Goal: Transaction & Acquisition: Book appointment/travel/reservation

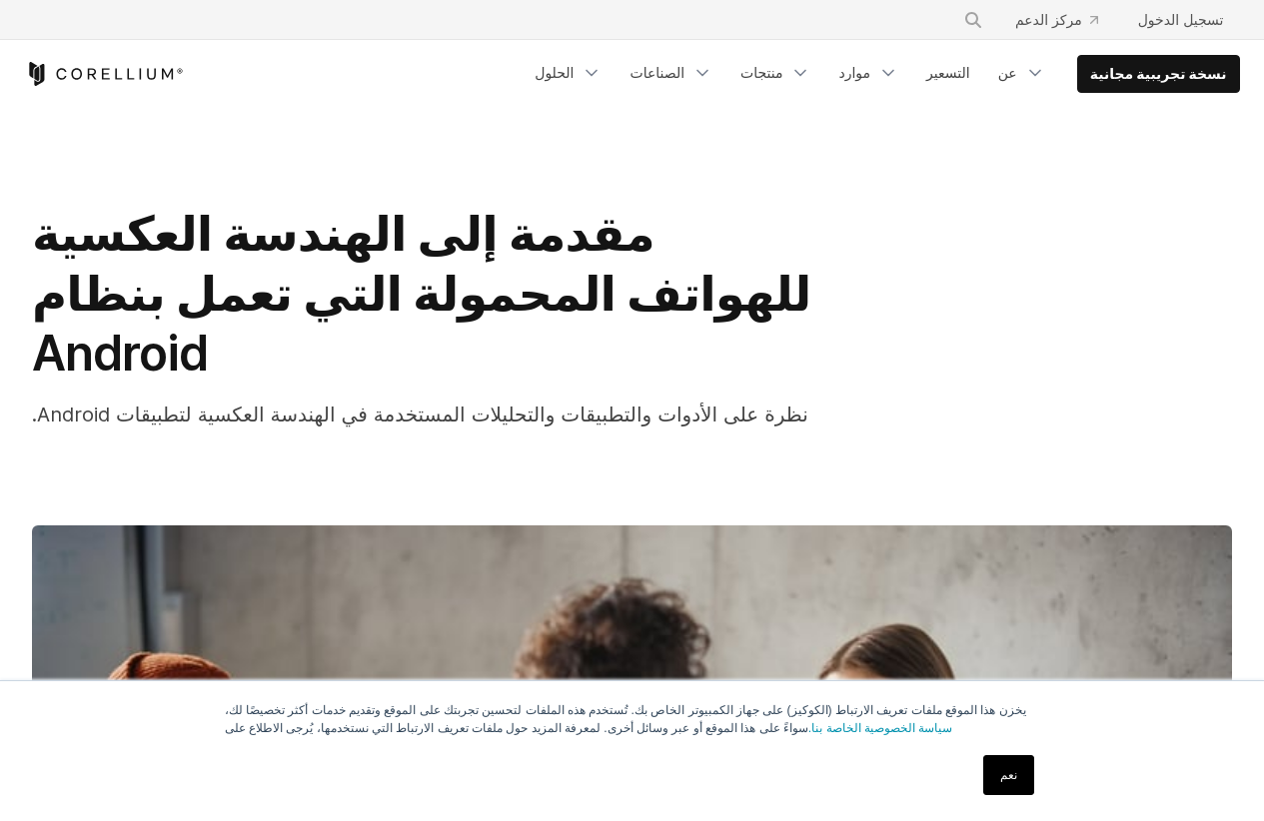
click at [0, 240] on div "مقدمة إلى الهندسة العكسية للهواتف المحمولة التي تعمل بنظام Android نظرة على الأ…" at bounding box center [632, 702] width 1264 height 1188
click at [898, 68] on icon "قائمة التنقل" at bounding box center [888, 73] width 20 height 20
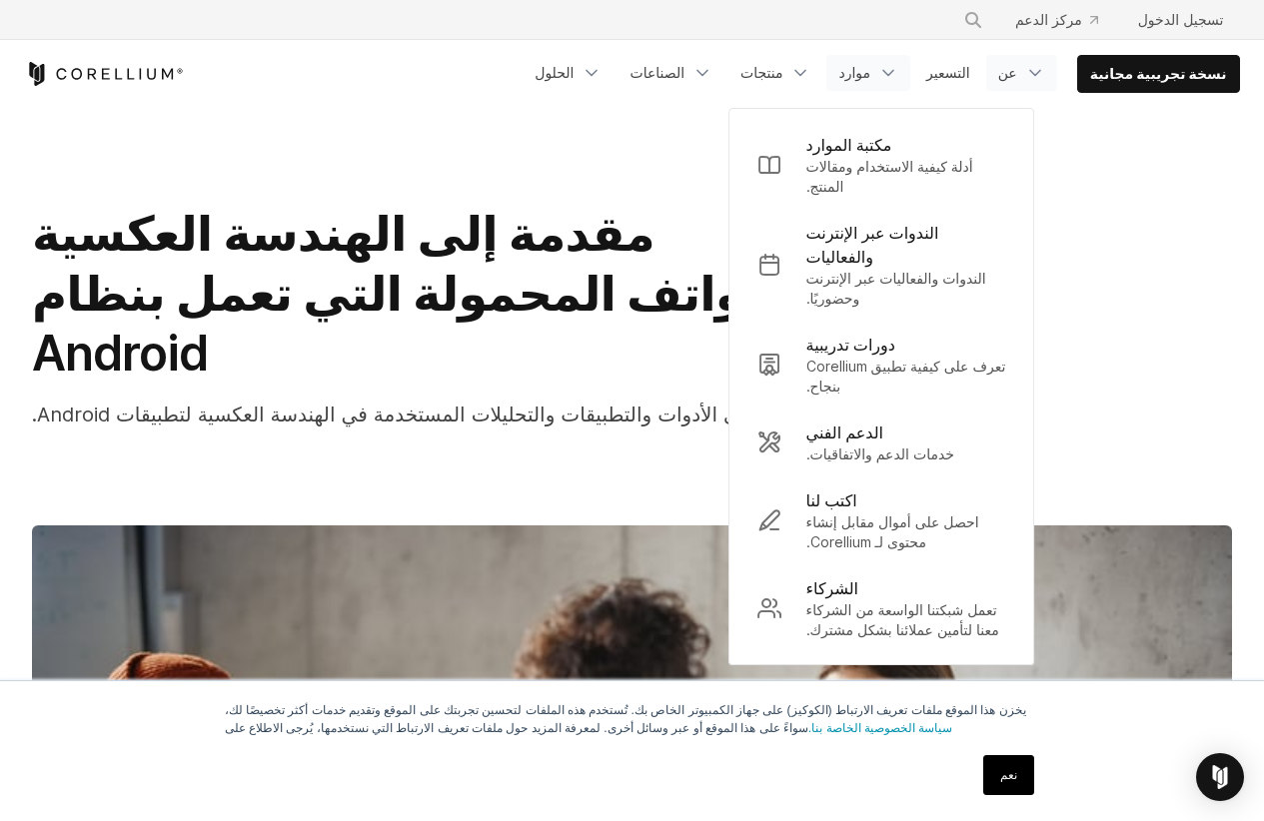
click at [1045, 71] on icon "قائمة التنقل" at bounding box center [1035, 73] width 20 height 20
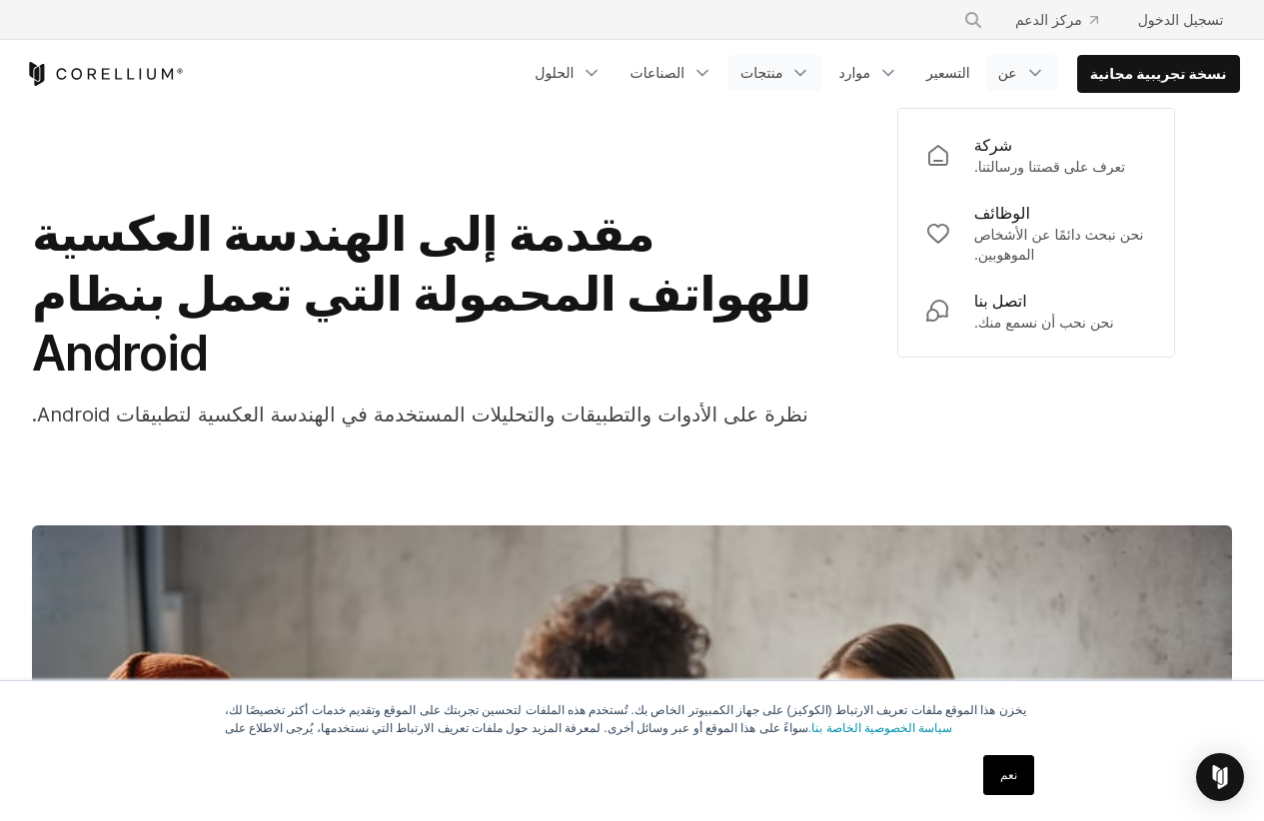
click at [811, 70] on link "منتجات" at bounding box center [775, 73] width 94 height 36
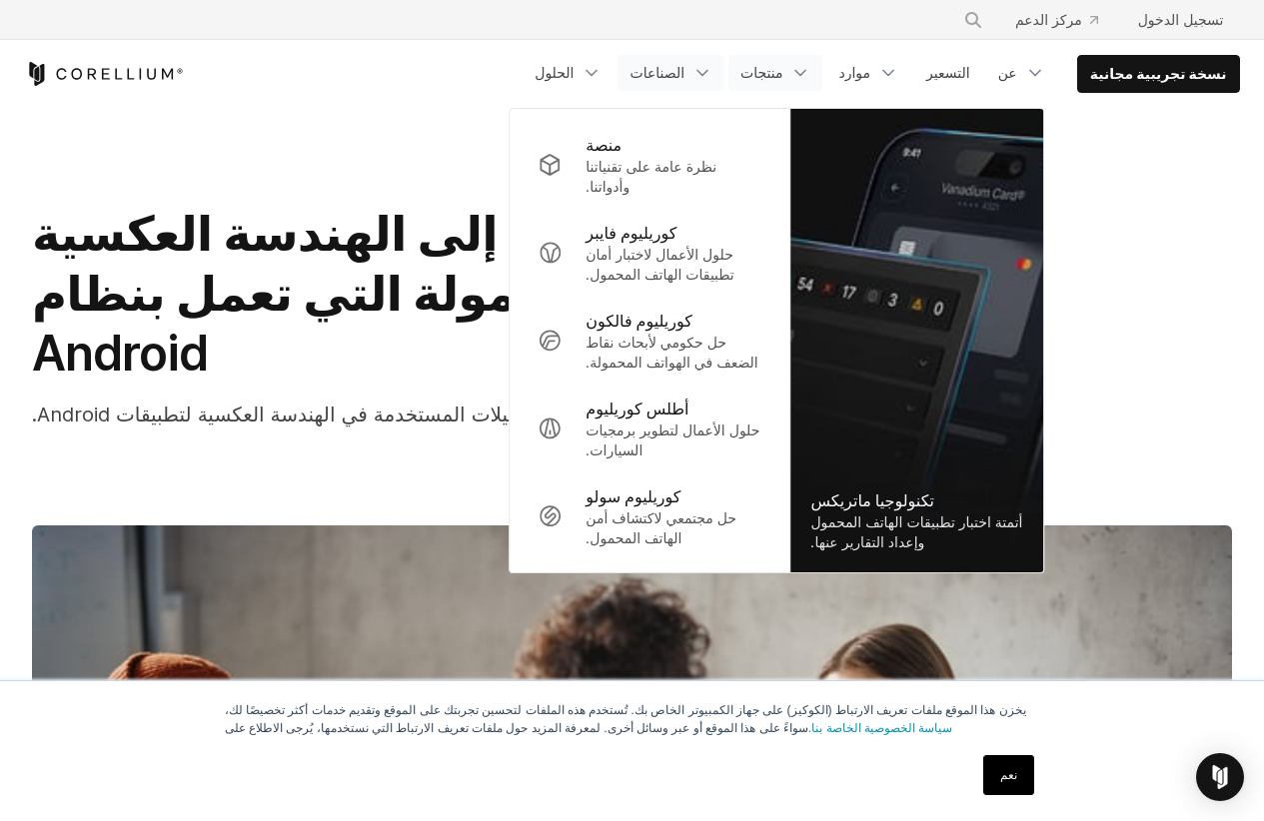
click at [684, 70] on font "الصناعات" at bounding box center [656, 72] width 55 height 17
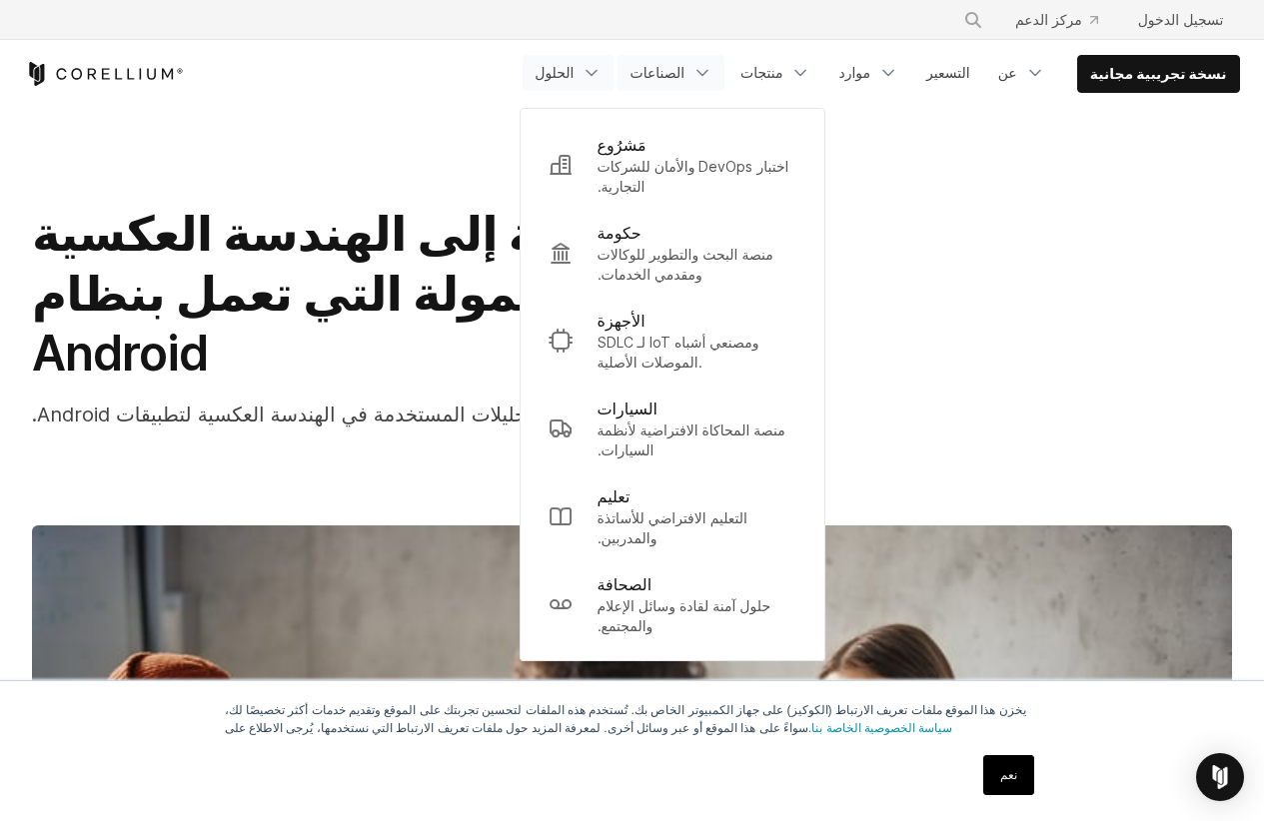
click at [573, 65] on font "الحلول" at bounding box center [553, 72] width 39 height 17
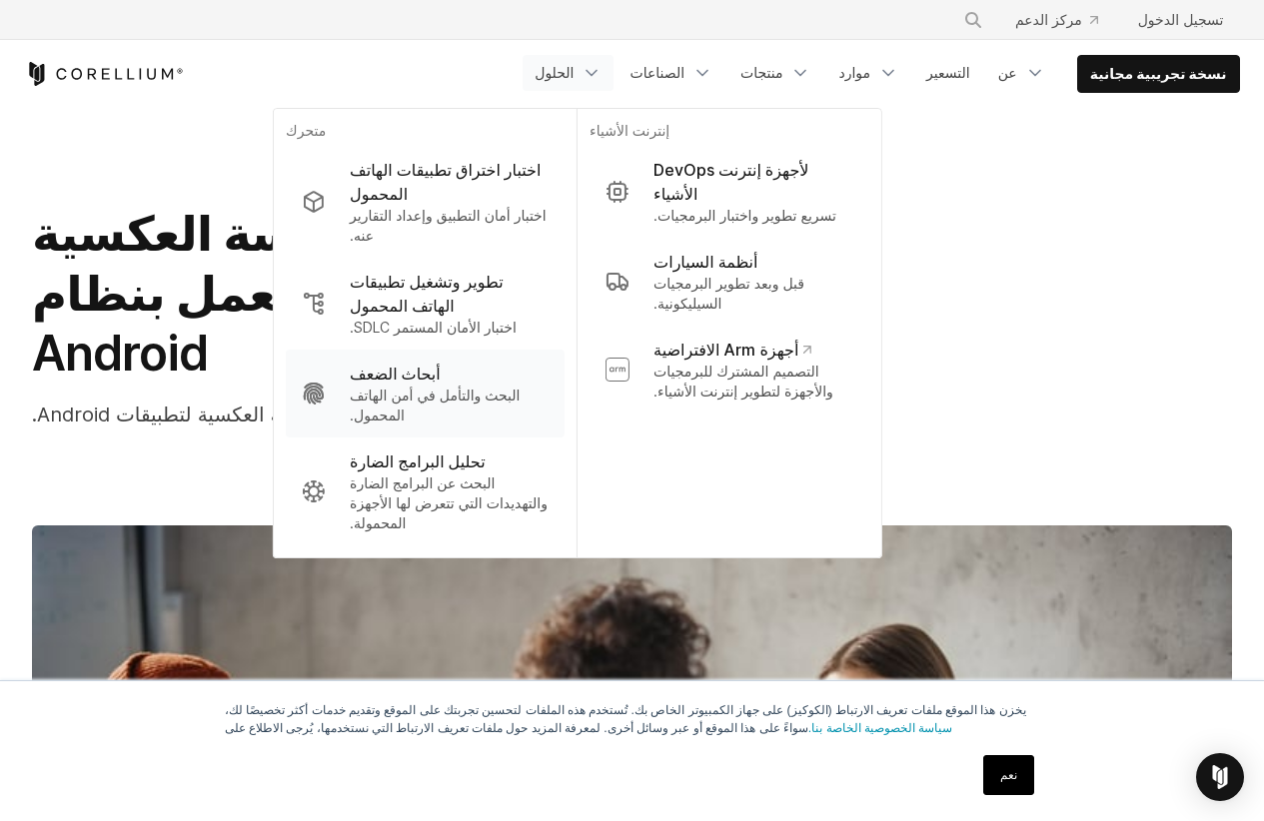
click at [439, 382] on font "أبحاث الضعف" at bounding box center [395, 374] width 91 height 20
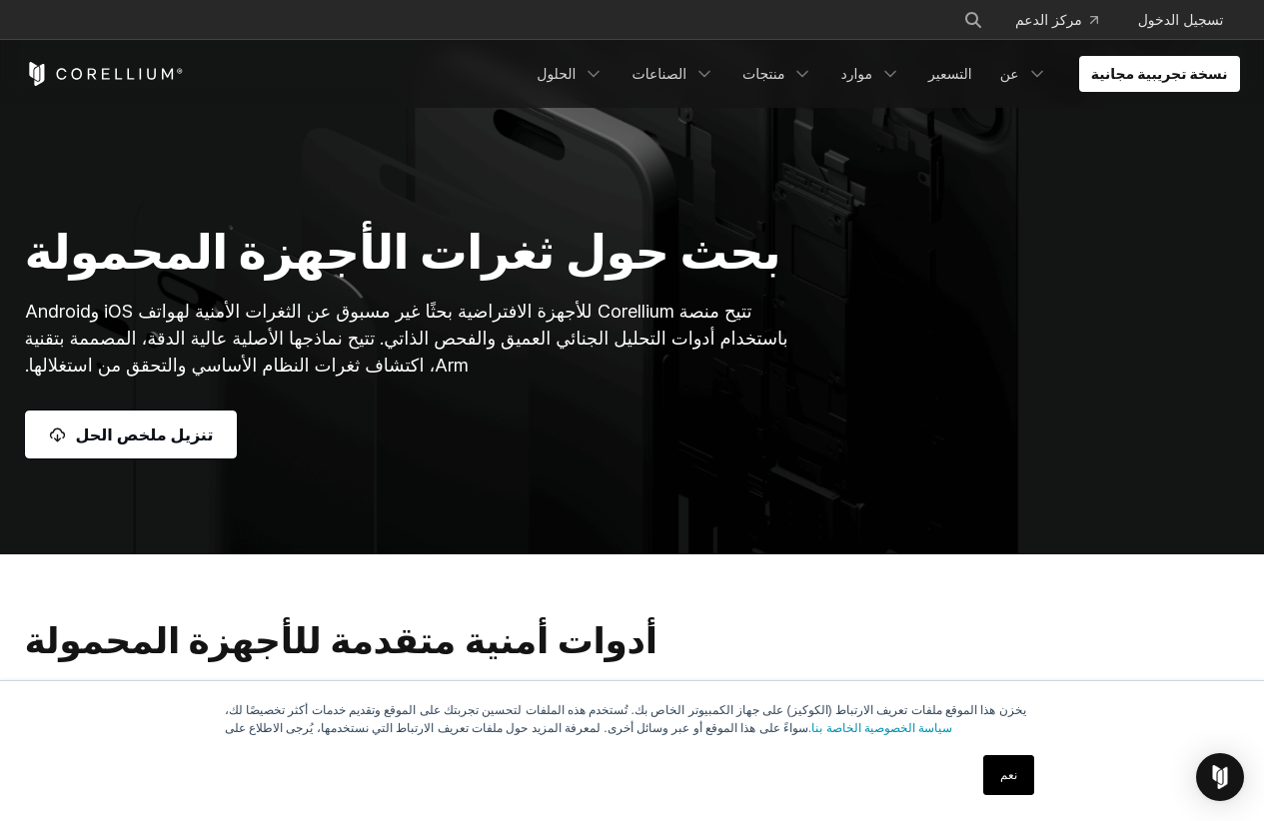
drag, startPoint x: 0, startPoint y: 0, endPoint x: 640, endPoint y: 353, distance: 731.0
click at [640, 353] on p "تتيح منصة Corellium للأجهزة الافتراضية بحثًا غير مسبوق عن الثغرات الأمنية لهوات…" at bounding box center [423, 338] width 796 height 81
click at [408, 340] on font "تتيح منصة Corellium للأجهزة الافتراضية بحثًا غير مسبوق عن الثغرات الأمنية لهوات…" at bounding box center [406, 338] width 763 height 75
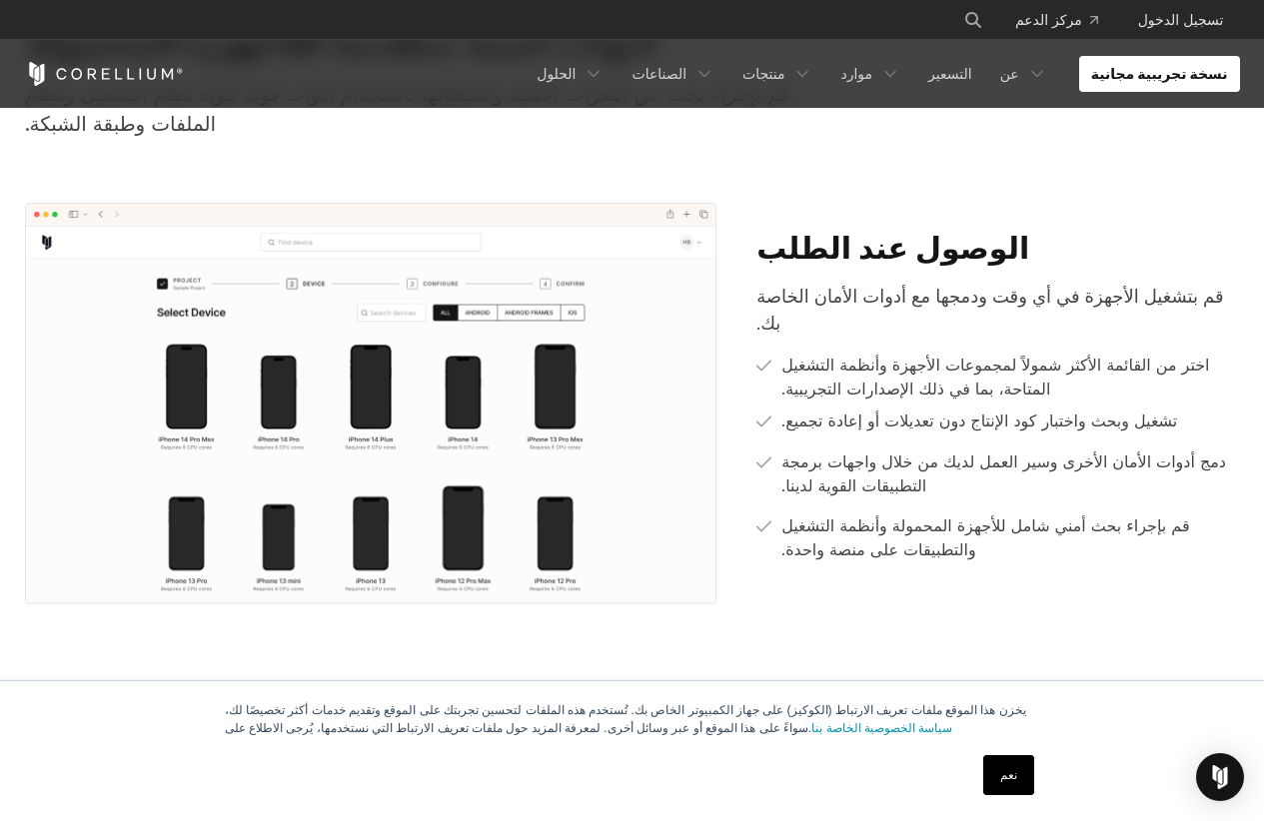
click at [1024, 313] on p "قم بتشغيل الأجهزة في أي وقت ودمجها مع أدوات الأمان الخاصة بك." at bounding box center [997, 310] width 482 height 54
click at [1132, 349] on div "قم بتشغيل الأجهزة في أي وقت ودمجها مع أدوات الأمان الخاصة بك. اختر من القائمة ا…" at bounding box center [997, 422] width 482 height 279
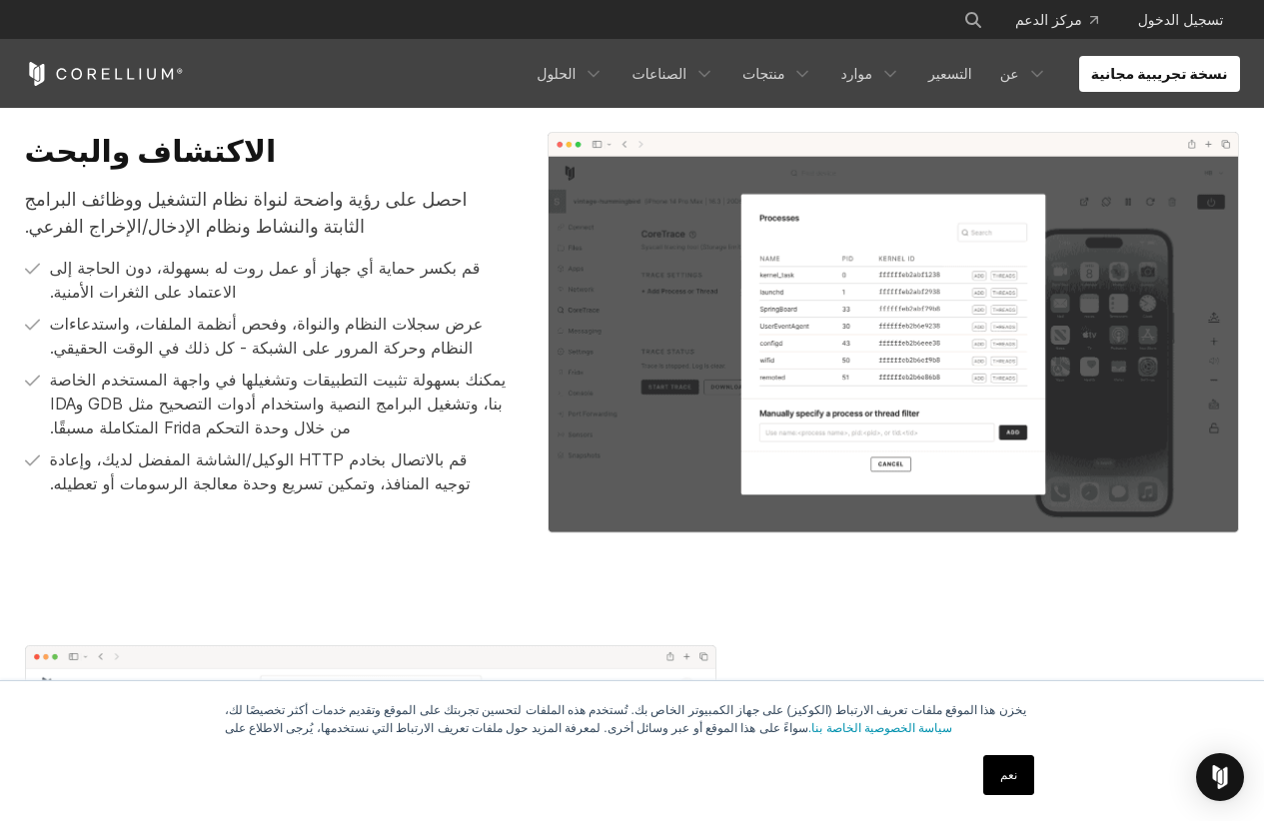
scroll to position [1425, 0]
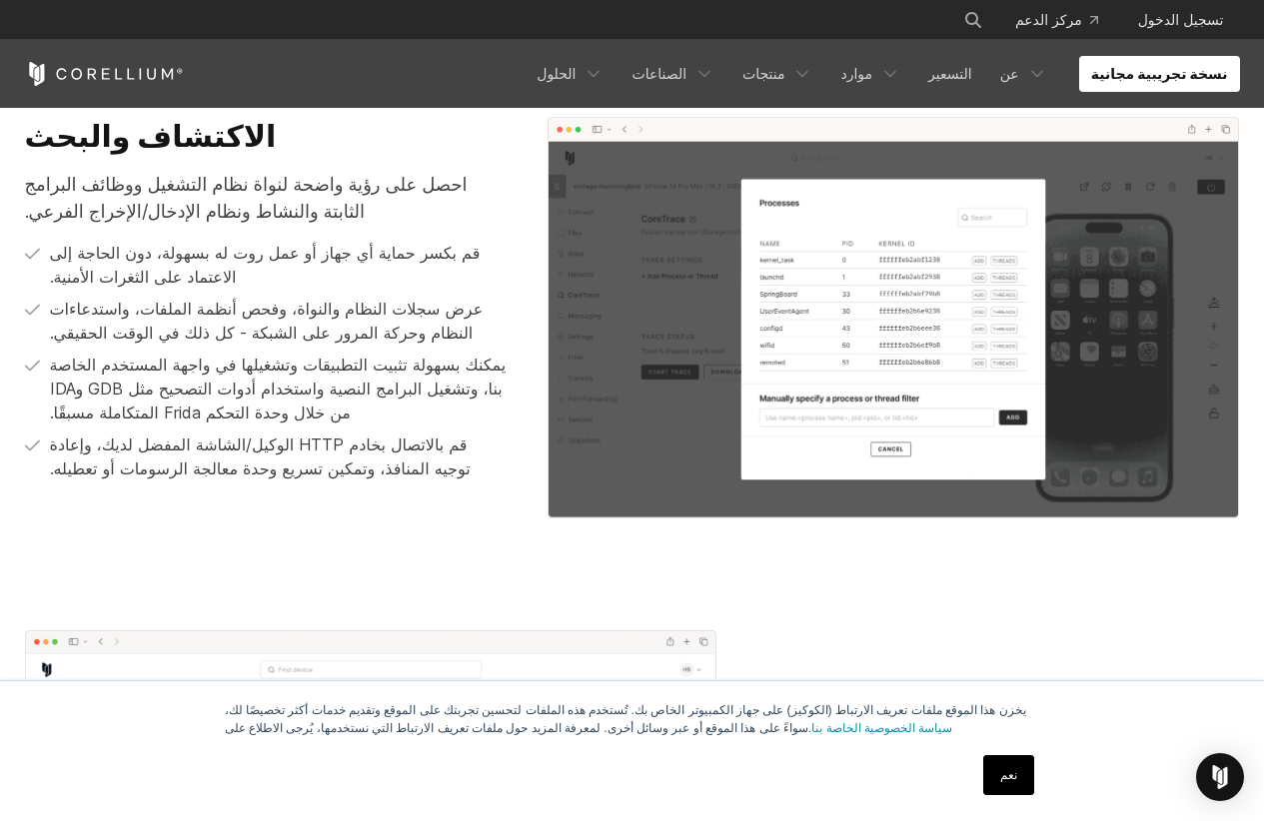
click at [370, 301] on font "عرض سجلات النظام والنواة، وفحص أنظمة الملفات، واستدعاءات النظام وحركة المرور عل…" at bounding box center [267, 321] width 434 height 44
click at [385, 281] on p "قم بكسر حماية أي جهاز أو عمل روت له بسهولة، دون الحاجة إلى الاعتماد على الثغرات…" at bounding box center [279, 265] width 458 height 48
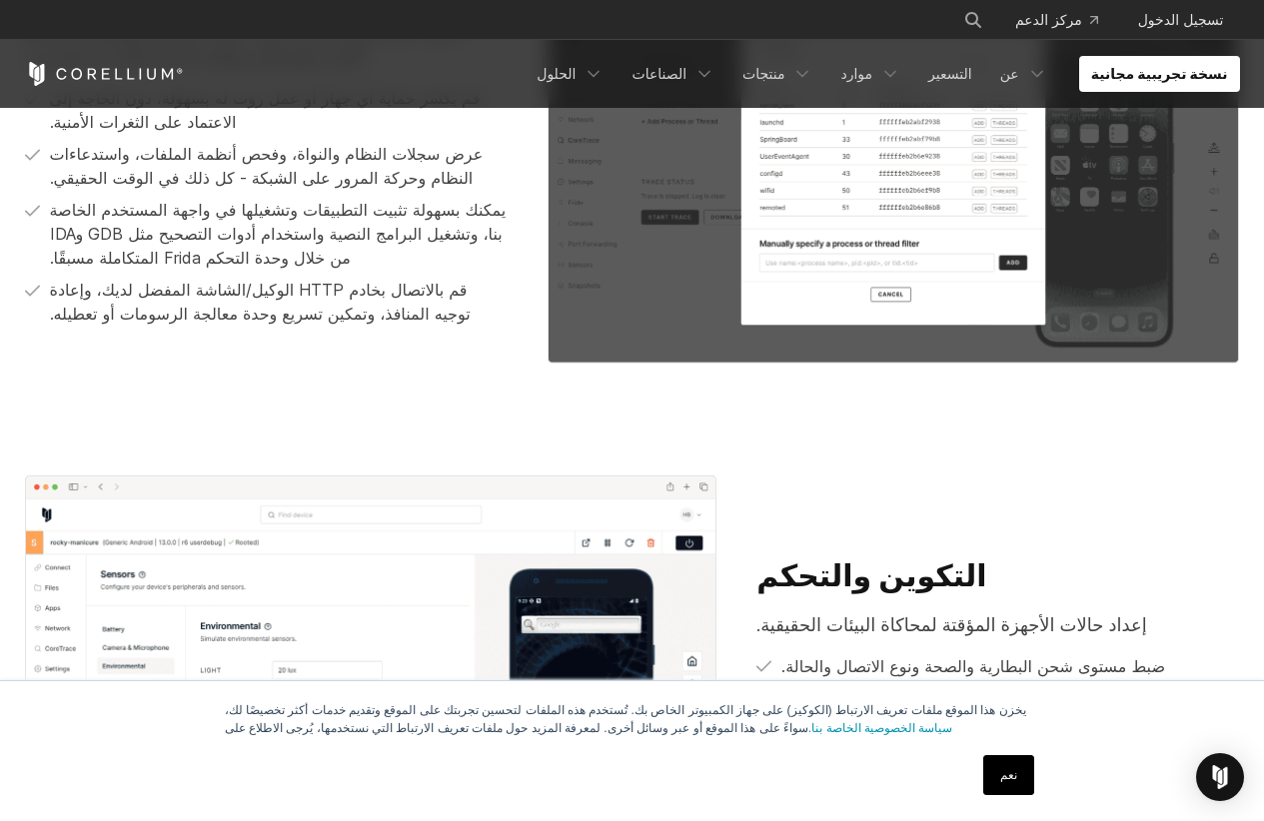
scroll to position [2025, 0]
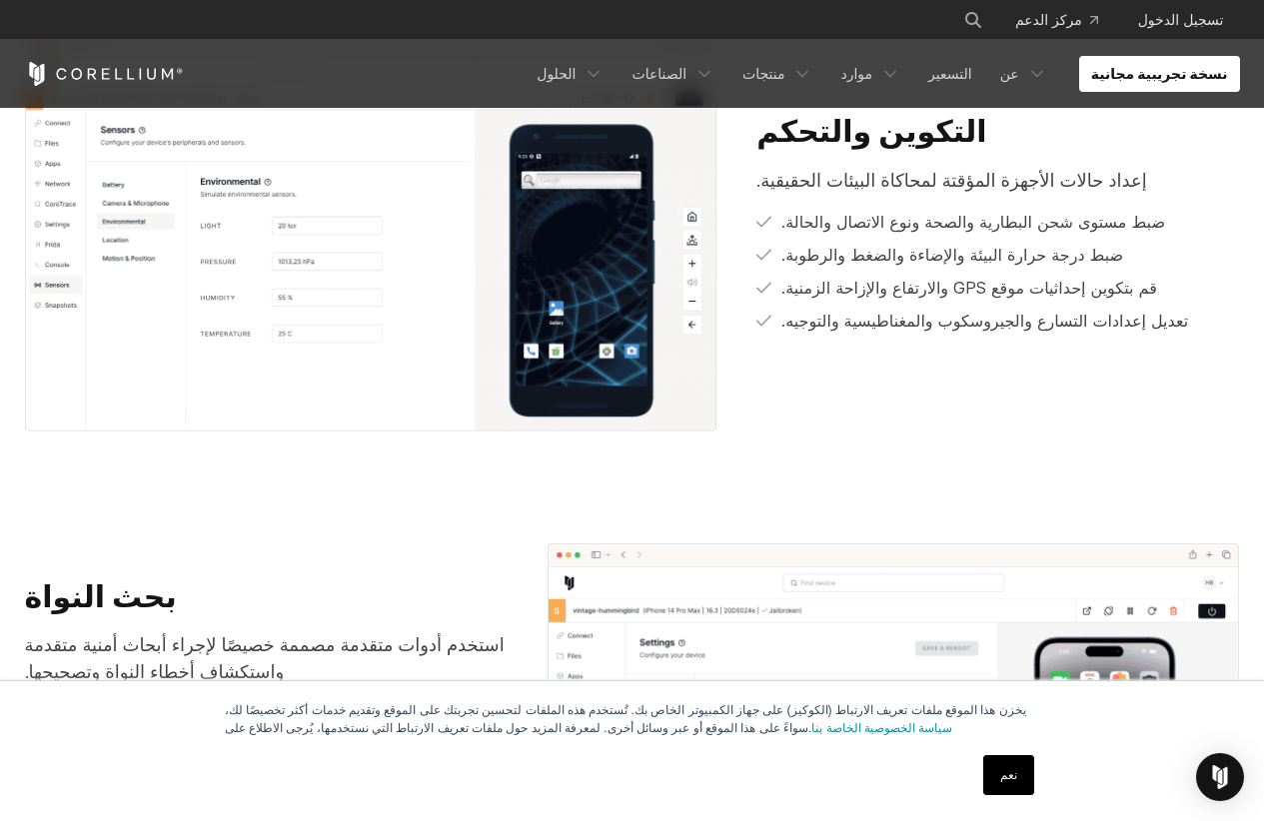
click at [899, 312] on font "تعديل إعدادات التسارع والجيروسكوب والمغناطيسية والتوجيه." at bounding box center [984, 321] width 407 height 20
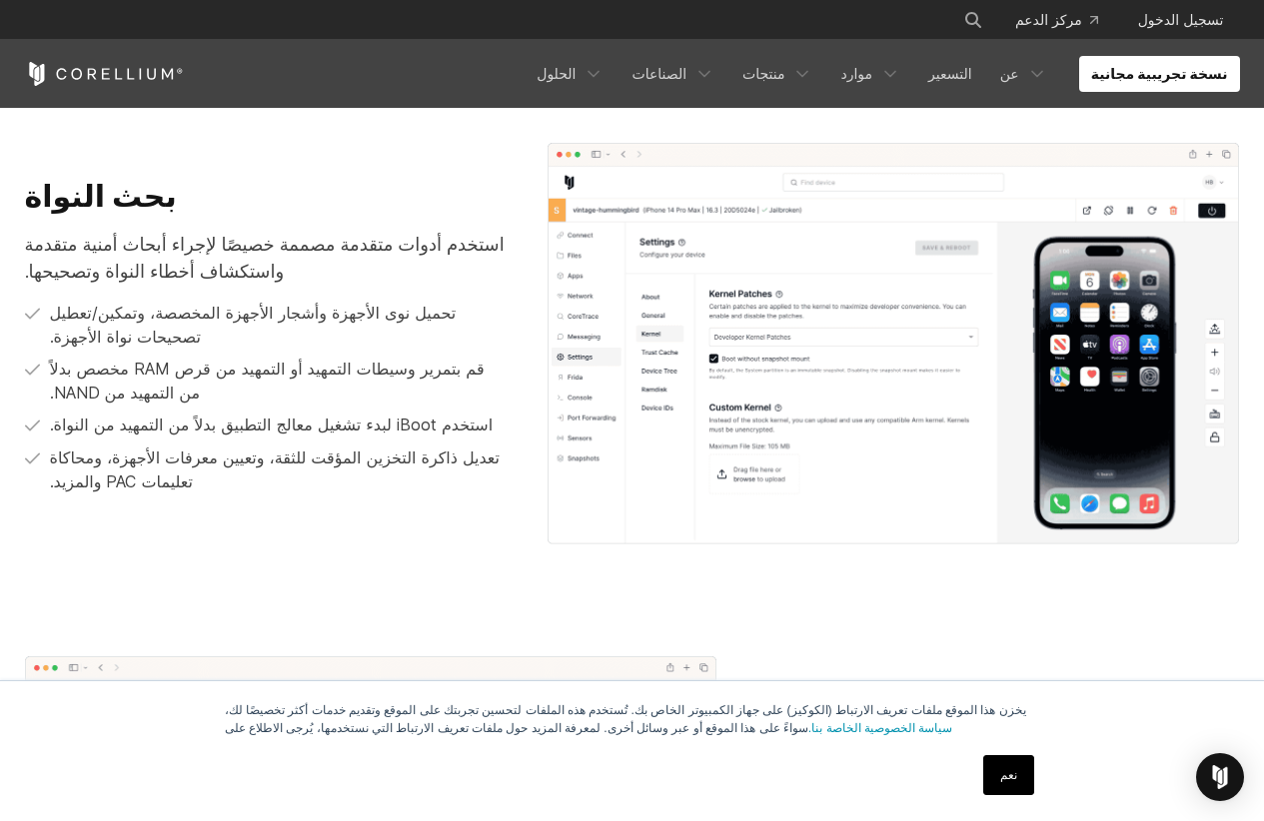
scroll to position [2424, 0]
click at [336, 324] on font "تحميل نوى الأجهزة وأشجار الأجهزة المخصصة، وتمكين/تعطيل تصحيحات نواة الأجهزة." at bounding box center [253, 326] width 407 height 44
click at [394, 298] on div "بحث النواة استخدم أدوات متقدمة مصممة خصيصًا لإجراء أبحاث أمنية متقدمة واستكشاف …" at bounding box center [266, 337] width 482 height 317
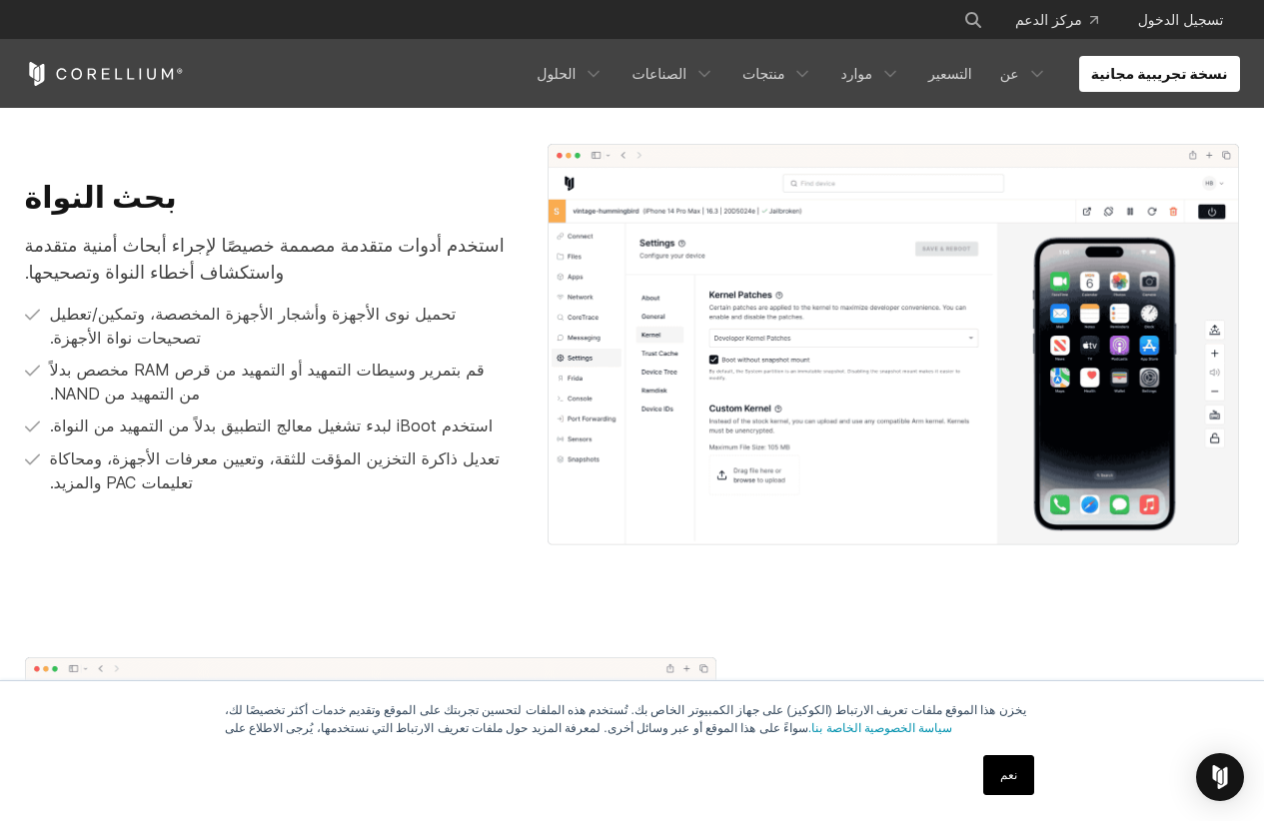
click at [393, 298] on div "بحث النواة استخدم أدوات متقدمة مصممة خصيصًا لإجراء أبحاث أمنية متقدمة واستكشاف …" at bounding box center [266, 337] width 482 height 317
click at [420, 274] on p "استخدم أدوات متقدمة مصممة خصيصًا لإجراء أبحاث أمنية متقدمة واستكشاف أخطاء النوا…" at bounding box center [266, 259] width 482 height 54
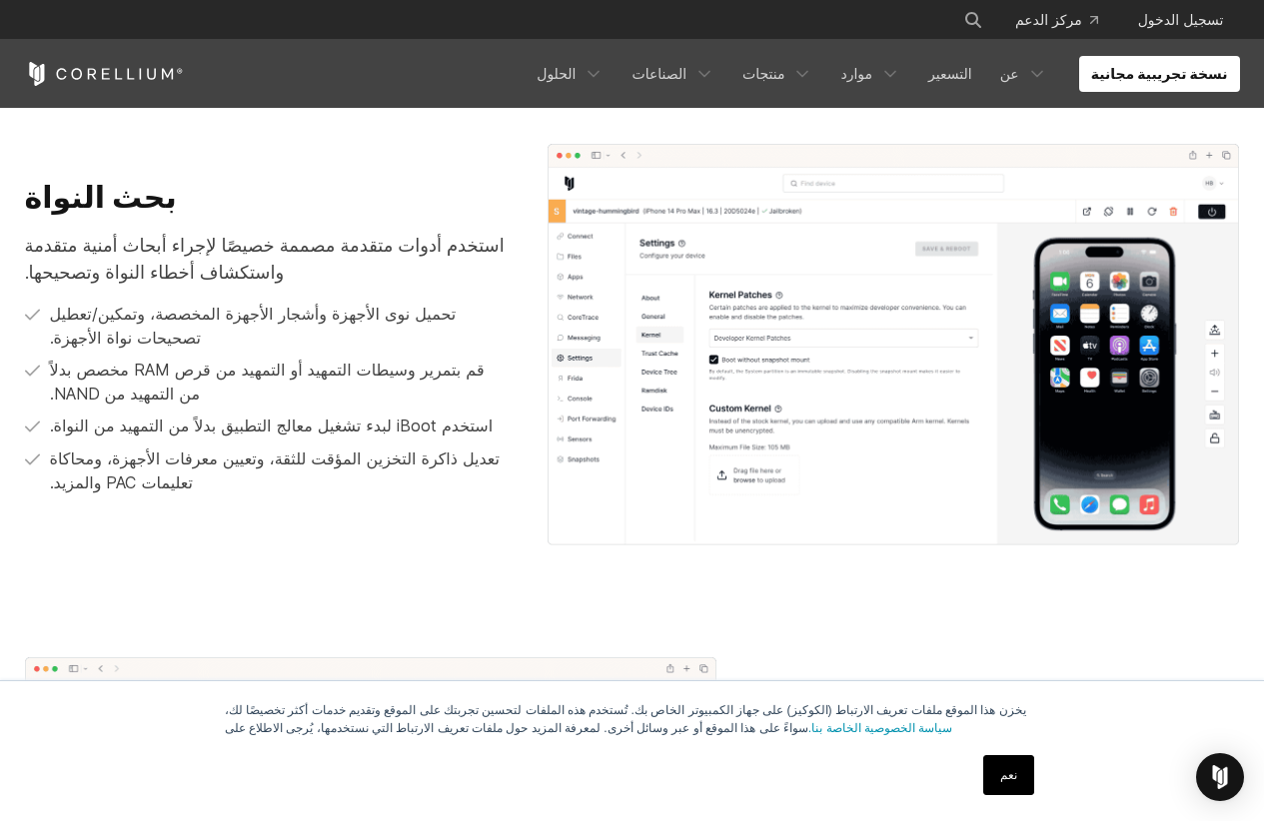
click at [420, 274] on p "استخدم أدوات متقدمة مصممة خصيصًا لإجراء أبحاث أمنية متقدمة واستكشاف أخطاء النوا…" at bounding box center [266, 259] width 482 height 54
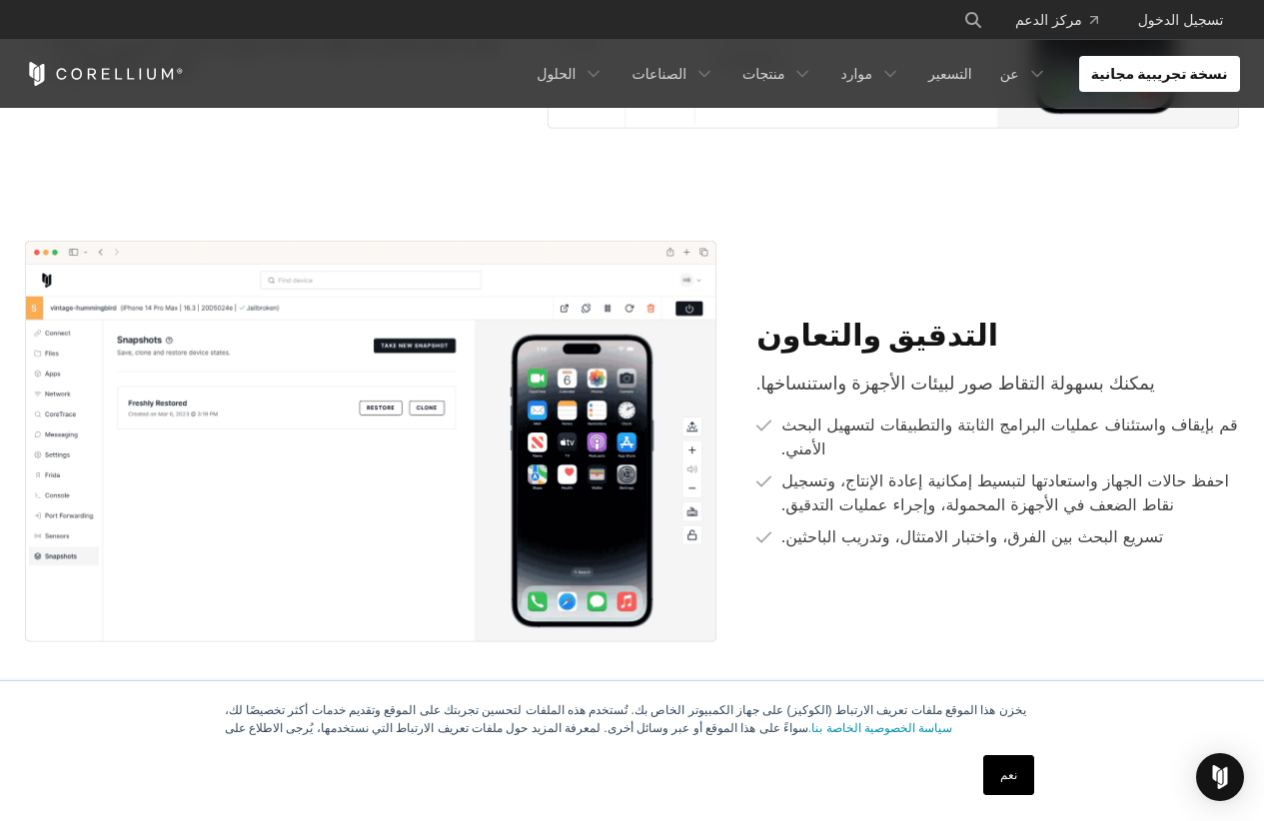
scroll to position [2924, 0]
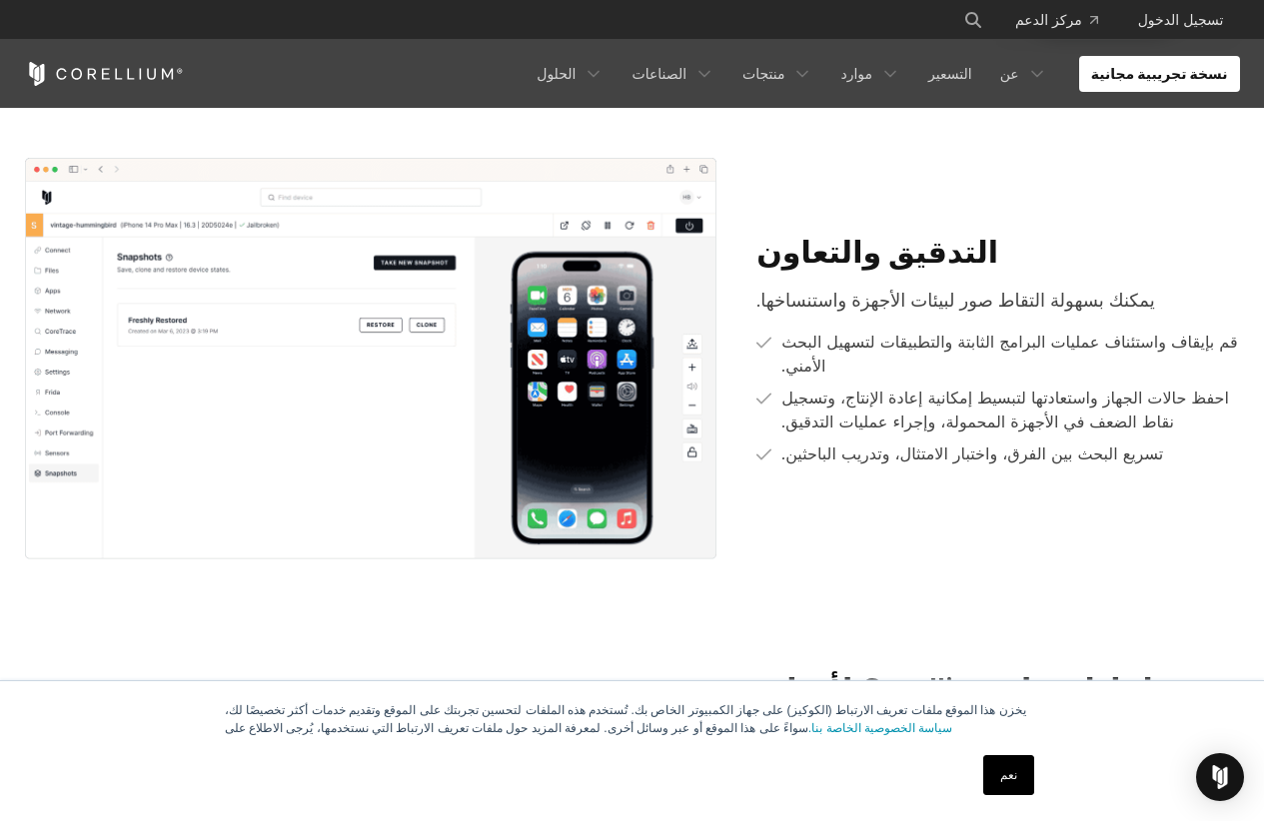
click at [1042, 324] on div "التدقيق والتعاون يمكنك بسهولة التقاط صور لبيئات الأجهزة واستنساخها. قم بإيقاف و…" at bounding box center [997, 351] width 482 height 234
click at [1025, 335] on font "قم بإيقاف واستئناف عمليات البرامج الثابتة والتطبيقات لتسهيل البحث الأمني." at bounding box center [1009, 354] width 456 height 44
click at [1037, 365] on p "قم بإيقاف واستئناف عمليات البرامج الثابتة والتطبيقات لتسهيل البحث الأمني." at bounding box center [1010, 354] width 458 height 48
click at [1037, 366] on p "قم بإيقاف واستئناف عمليات البرامج الثابتة والتطبيقات لتسهيل البحث الأمني." at bounding box center [1010, 354] width 458 height 48
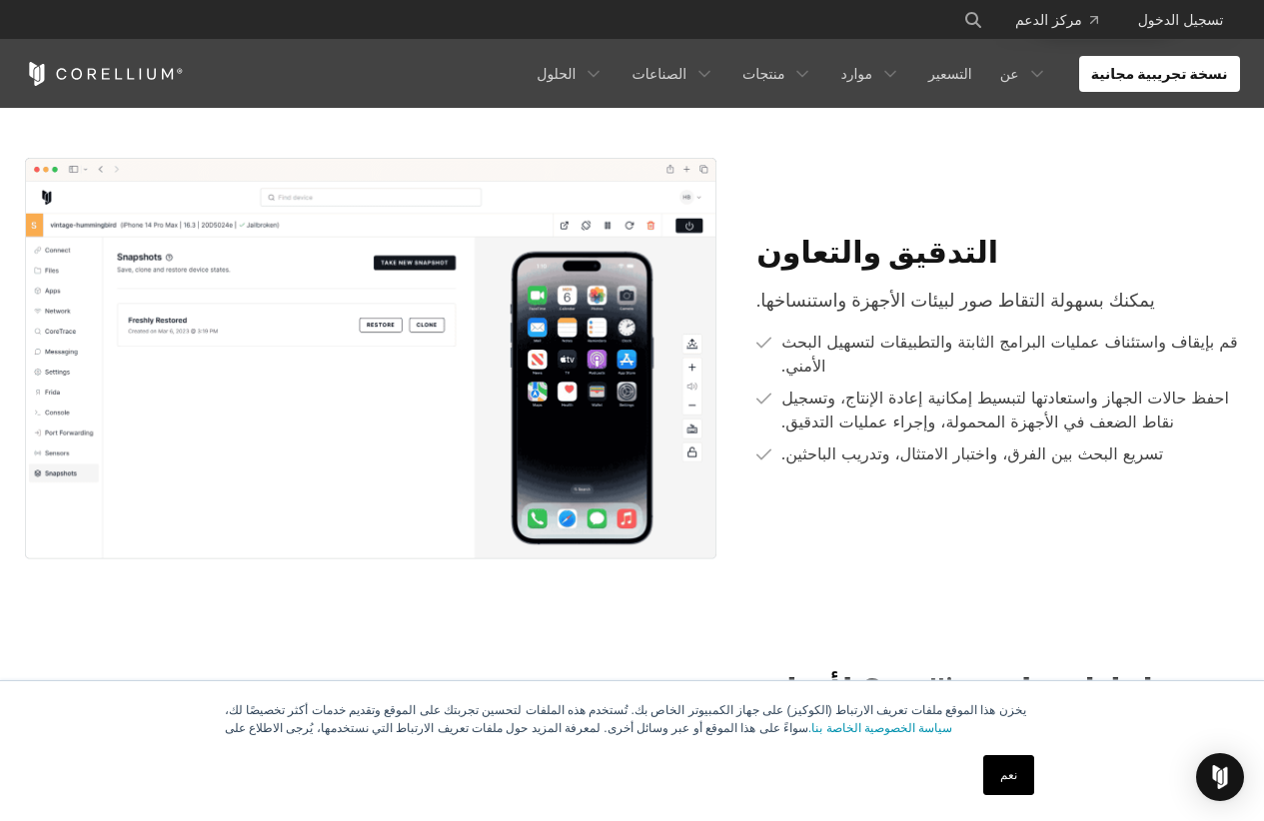
click at [1037, 366] on p "قم بإيقاف واستئناف عمليات البرامج الثابتة والتطبيقات لتسهيل البحث الأمني." at bounding box center [1010, 354] width 458 height 48
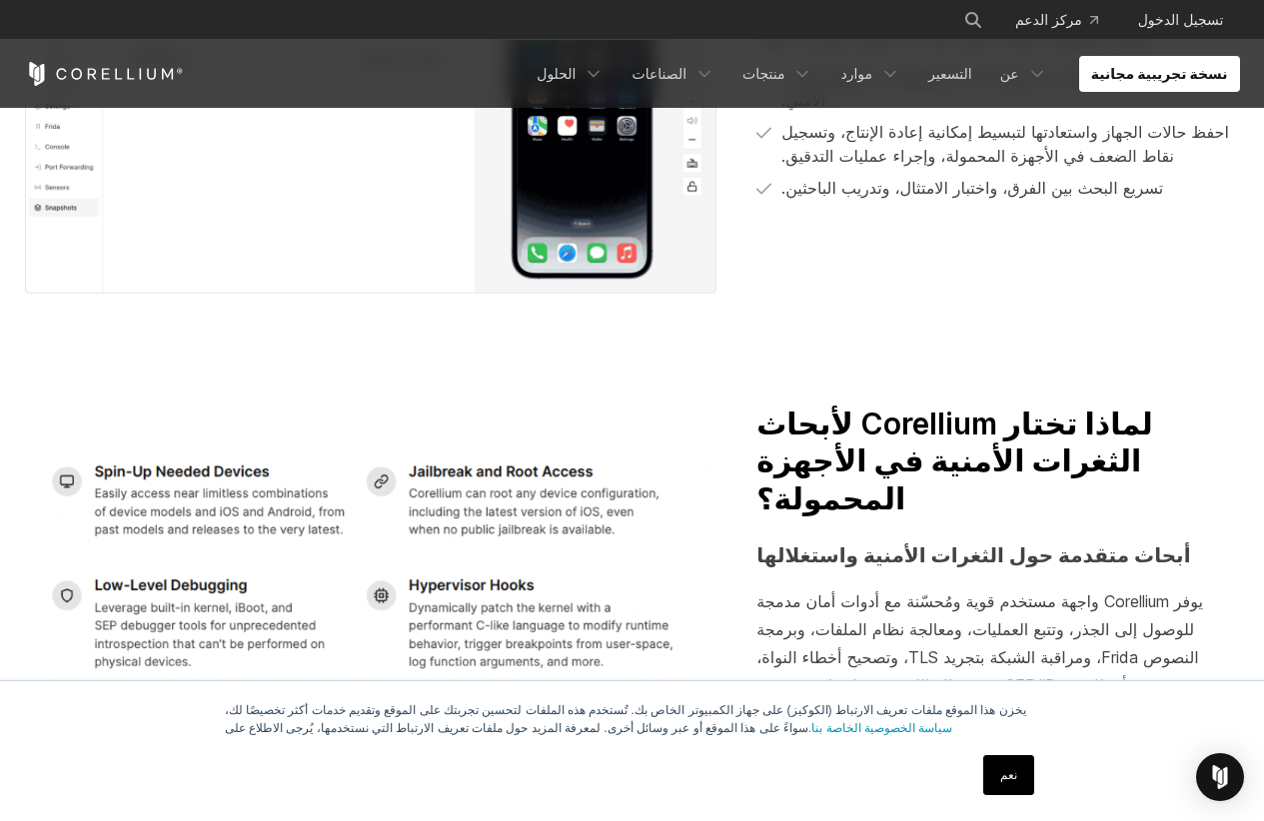
scroll to position [3323, 0]
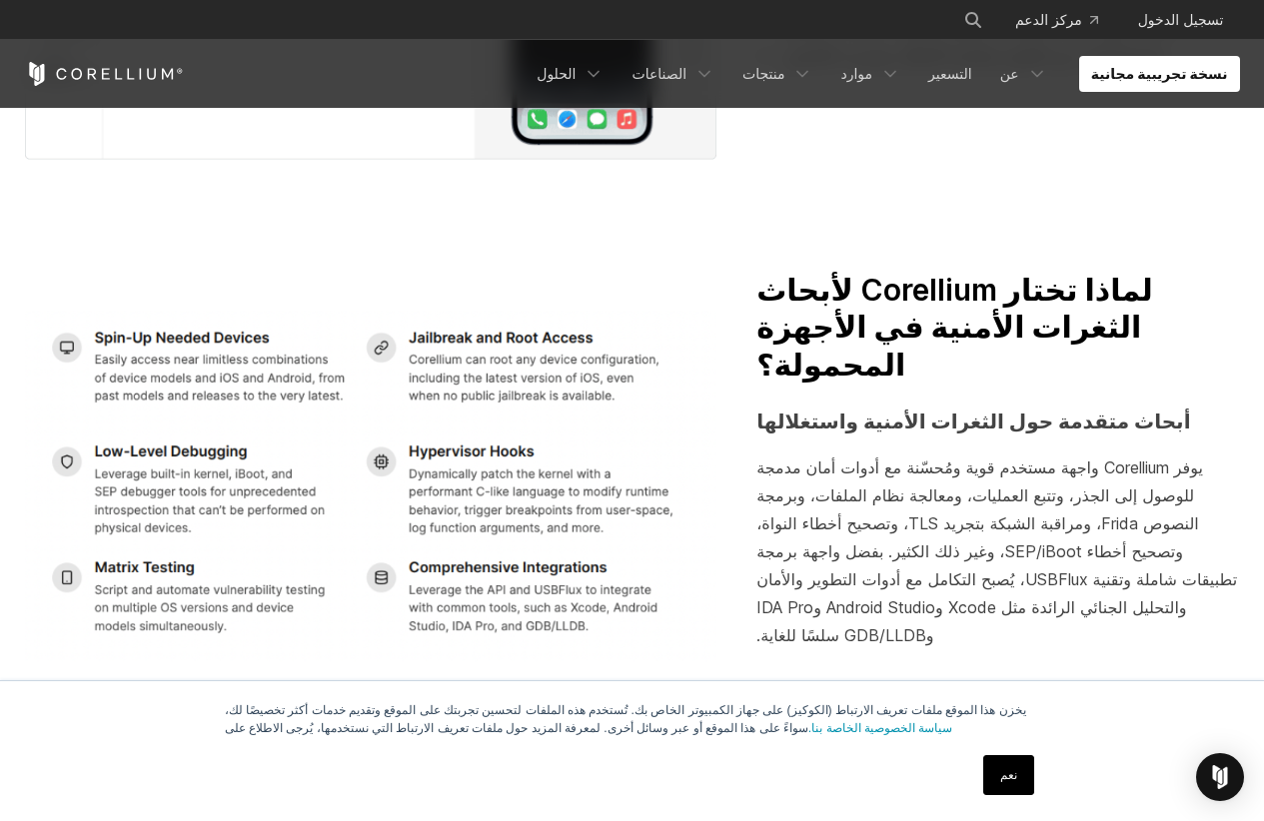
click at [951, 327] on font "لماذا تختار Corellium لأبحاث الثغرات الأمنية في الأجهزة المحمولة؟" at bounding box center [954, 327] width 397 height 111
click at [888, 251] on section "لماذا تختار Corellium لأبحاث الثغرات الأمنية في الأجهزة المحمولة؟ أبحاث متقدمة …" at bounding box center [632, 480] width 1264 height 545
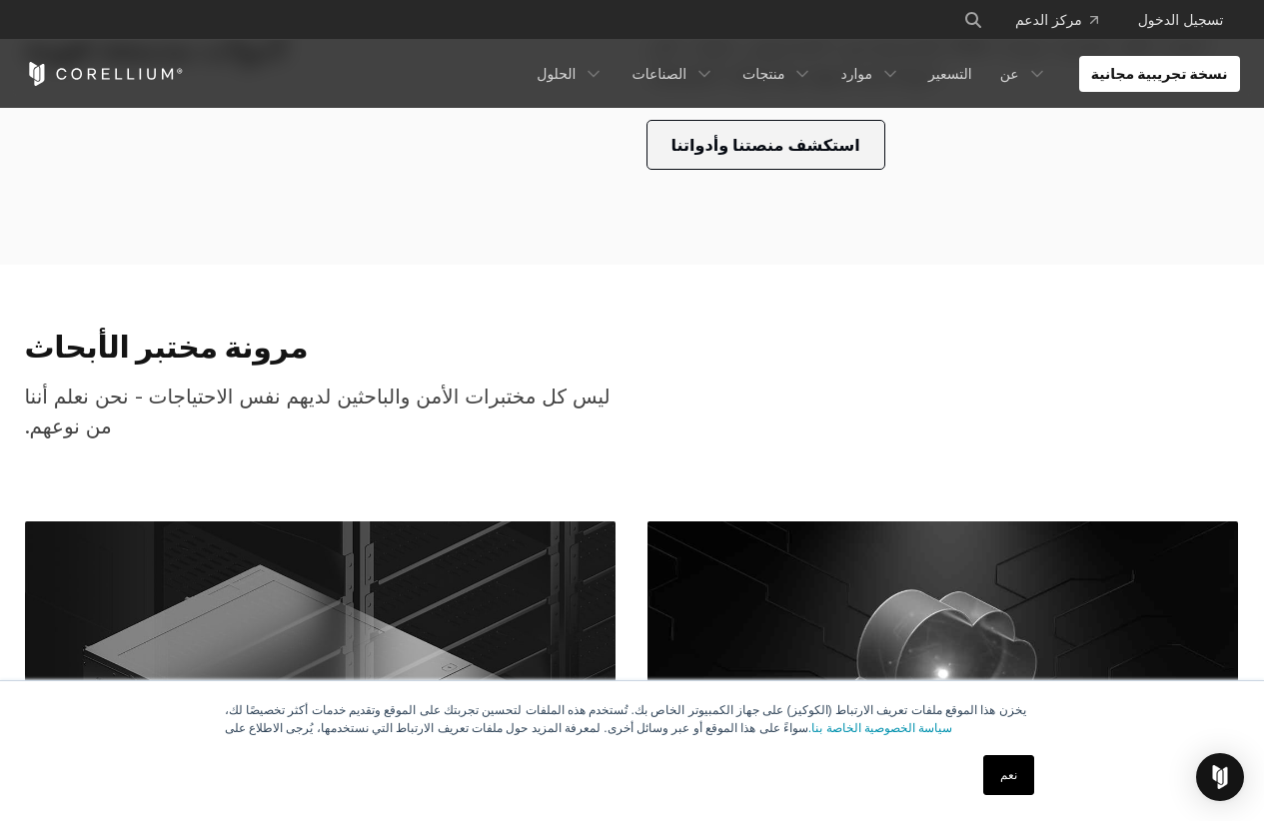
scroll to position [4223, 0]
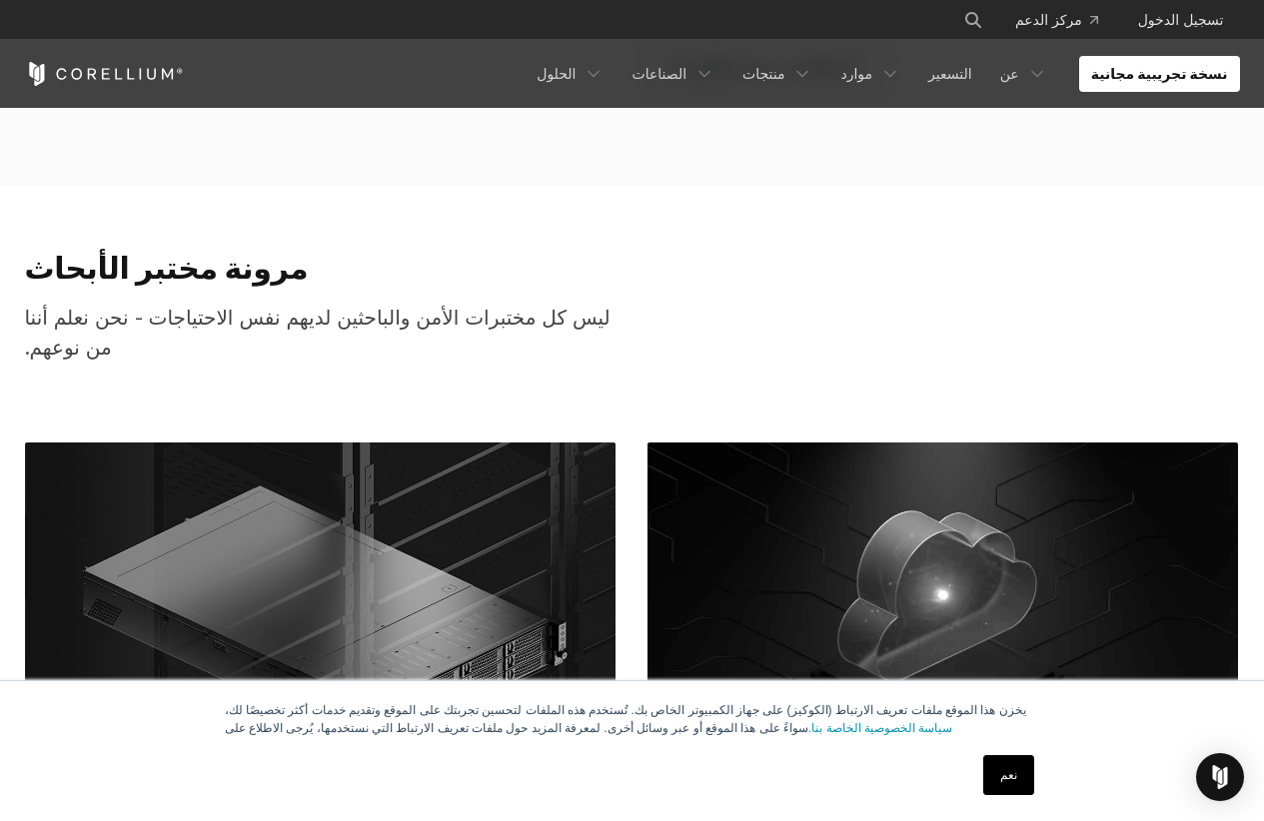
click at [0, 280] on section "مرونة مختبر الأبحاث ليس كل مختبرات الأمن والباحثين لديهم نفس الاحتياجات - نحن ن…" at bounding box center [632, 602] width 1264 height 832
click at [7, 275] on div "مرونة مختبر الأبحاث ليس كل مختبرات الأمن والباحثين لديهم نفس الاحتياجات - نحن ن…" at bounding box center [318, 314] width 627 height 129
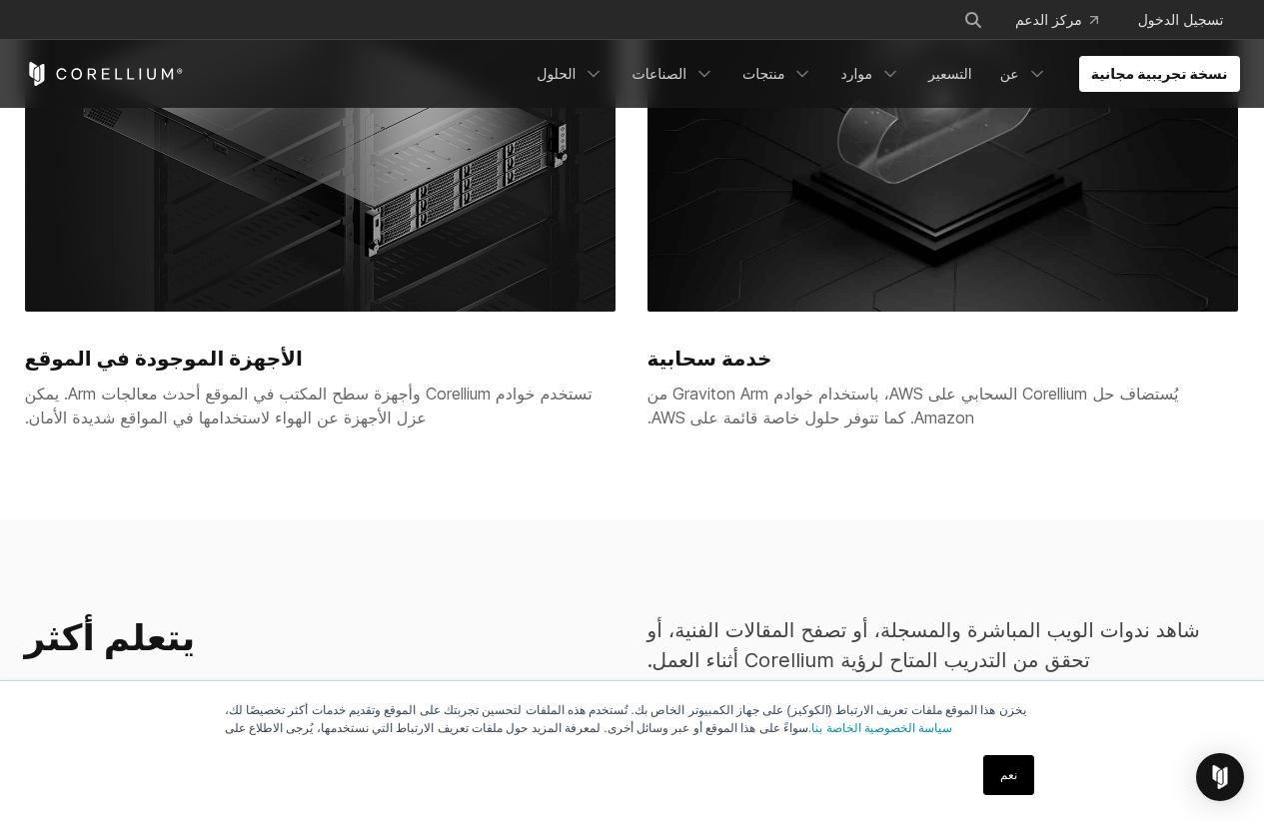
scroll to position [4722, 0]
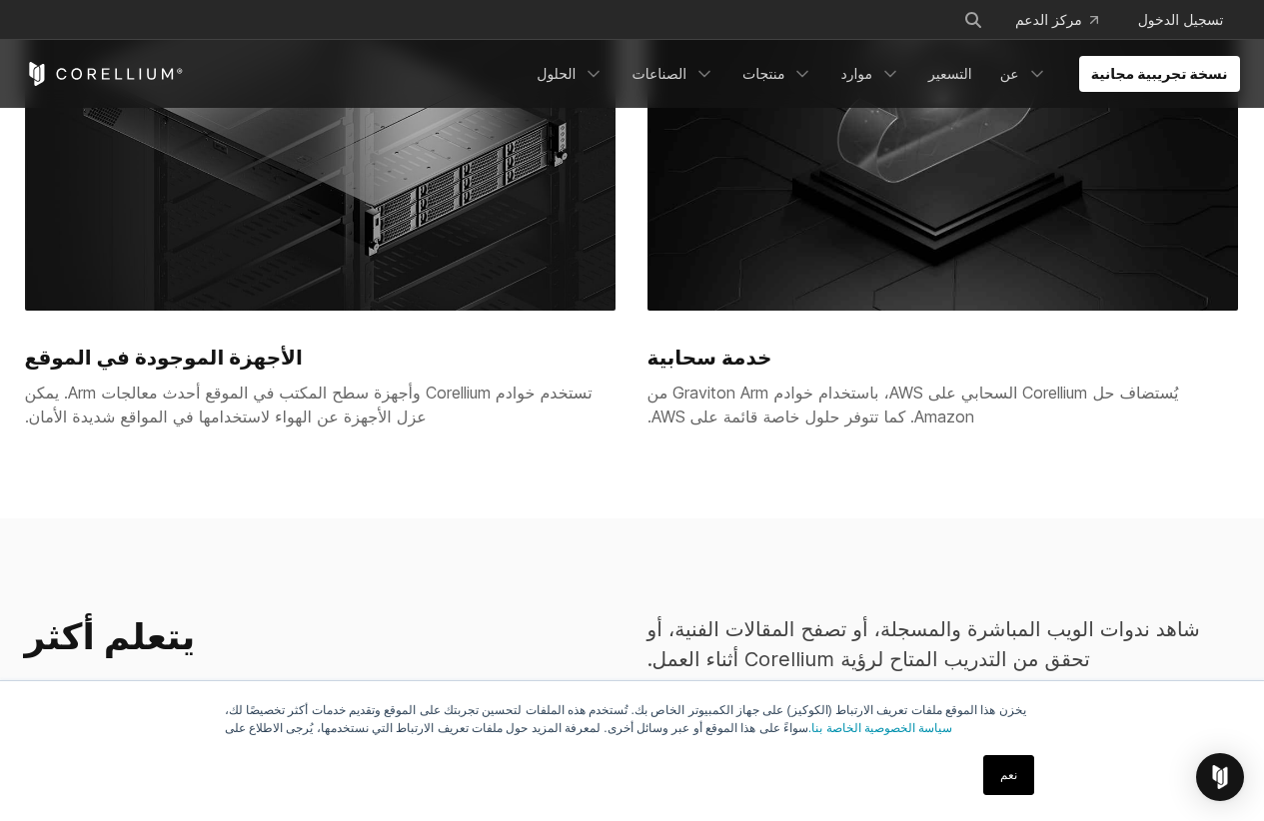
click at [0, 273] on section "مرونة مختبر الأبحاث ليس كل مختبرات الأمن والباحثين لديهم نفس الاحتياجات - نحن ن…" at bounding box center [632, 102] width 1264 height 832
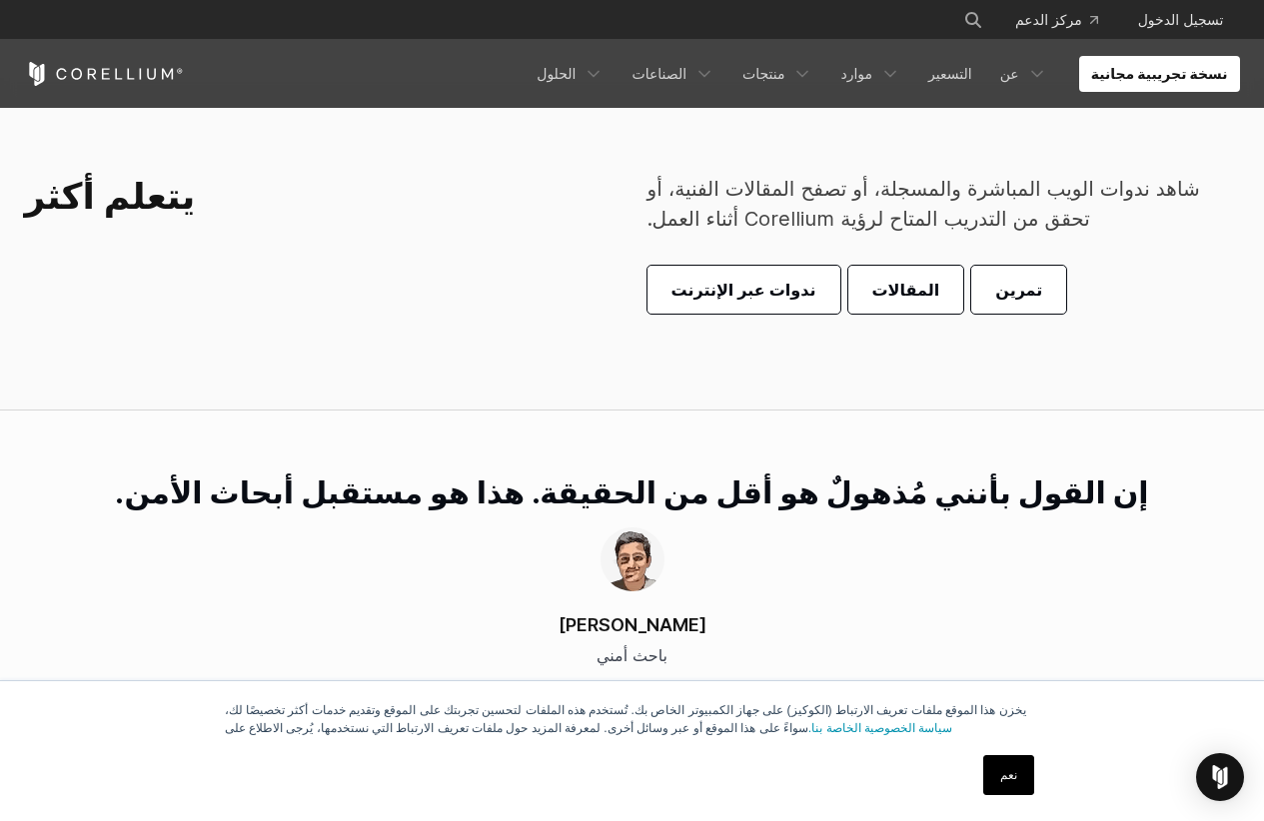
scroll to position [5221, 0]
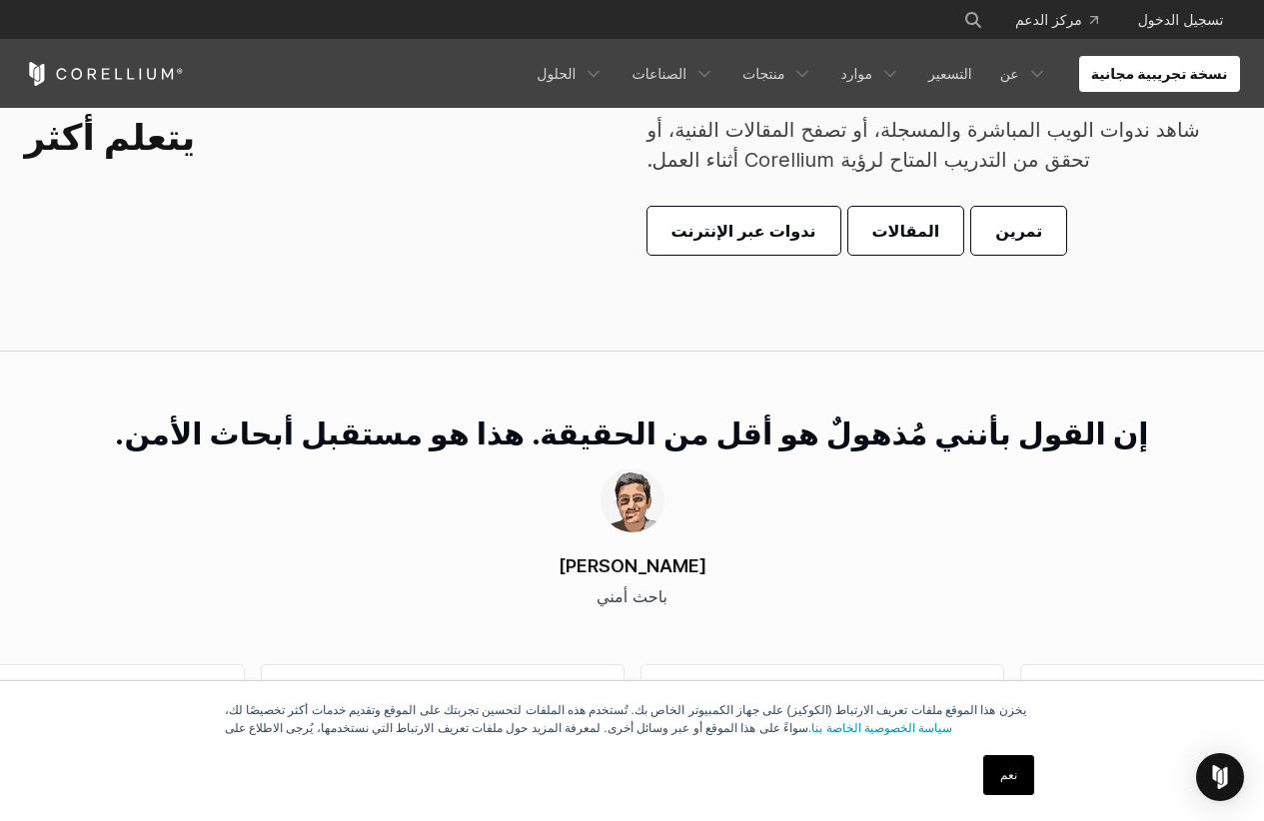
click at [0, 273] on section "يتعلم أكثر شاهد ندوات الويب المباشرة والمسجلة، أو تصفح المقالات الفنية، أو تحقق…" at bounding box center [632, 185] width 1264 height 333
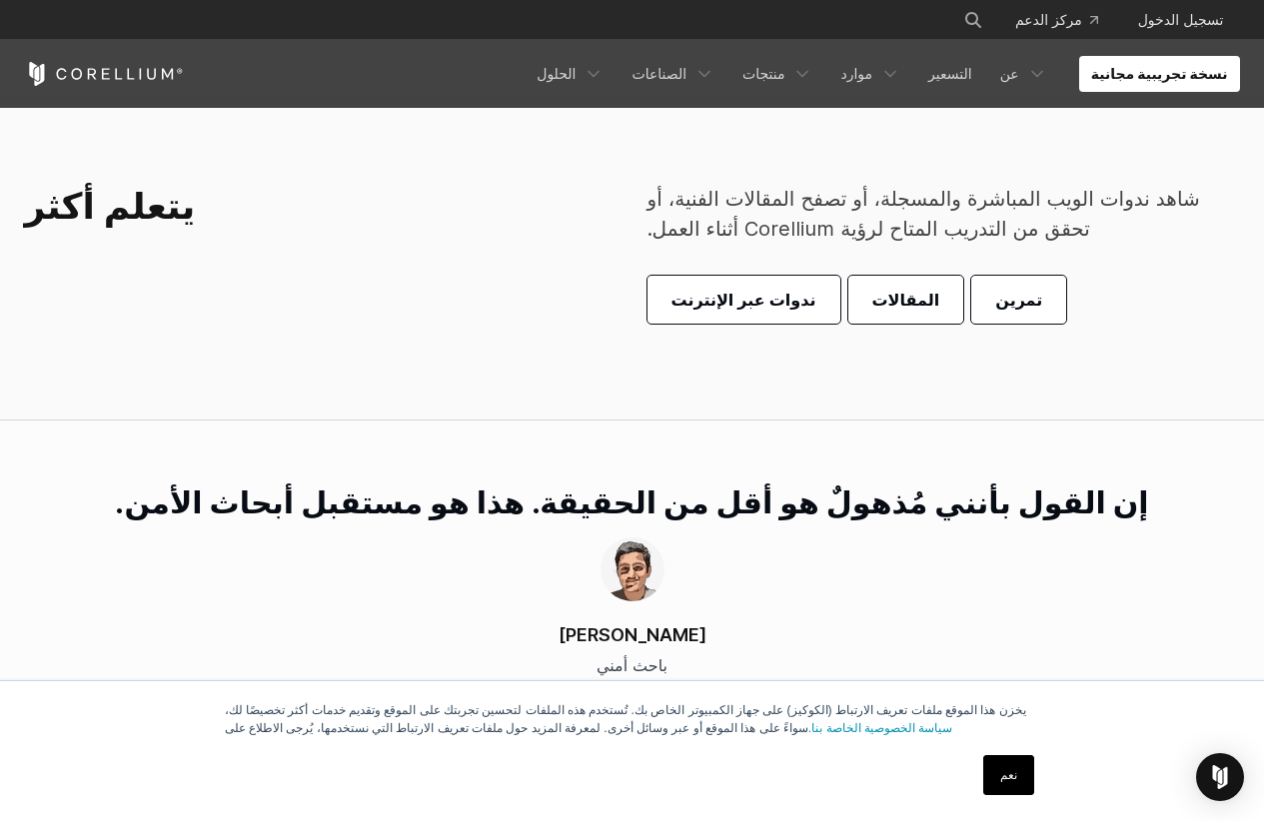
scroll to position [5122, 0]
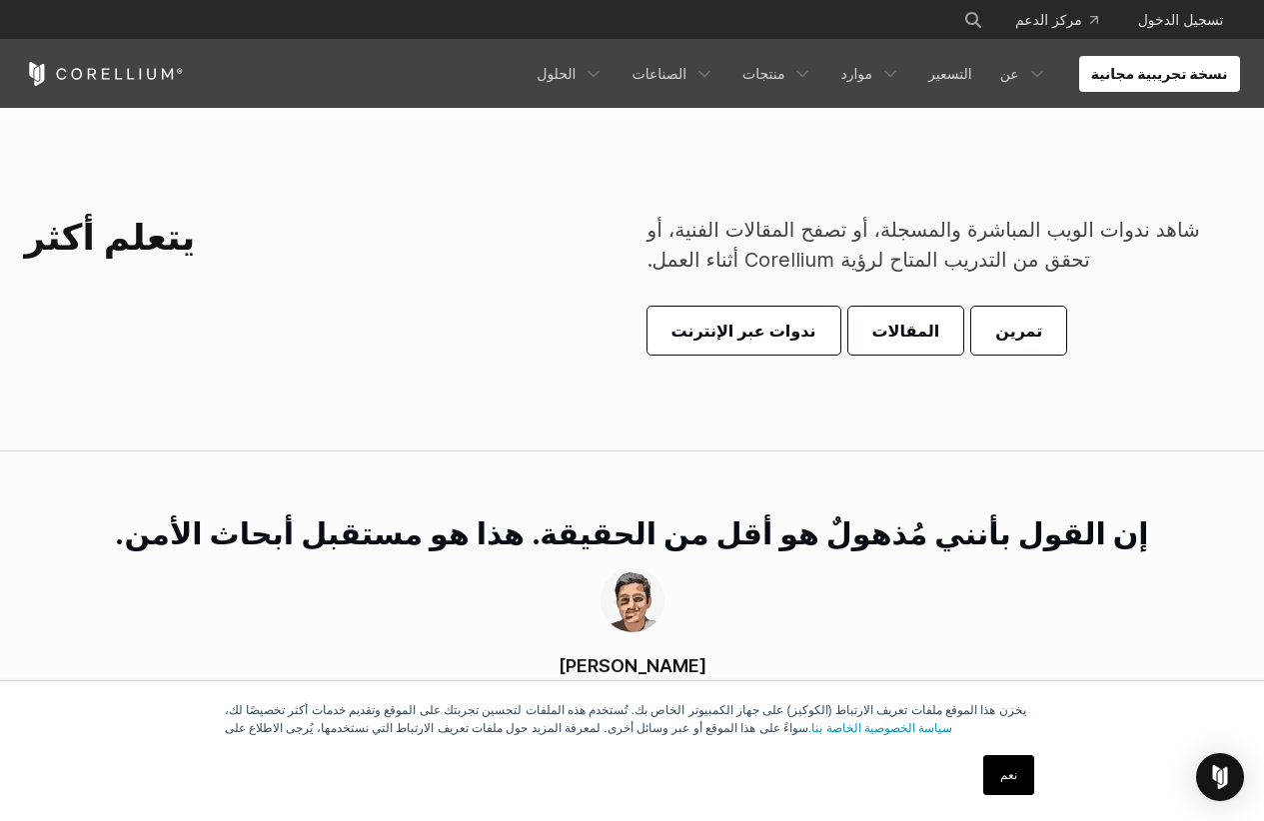
click at [0, 273] on section "يتعلم أكثر شاهد ندوات الويب المباشرة والمسجلة، أو تصفح المقالات الفنية، أو تحقق…" at bounding box center [632, 285] width 1264 height 333
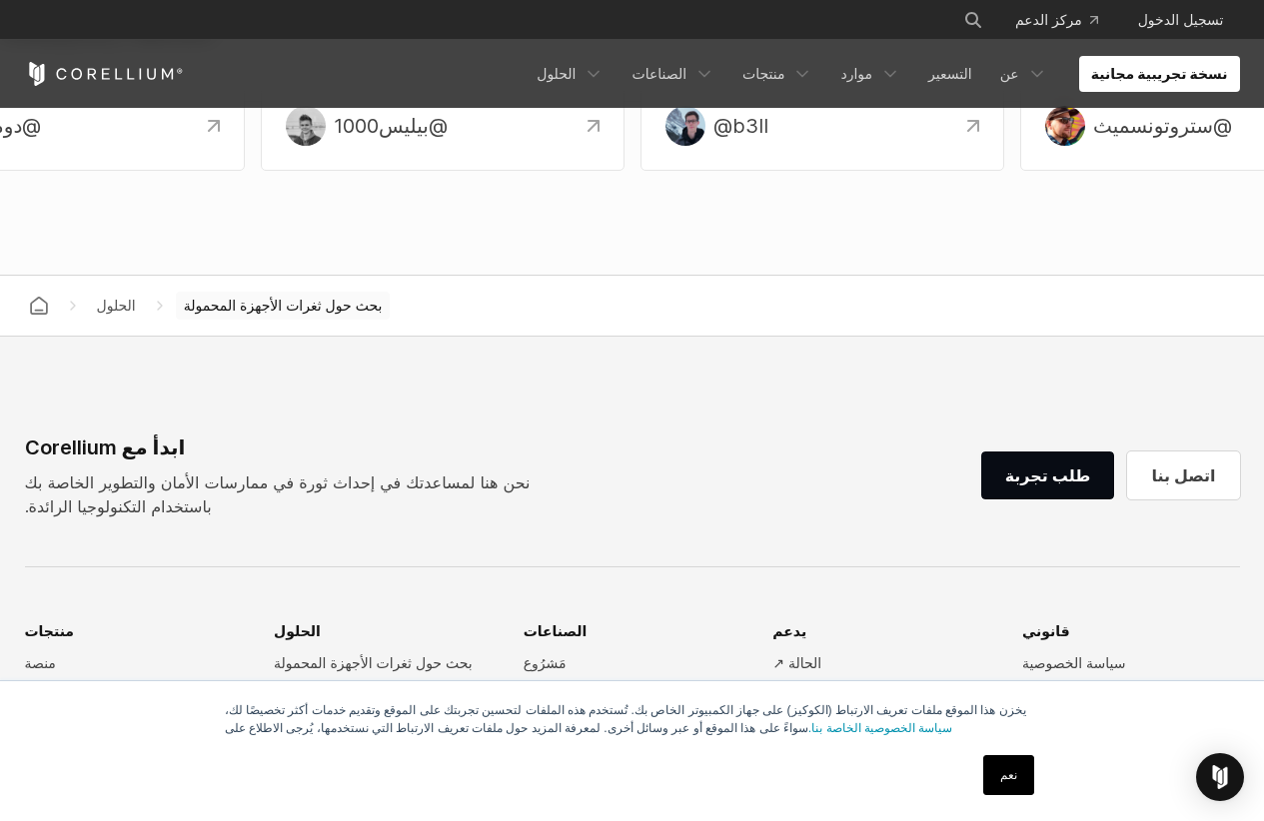
scroll to position [6720, 0]
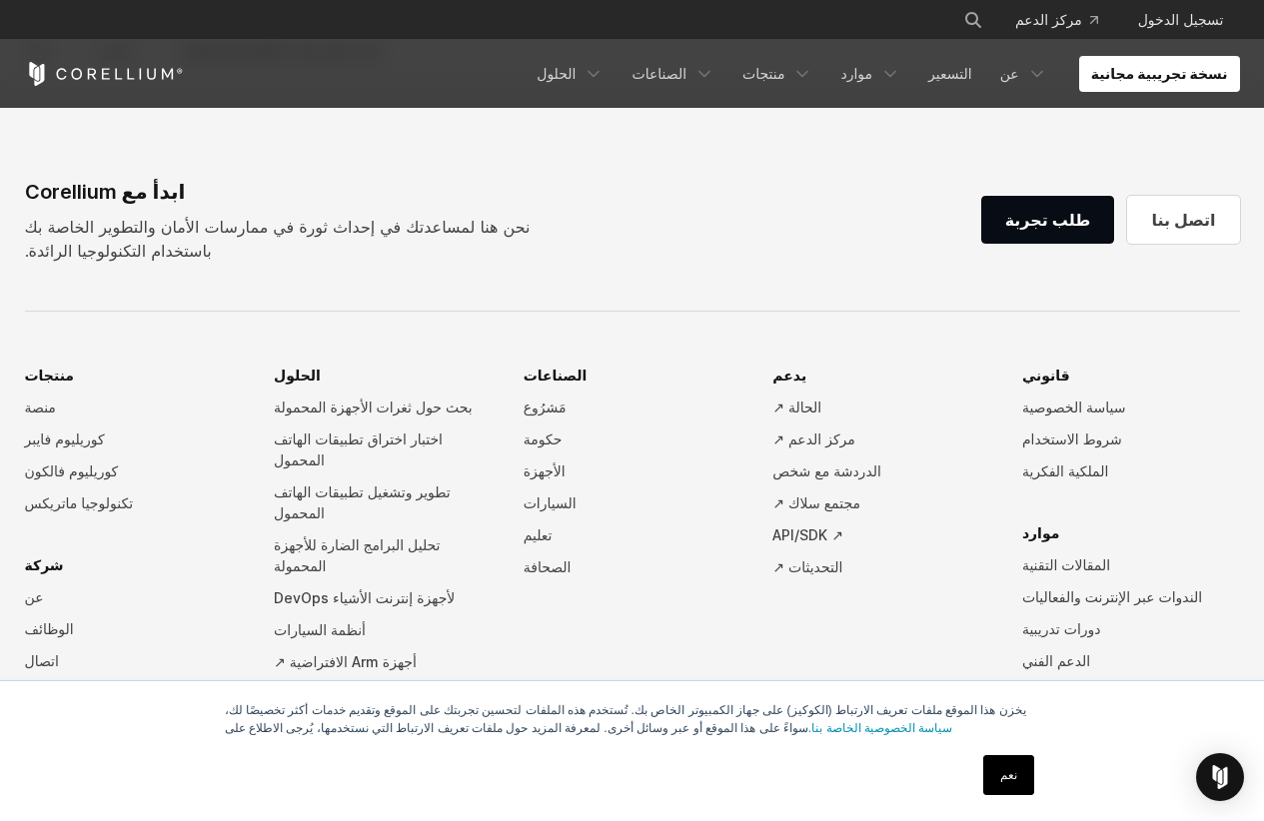
click at [0, 263] on footer "ابدأ مع Corellium نحن هنا لمساعدتك في إحداث ثورة في ممارسات الأمان والتطوير الخ…" at bounding box center [632, 529] width 1264 height 896
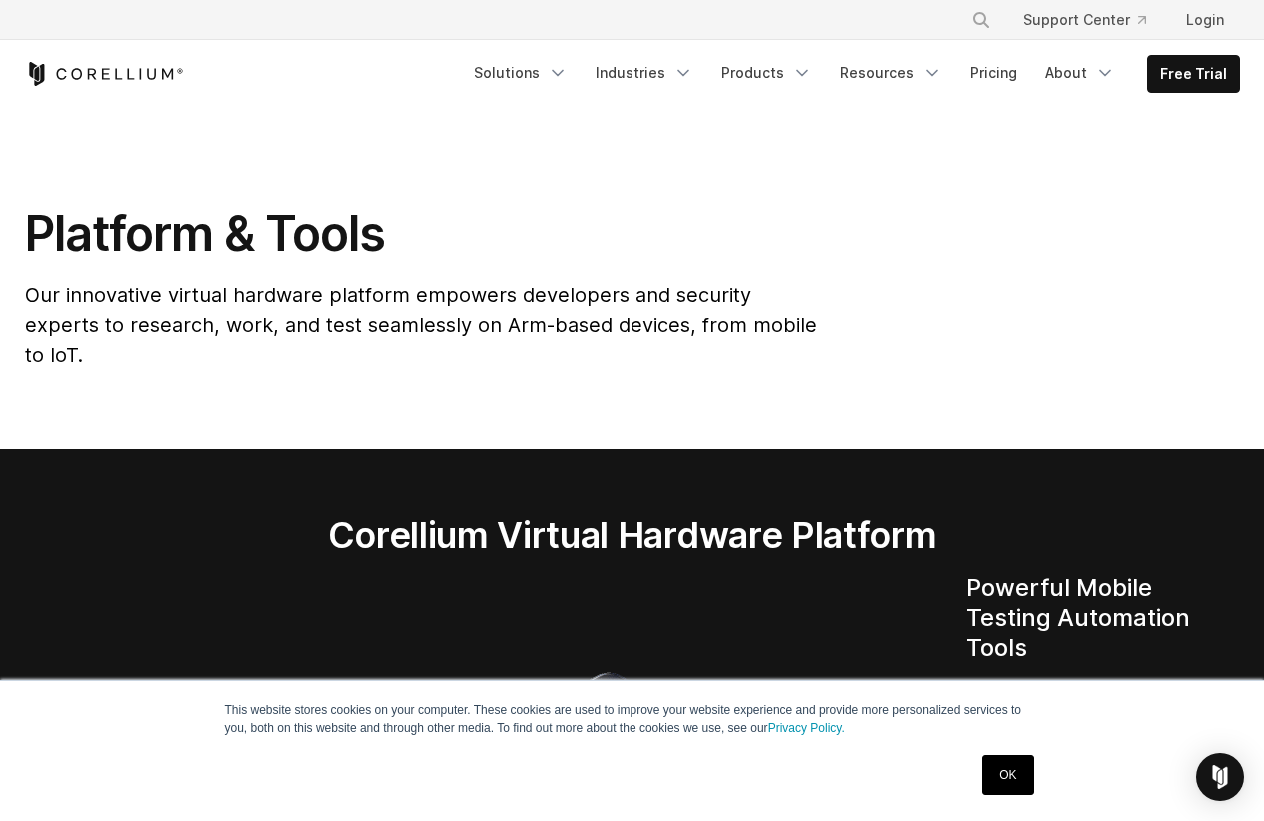
click at [576, 270] on div "Platform & Tools Our innovative virtual hardware platform empowers developers a…" at bounding box center [423, 295] width 836 height 182
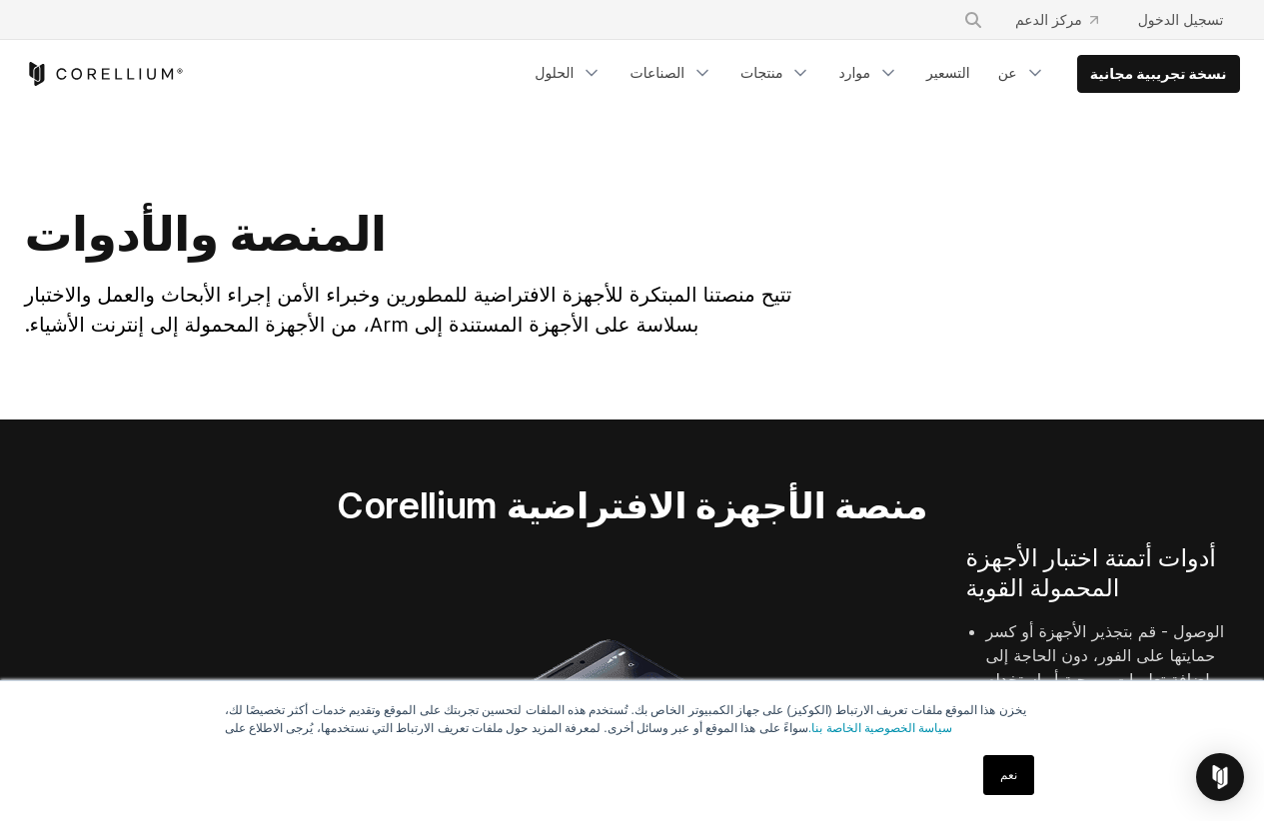
click at [542, 281] on p "تتيح منصتنا المبتكرة للأجهزة الافتراضية للمطورين وخبراء الأمن إجراء الأبحاث وال…" at bounding box center [423, 310] width 796 height 60
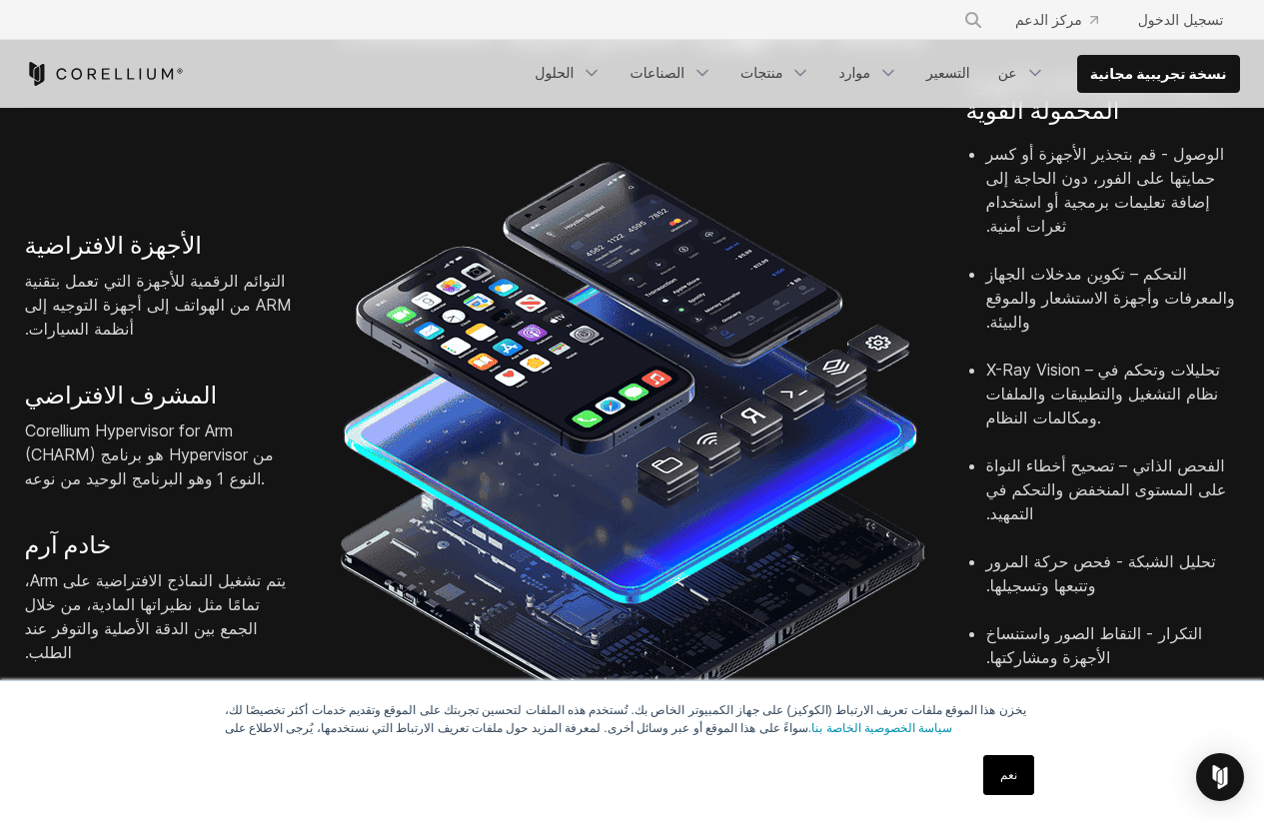
scroll to position [400, 0]
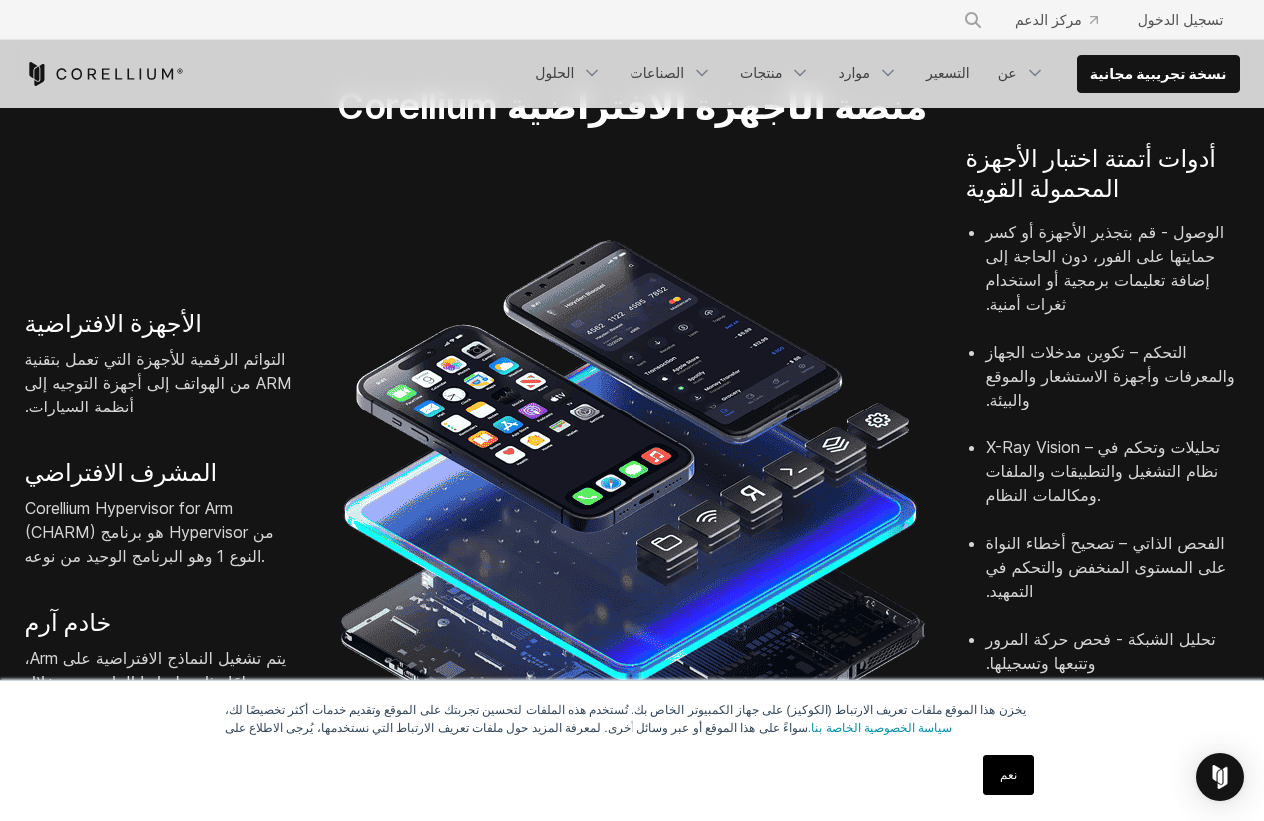
click at [921, 257] on img at bounding box center [632, 523] width 587 height 587
click at [927, 252] on div at bounding box center [632, 525] width 627 height 591
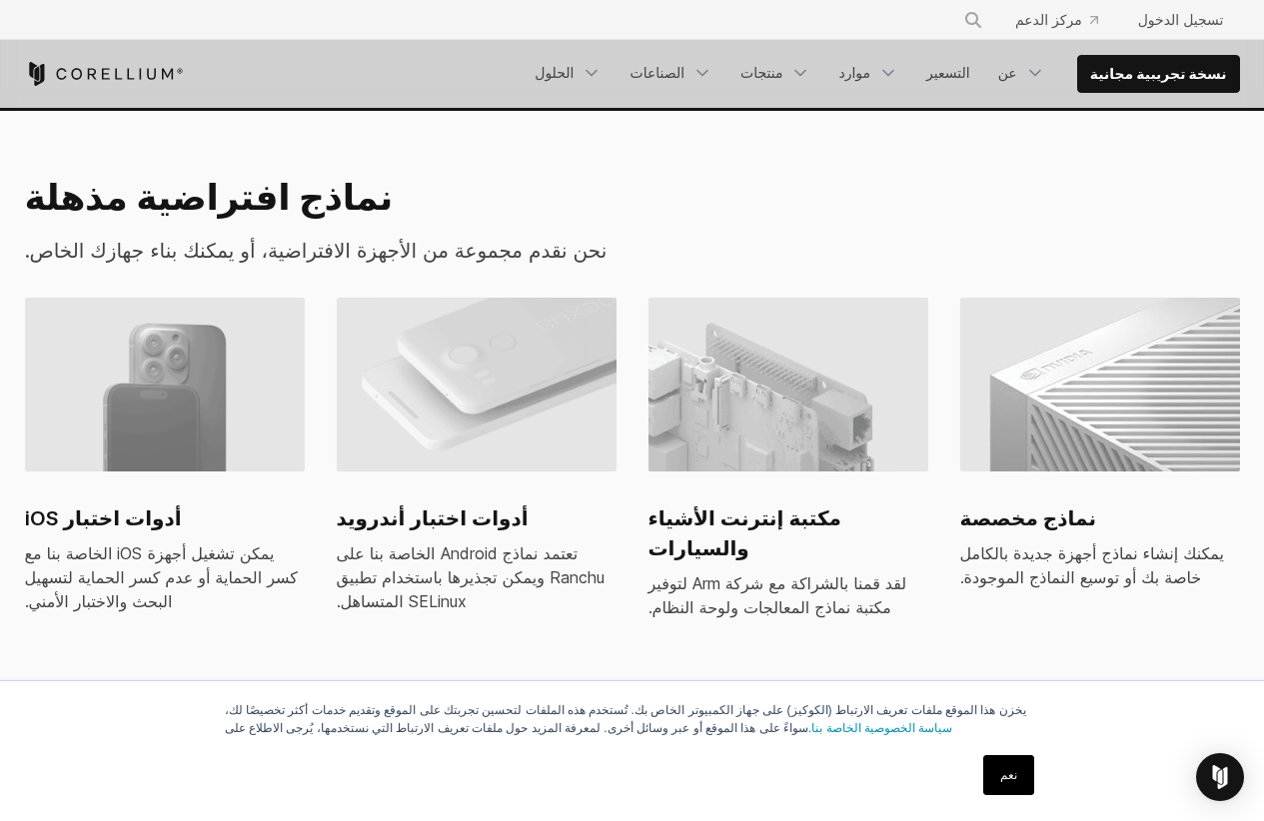
scroll to position [1299, 0]
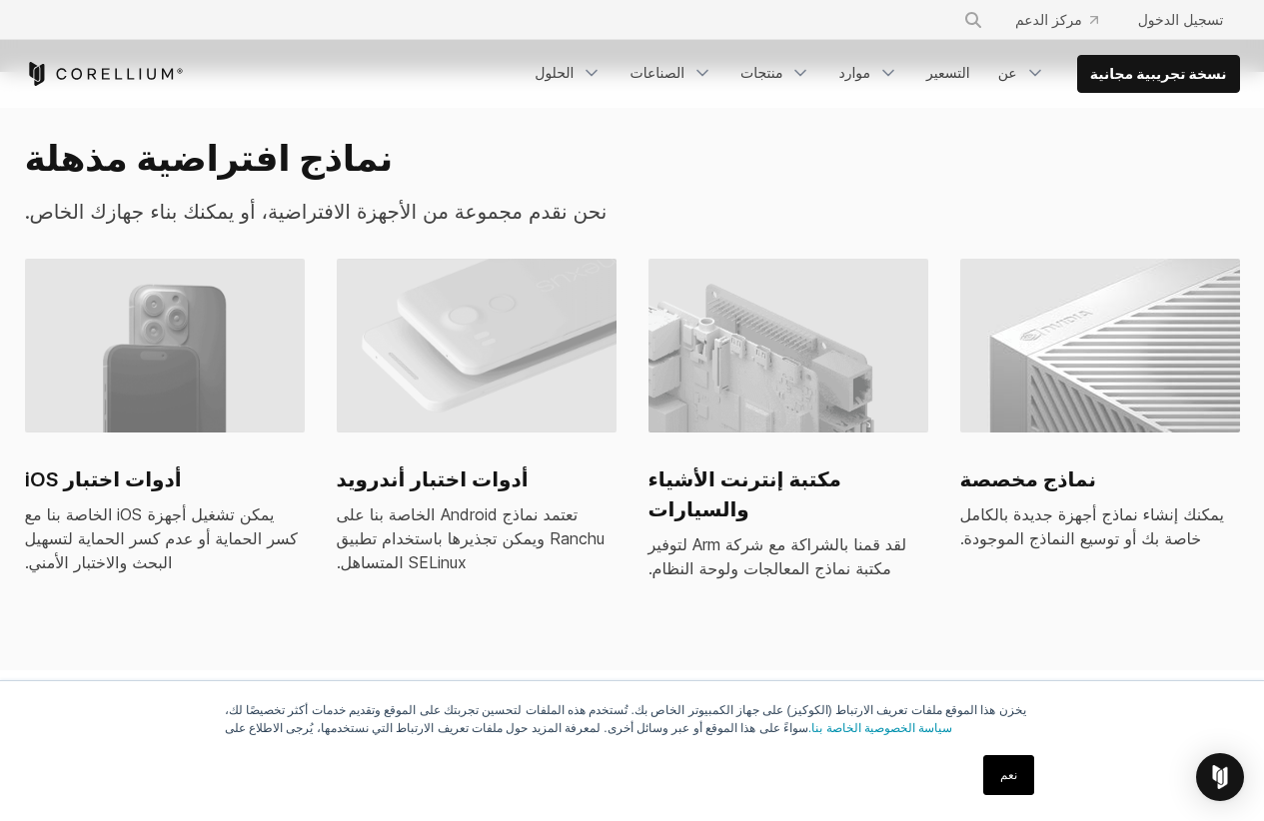
click at [0, 281] on section "نماذج افتراضية مذهلة نحن نقدم مجموعة من الأجهزة الافتراضية، أو يمكنك بناء جهازك…" at bounding box center [632, 371] width 1264 height 598
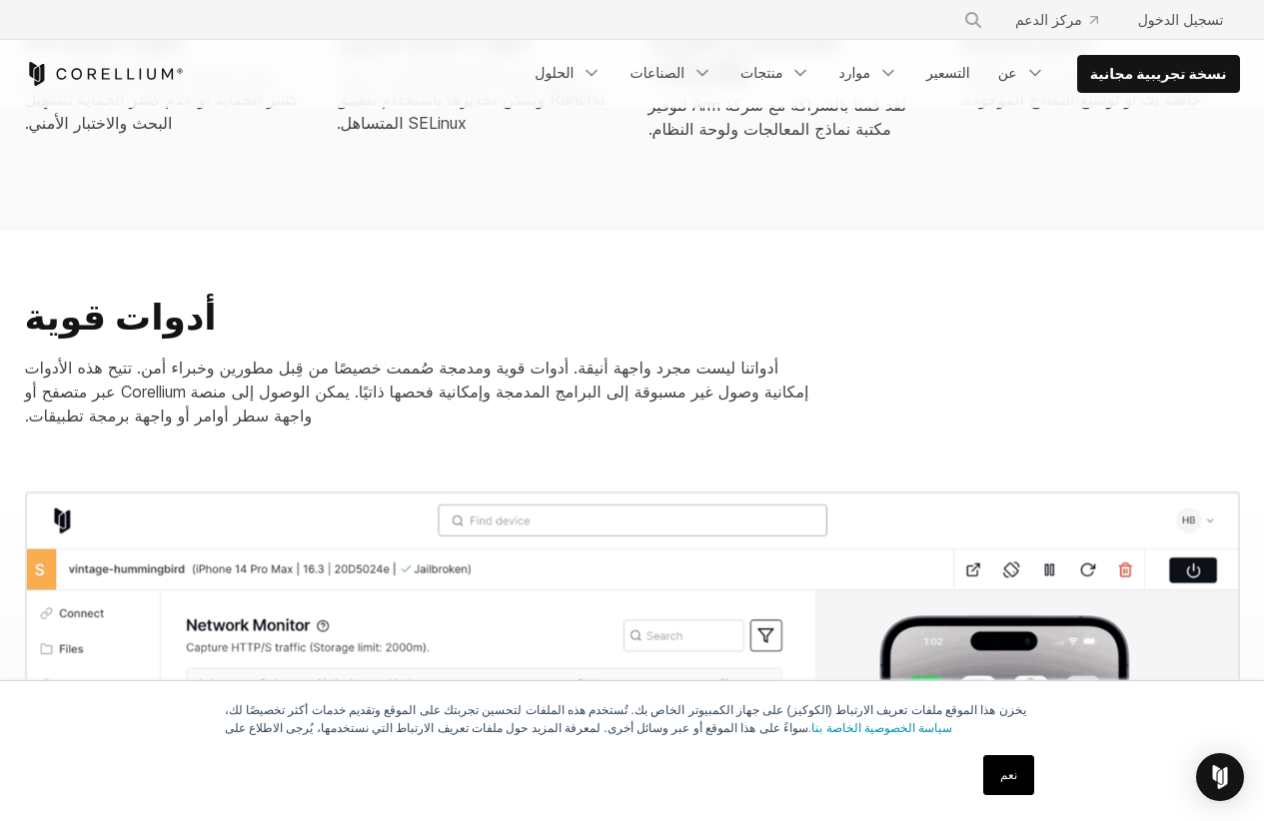
scroll to position [1798, 0]
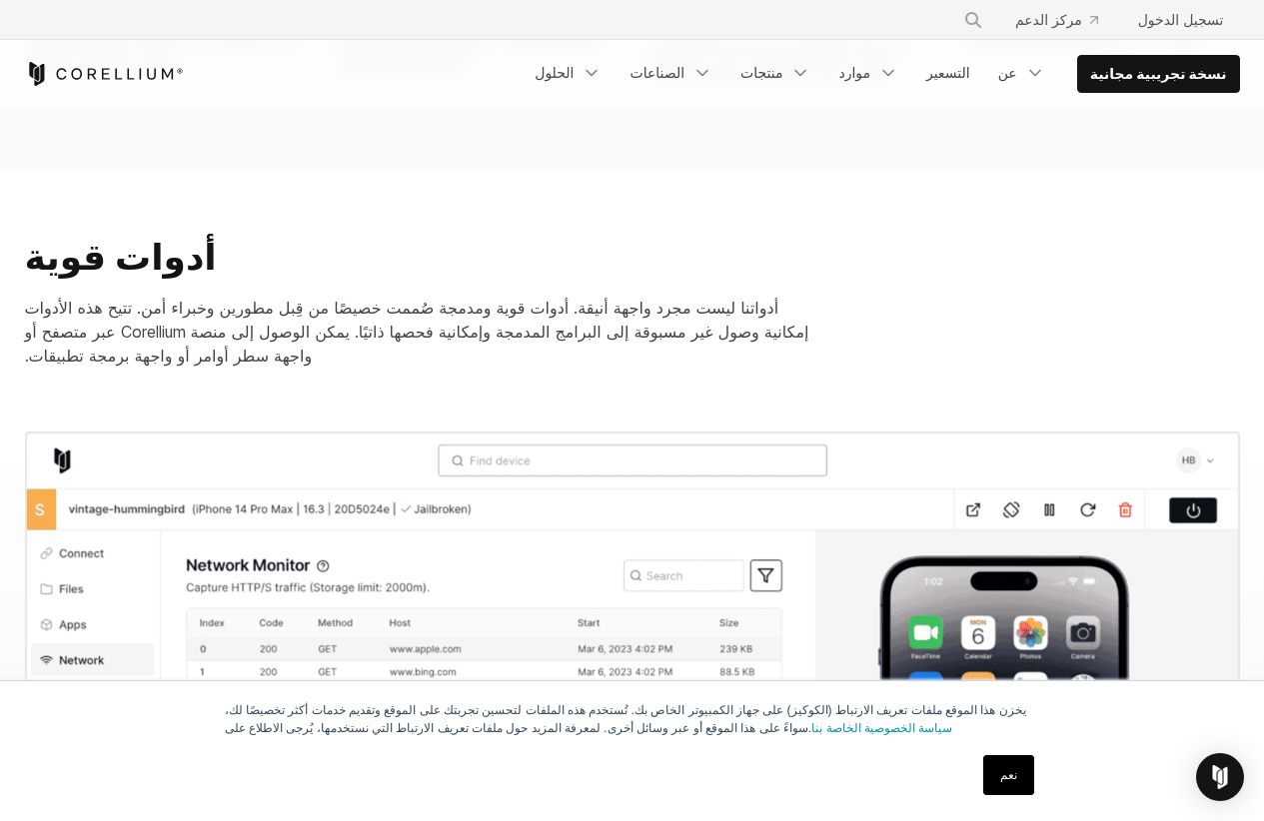
click at [0, 281] on section "أدوات قوية أدواتنا ليست مجرد واجهة أنيقة. أدوات قوية ومدمجة صُممت خصيصًا من قِب…" at bounding box center [632, 301] width 1264 height 261
click at [2, 269] on section "أدوات قوية أدواتنا ليست مجرد واجهة أنيقة. أدوات قوية ومدمجة صُممت خصيصًا من قِب…" at bounding box center [632, 301] width 1264 height 261
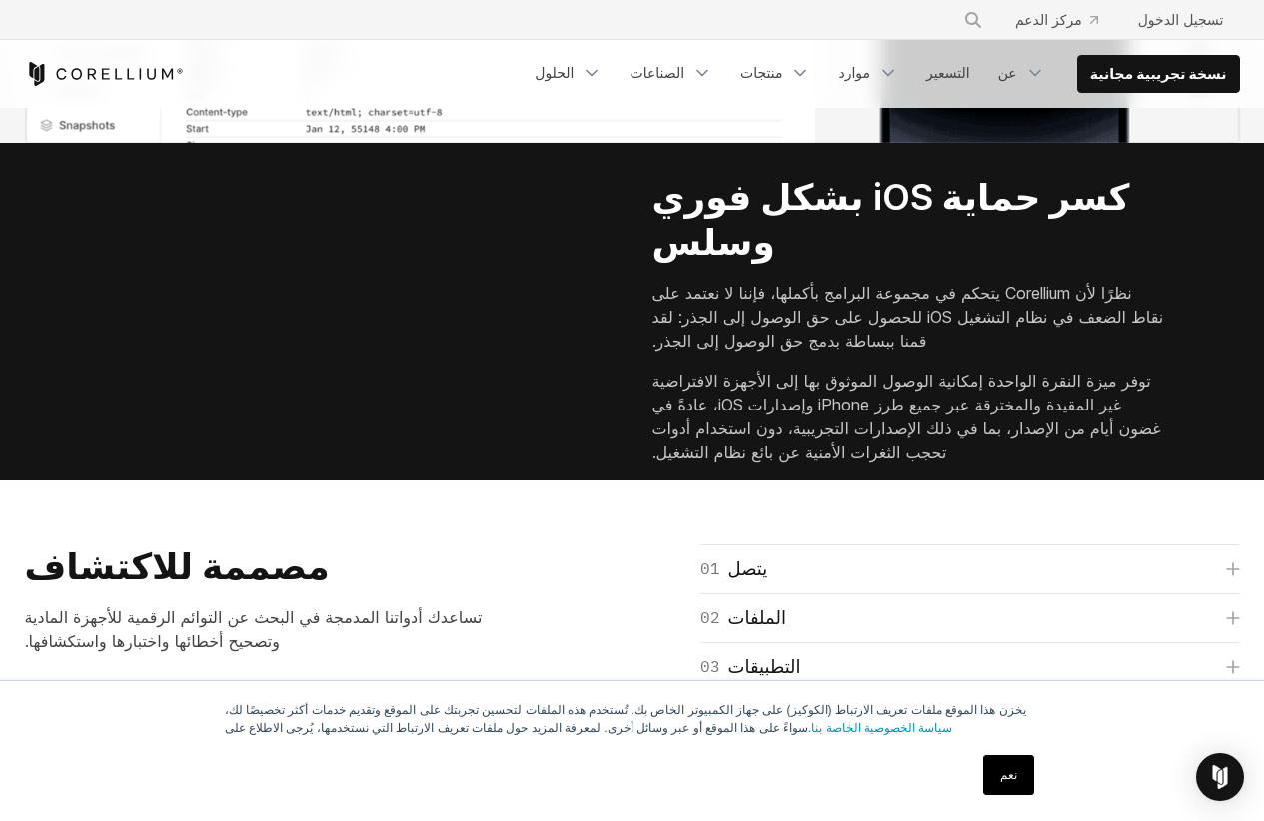
scroll to position [2697, 0]
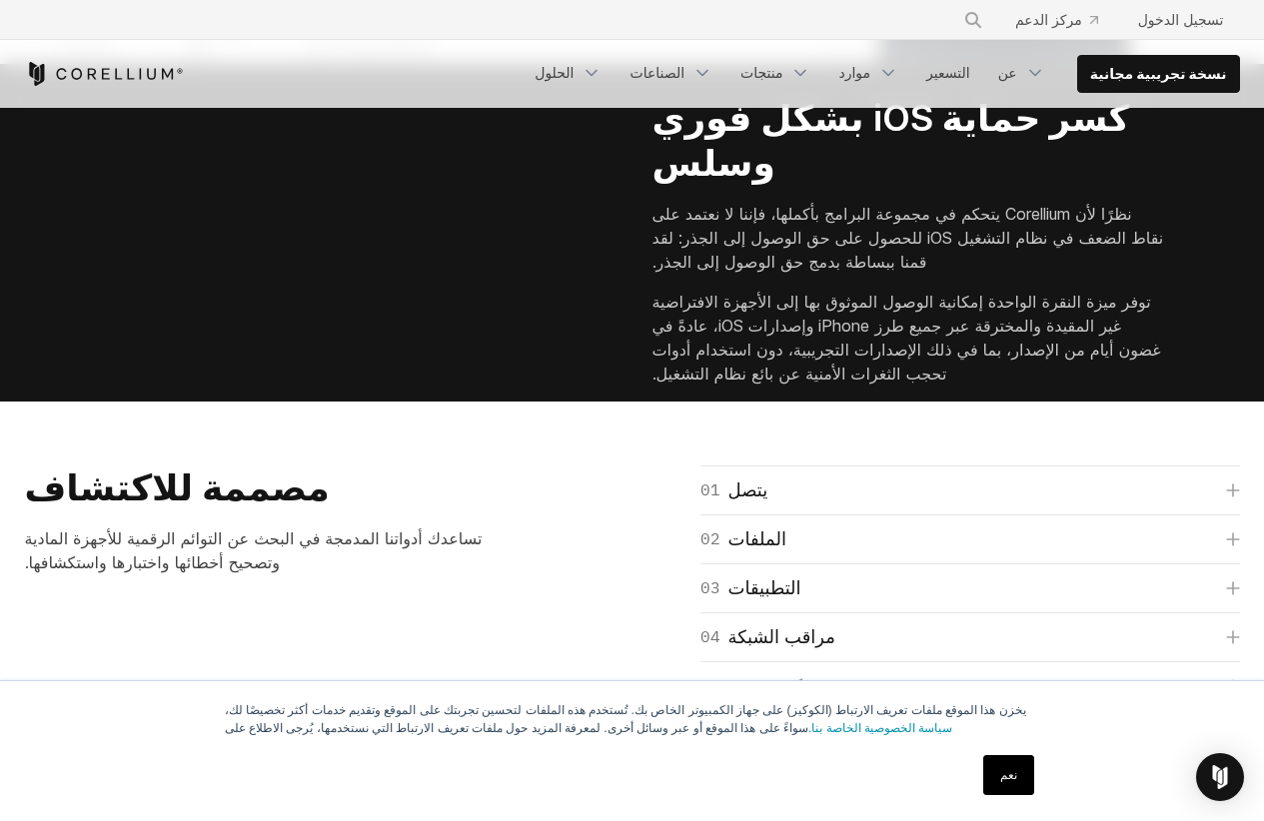
click at [2, 269] on section "كسر حماية iOS بشكل فوري وسلس نظرًا لأن Corellium يتحكم في مجموعة البرامج بأكمله…" at bounding box center [632, 233] width 1264 height 338
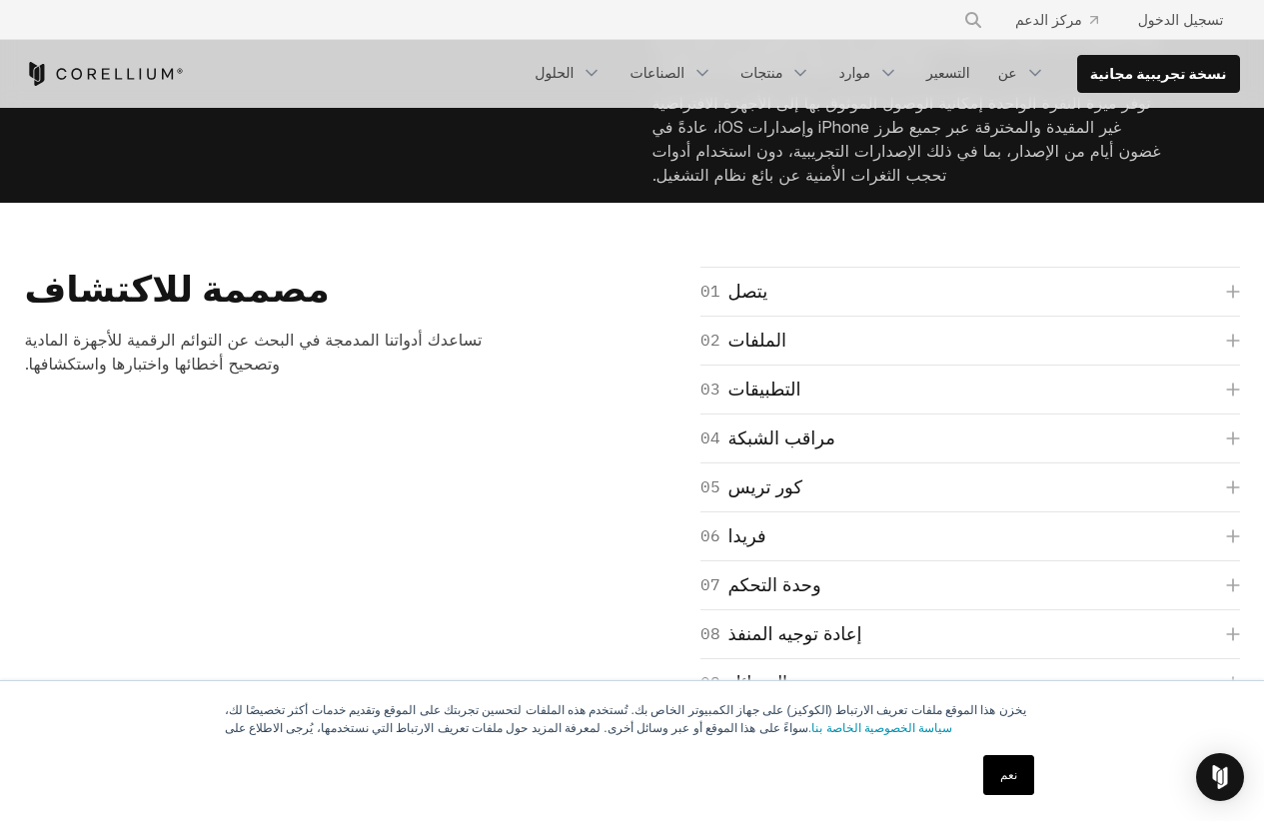
scroll to position [2897, 0]
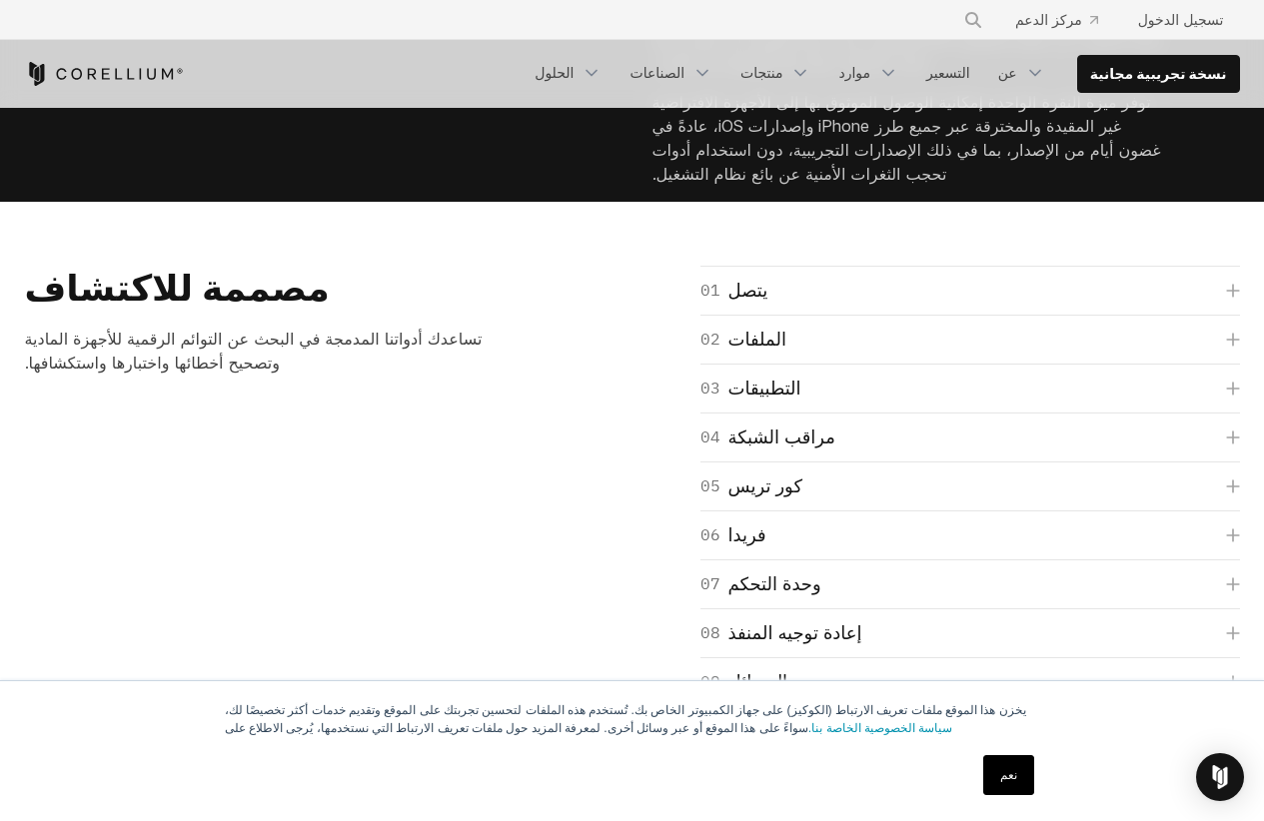
click at [2, 202] on section "كسر حماية iOS بشكل فوري وسلس نظرًا لأن Corellium يتحكم في مجموعة البرامج بأكمله…" at bounding box center [632, 33] width 1264 height 338
click at [0, 202] on section "كسر حماية iOS بشكل فوري وسلس نظرًا لأن Corellium يتحكم في مجموعة البرامج بأكمله…" at bounding box center [632, 33] width 1264 height 338
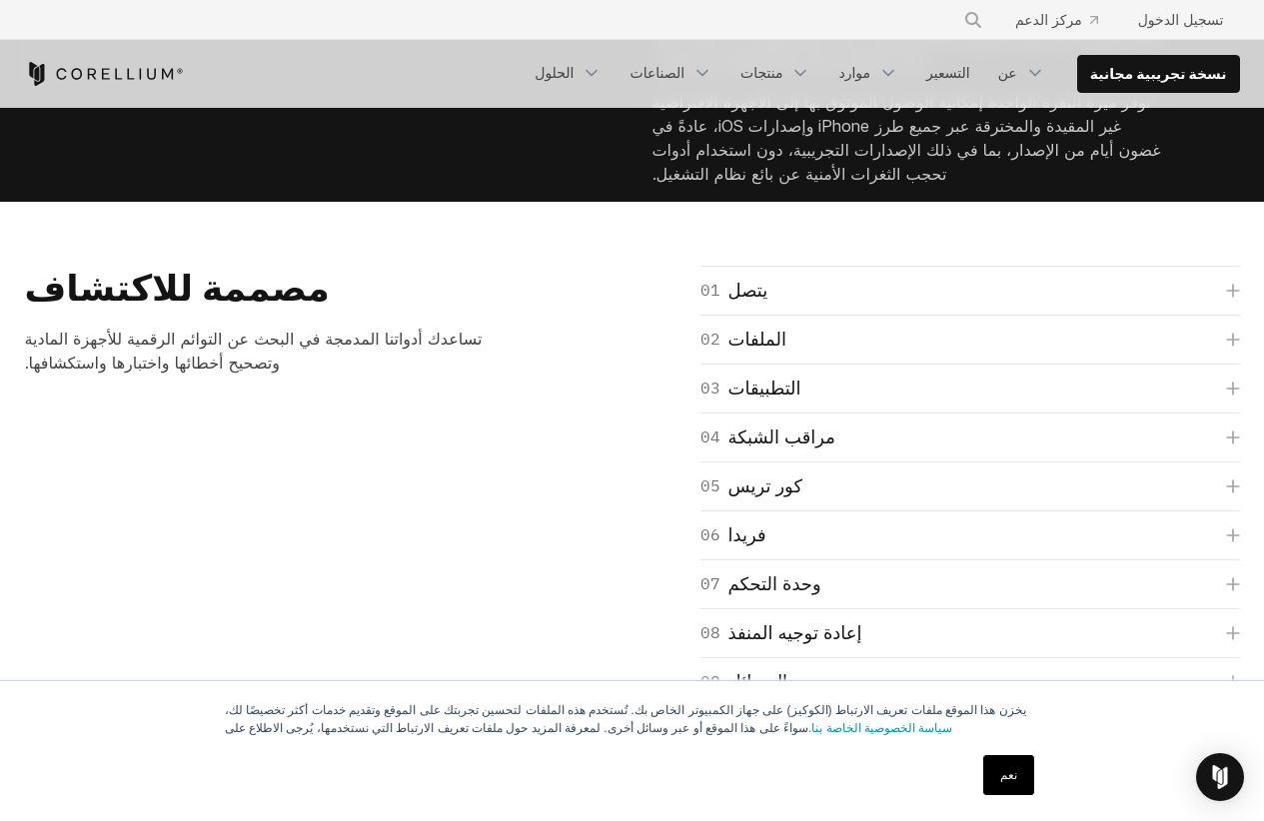
click at [0, 202] on section "كسر حماية iOS بشكل فوري وسلس نظرًا لأن Corellium يتحكم في مجموعة البرامج بأكمله…" at bounding box center [632, 33] width 1264 height 338
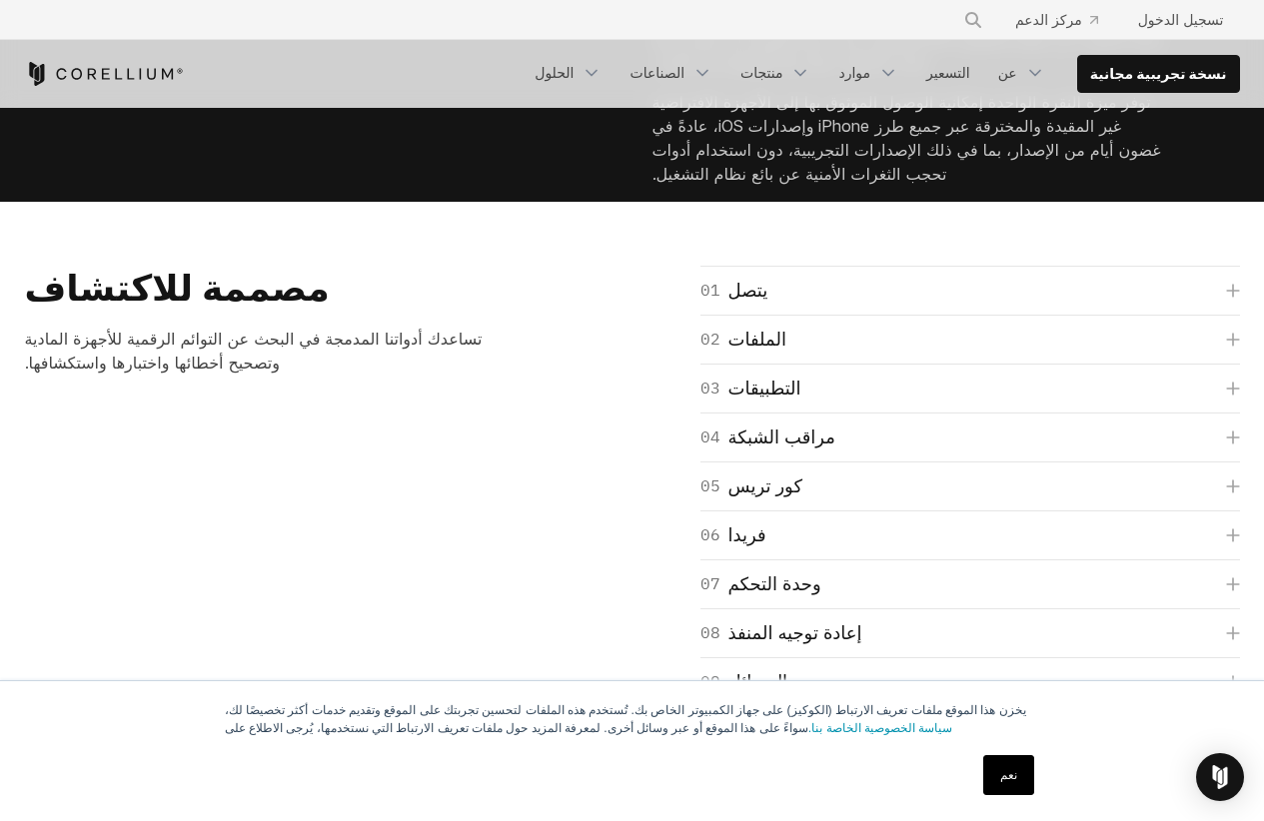
click at [0, 202] on section "كسر حماية iOS بشكل فوري وسلس نظرًا لأن Corellium يتحكم في مجموعة البرامج بأكمله…" at bounding box center [632, 33] width 1264 height 338
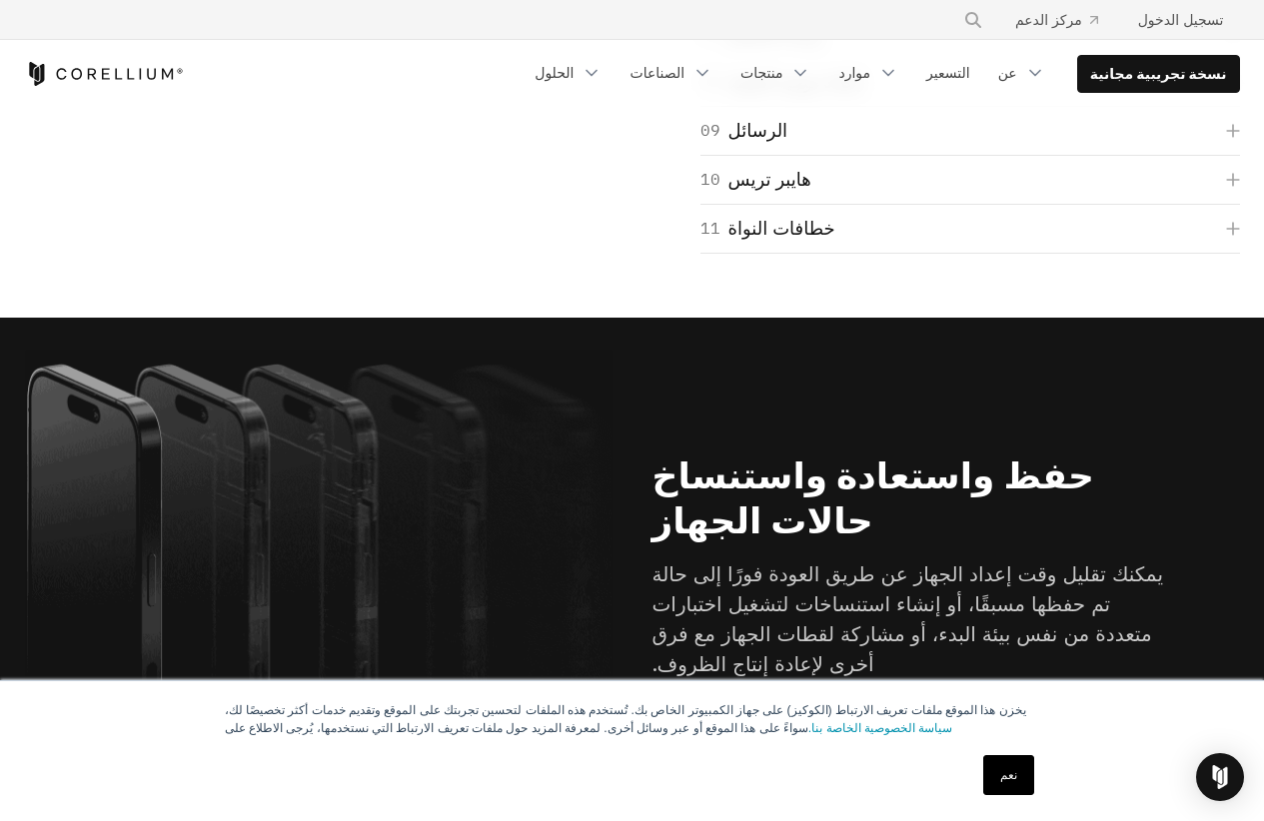
scroll to position [3496, 0]
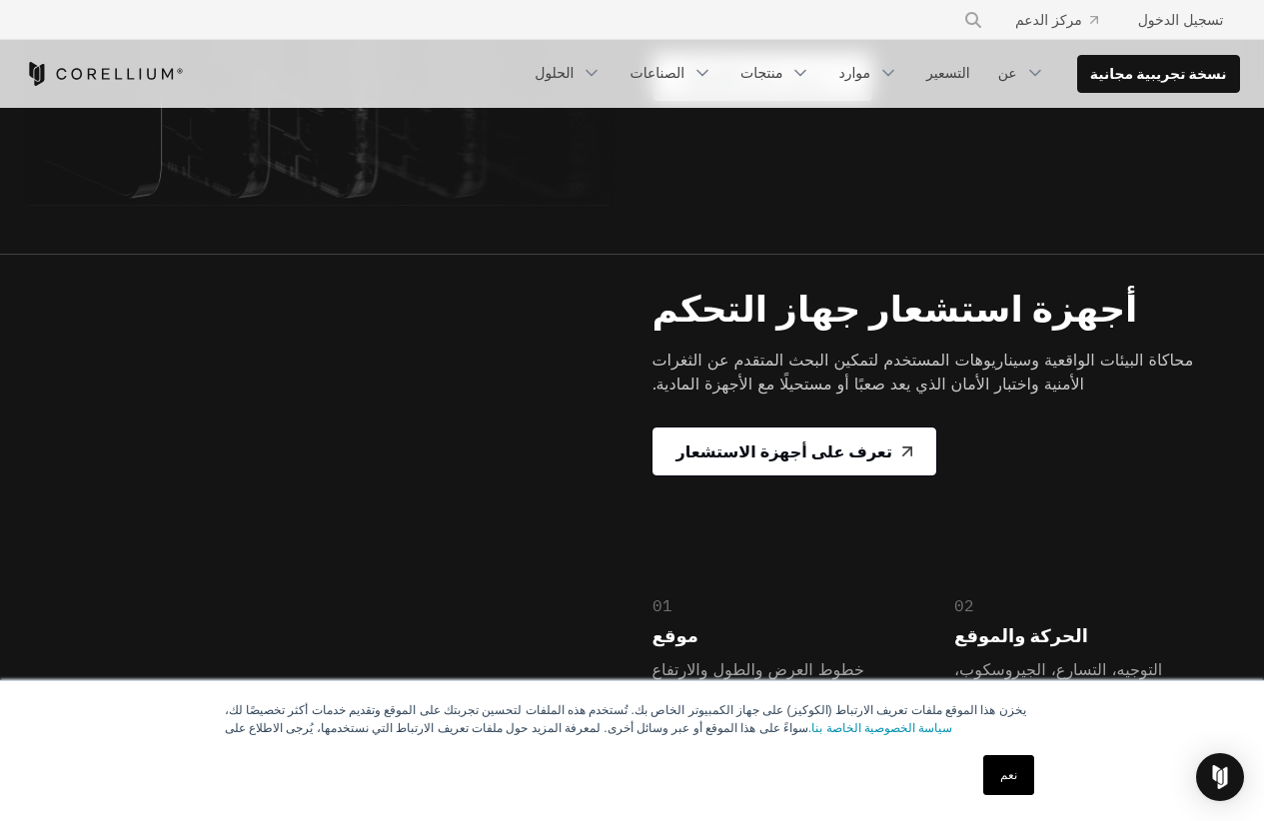
scroll to position [4196, 0]
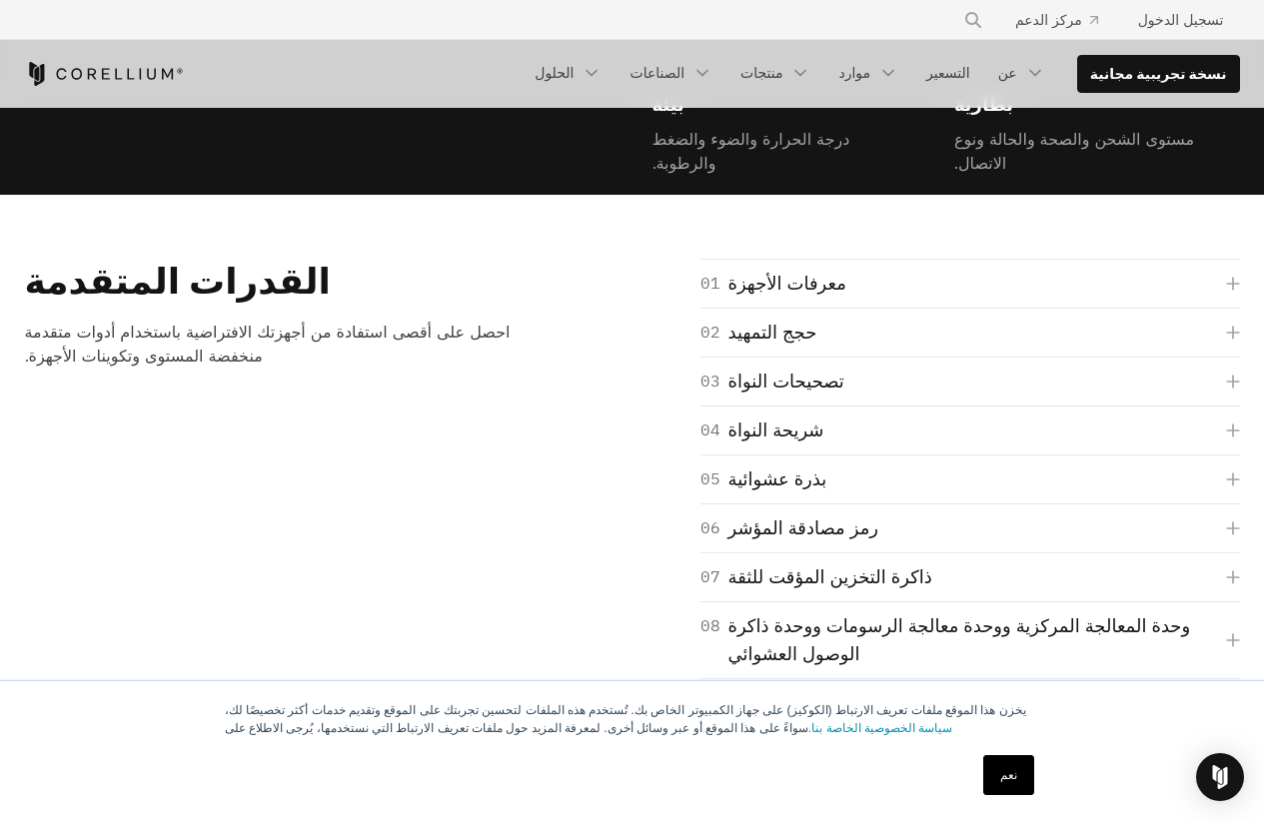
scroll to position [4795, 0]
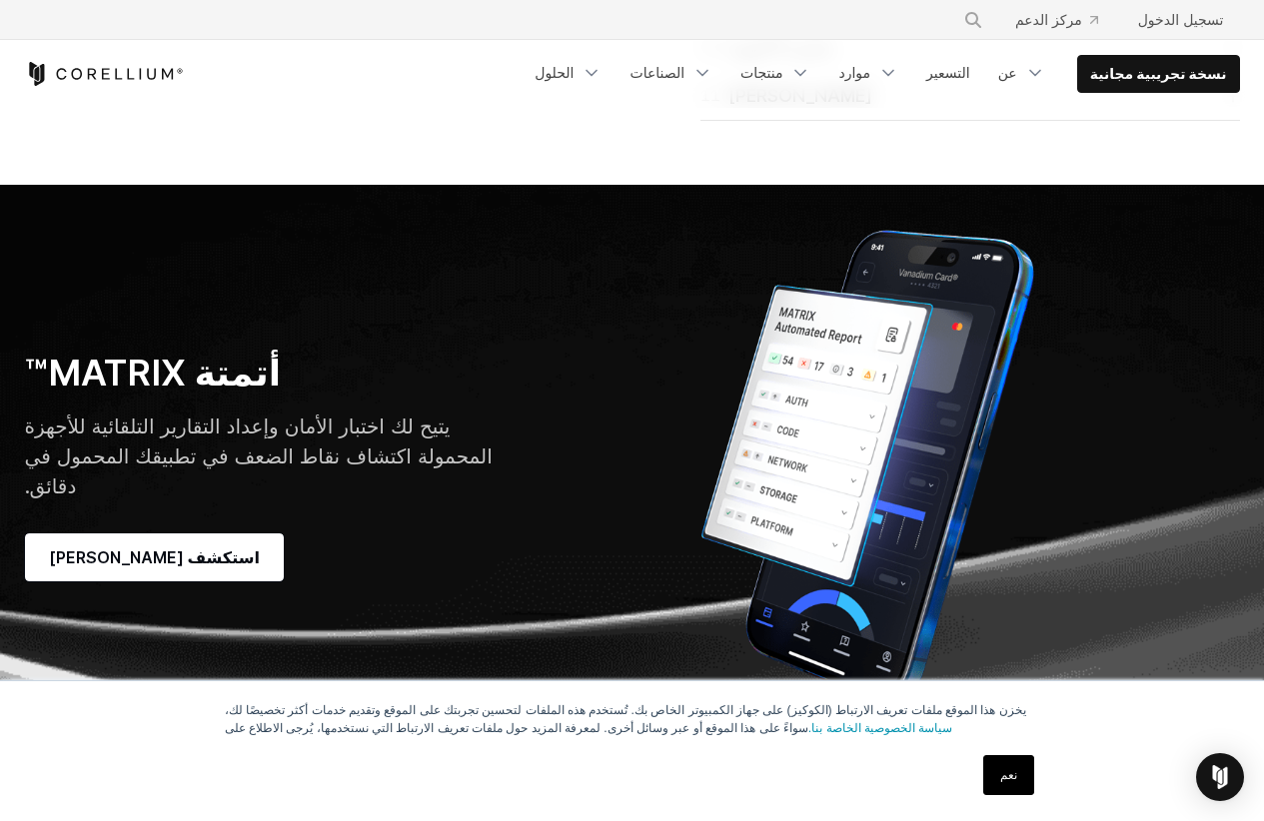
scroll to position [5494, 0]
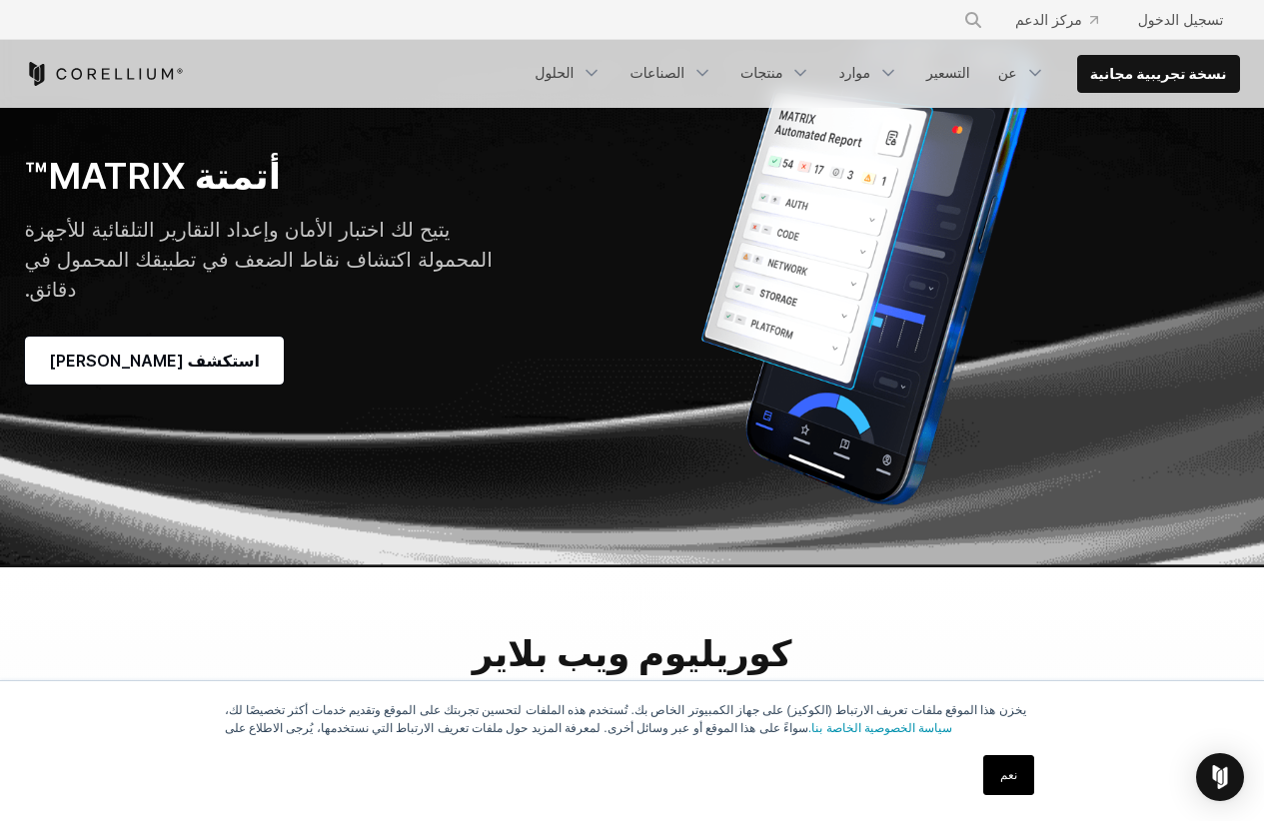
scroll to position [5694, 0]
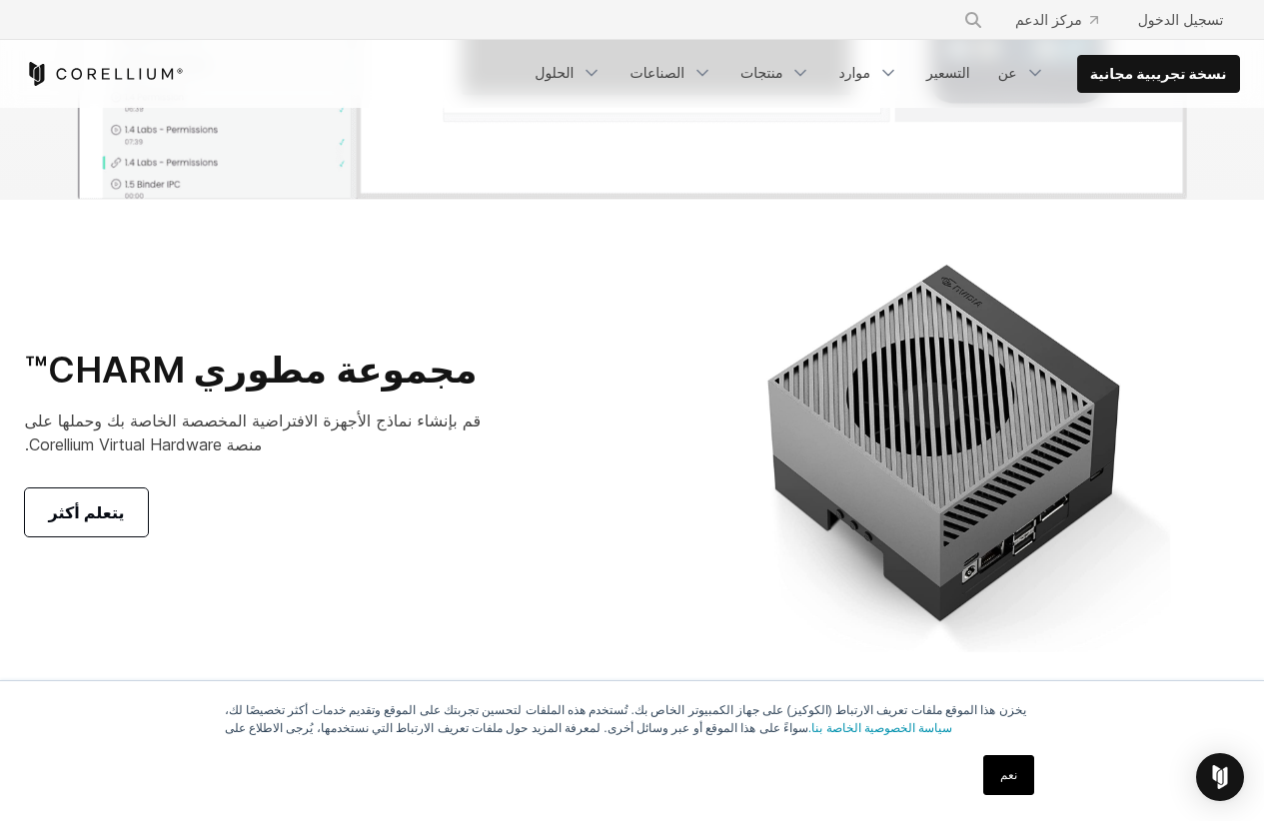
scroll to position [6893, 0]
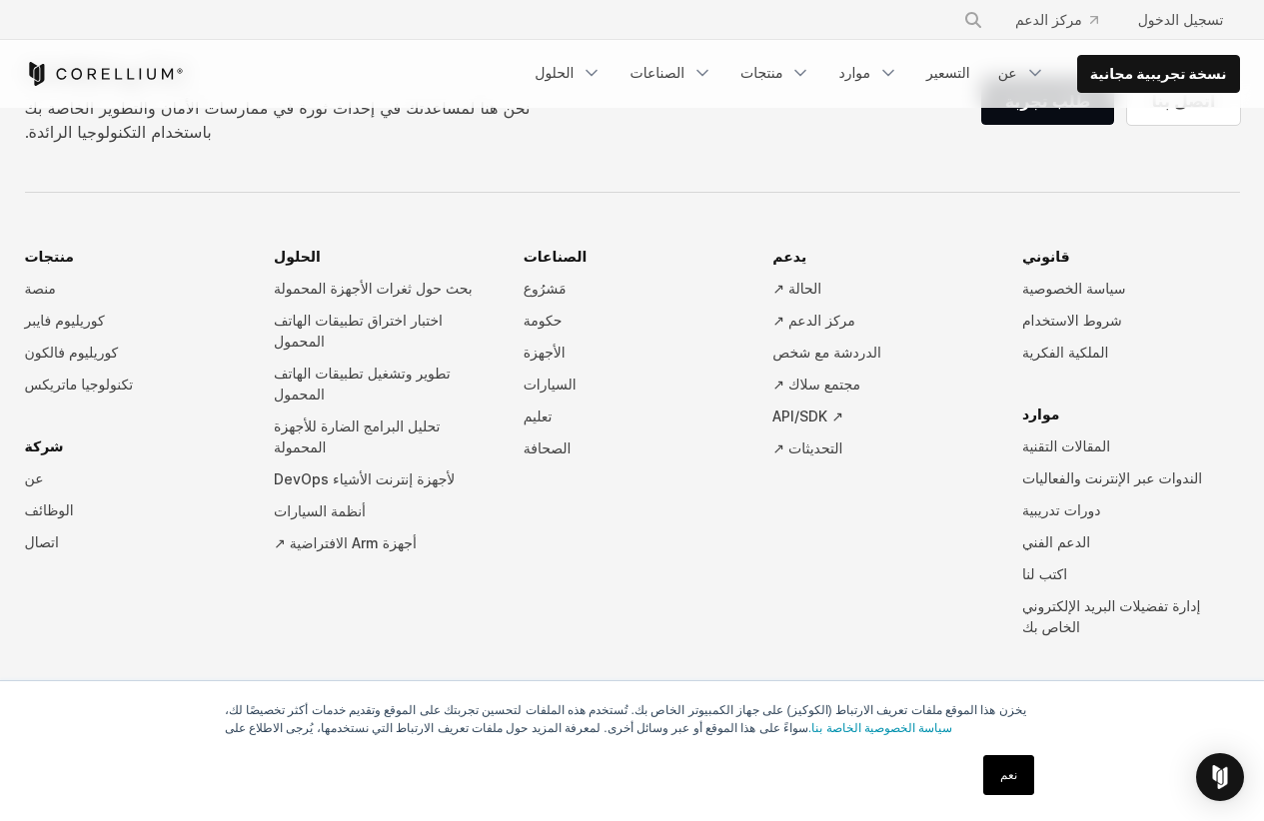
scroll to position [8891, 0]
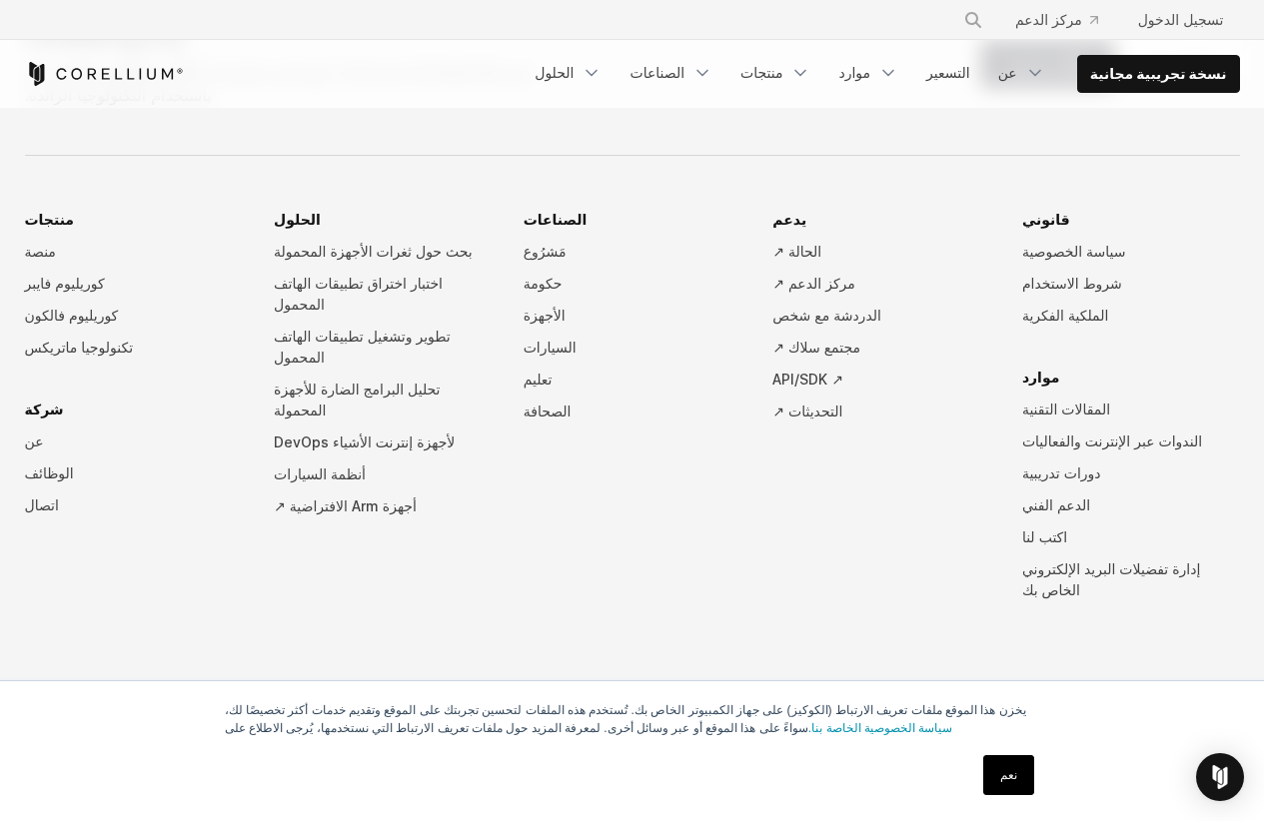
scroll to position [9390, 0]
click at [5, 248] on div "ابدأ مع Corellium نحن هنا لمساعدتك في إحداث ثورة في ممارسات الأمان والتطوير الخ…" at bounding box center [632, 401] width 1255 height 760
click at [1175, 70] on font "نسخة تجريبية مجانية" at bounding box center [1158, 73] width 137 height 17
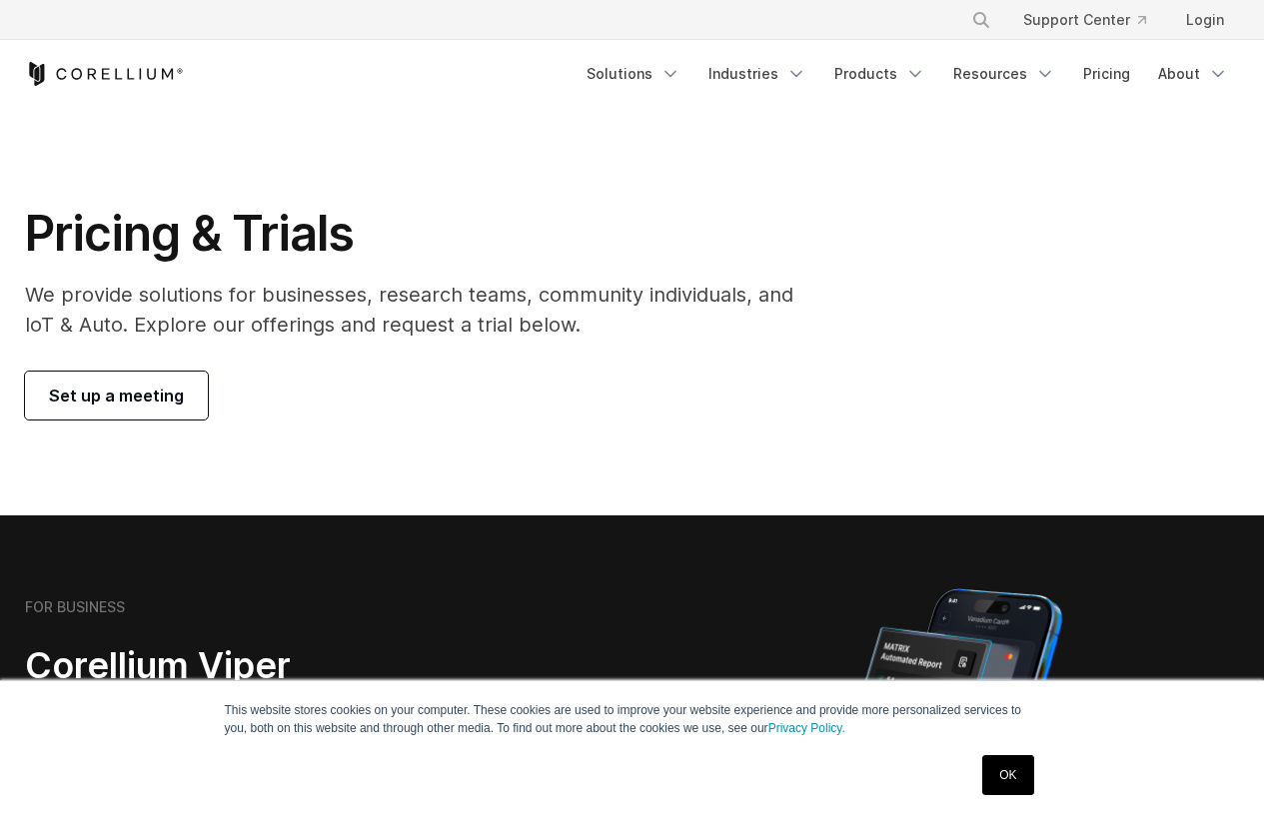
click at [0, 285] on section "Pricing & Trials We provide solutions for businesses, research teams, community…" at bounding box center [632, 312] width 1264 height 408
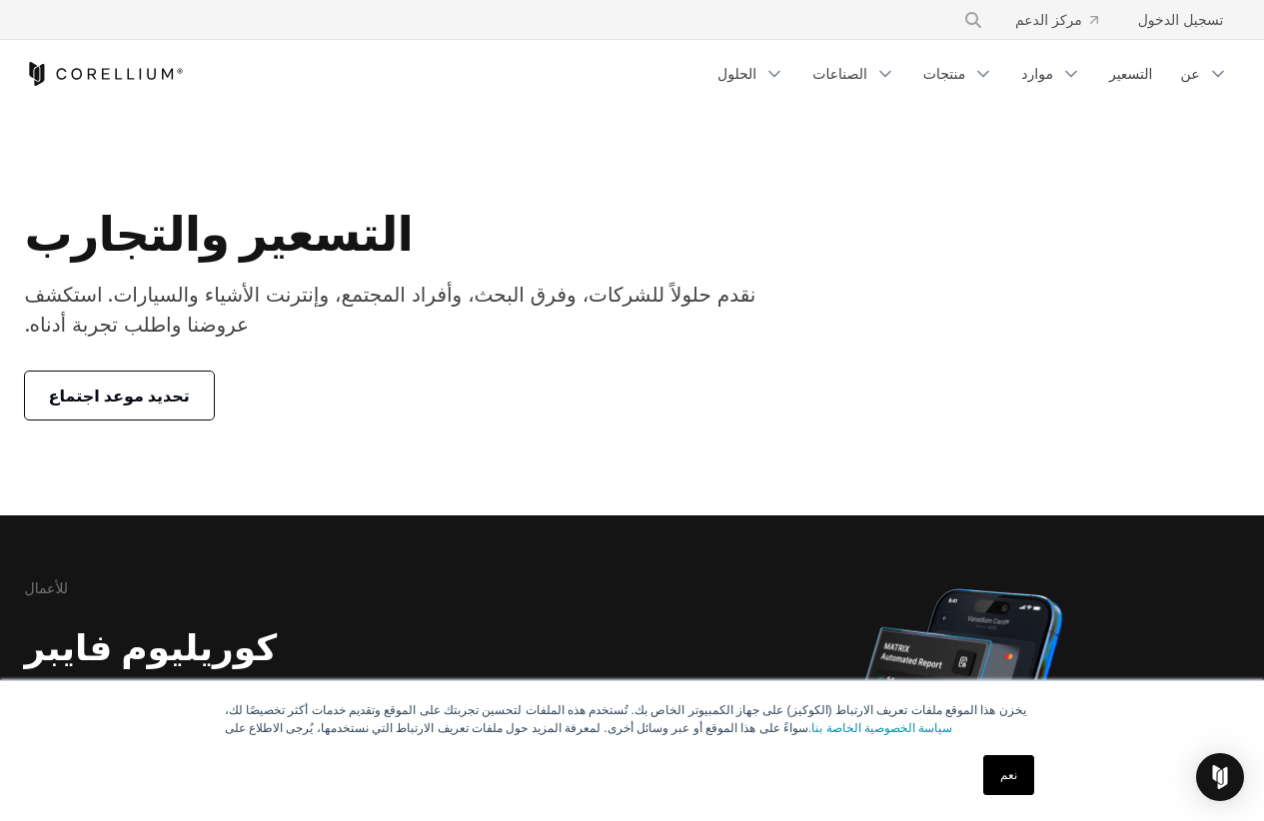
click at [0, 287] on section "التسعير والتجارب نقدم حلولاً للشركات، وفرق البحث، وأفراد المجتمع، وإنترنت الأشي…" at bounding box center [632, 312] width 1264 height 408
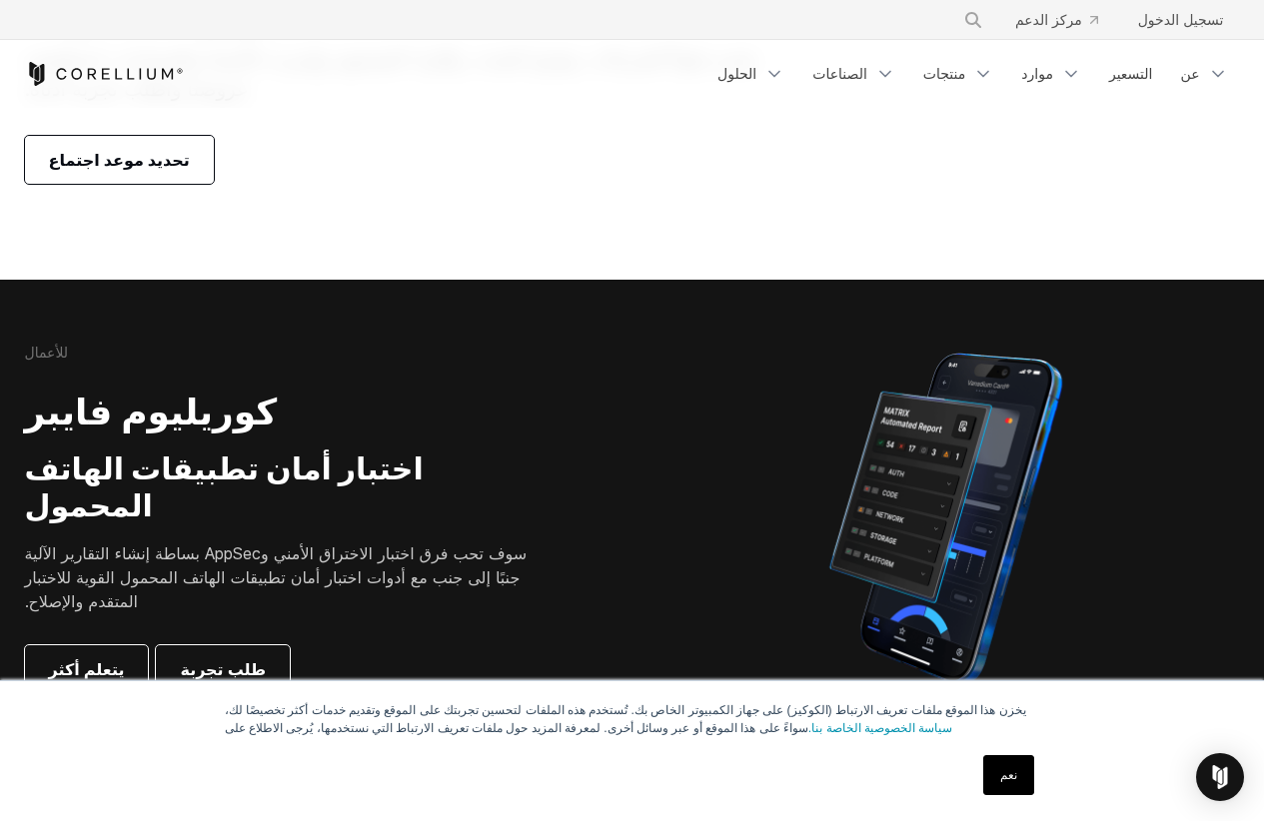
scroll to position [699, 0]
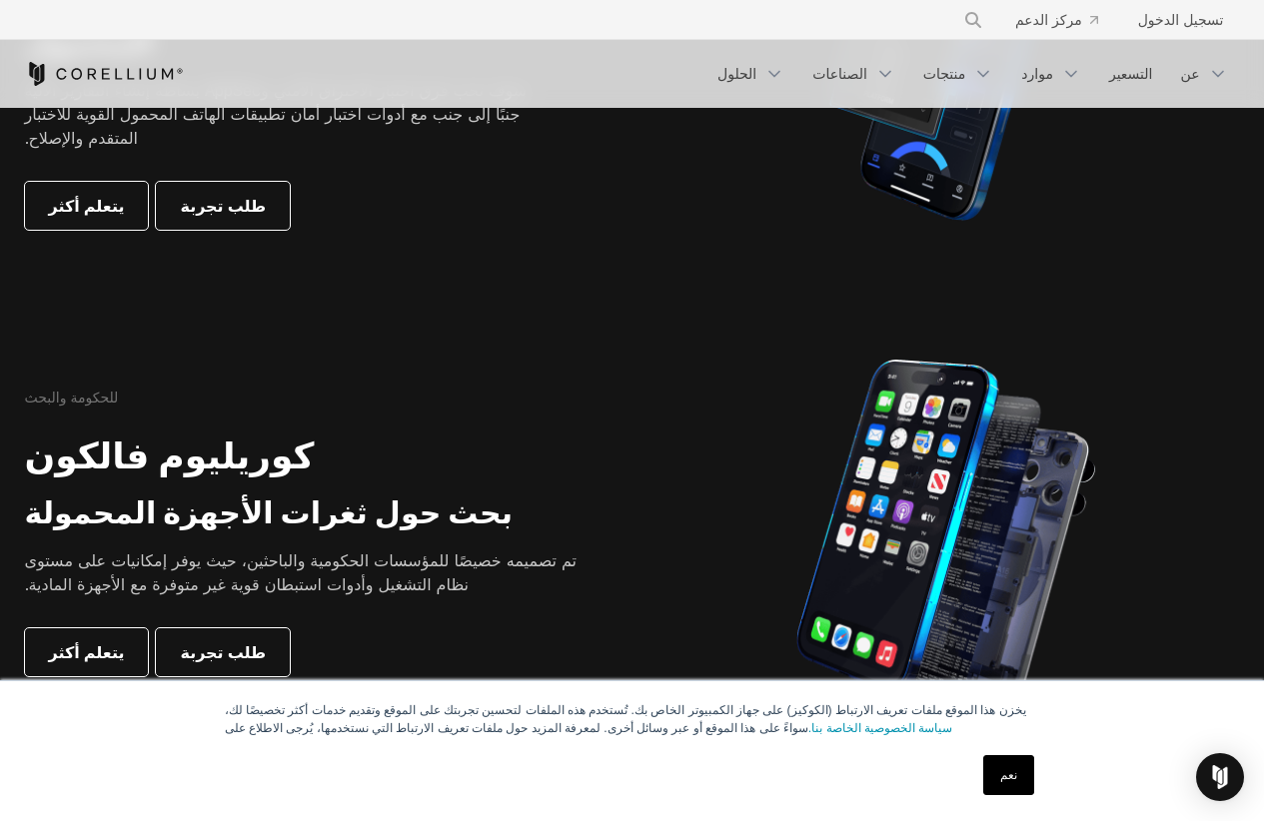
click at [0, 287] on section "للأعمال كوريليوم فايبر اختبار أمان تطبيقات الهاتف المحمول سوف تحب فرق اختبار ال…" at bounding box center [632, 54] width 1264 height 477
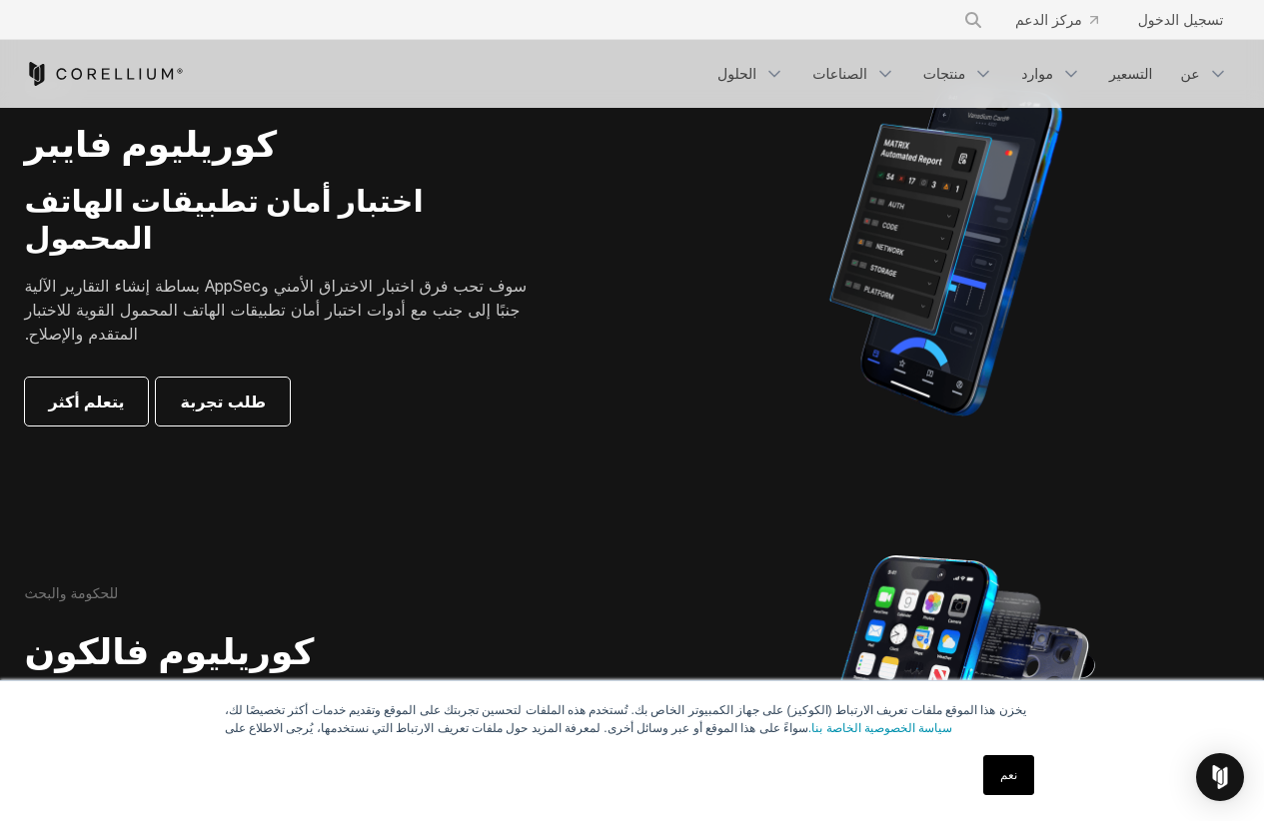
scroll to position [499, 0]
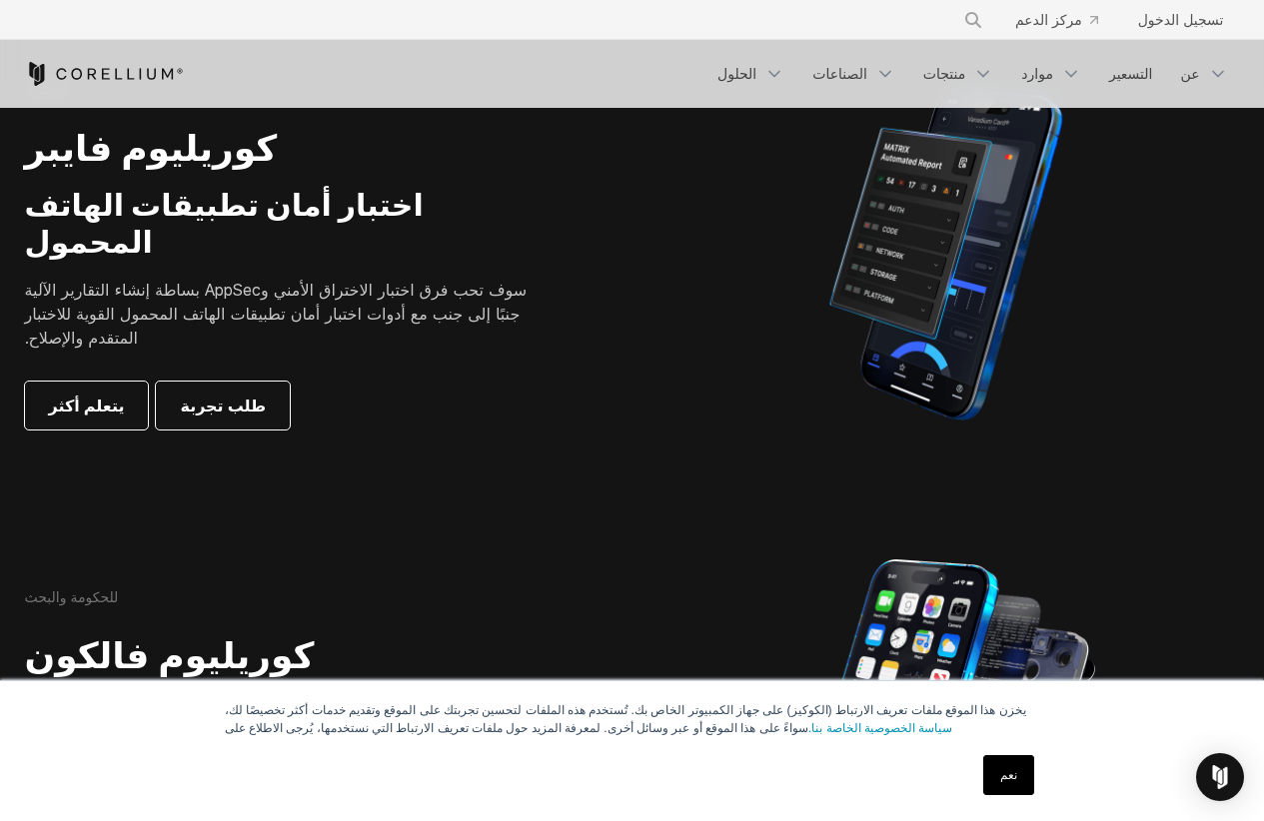
click at [0, 286] on section "للأعمال كوريليوم فايبر اختبار أمان تطبيقات الهاتف المحمول سوف تحب فرق اختبار ال…" at bounding box center [632, 254] width 1264 height 477
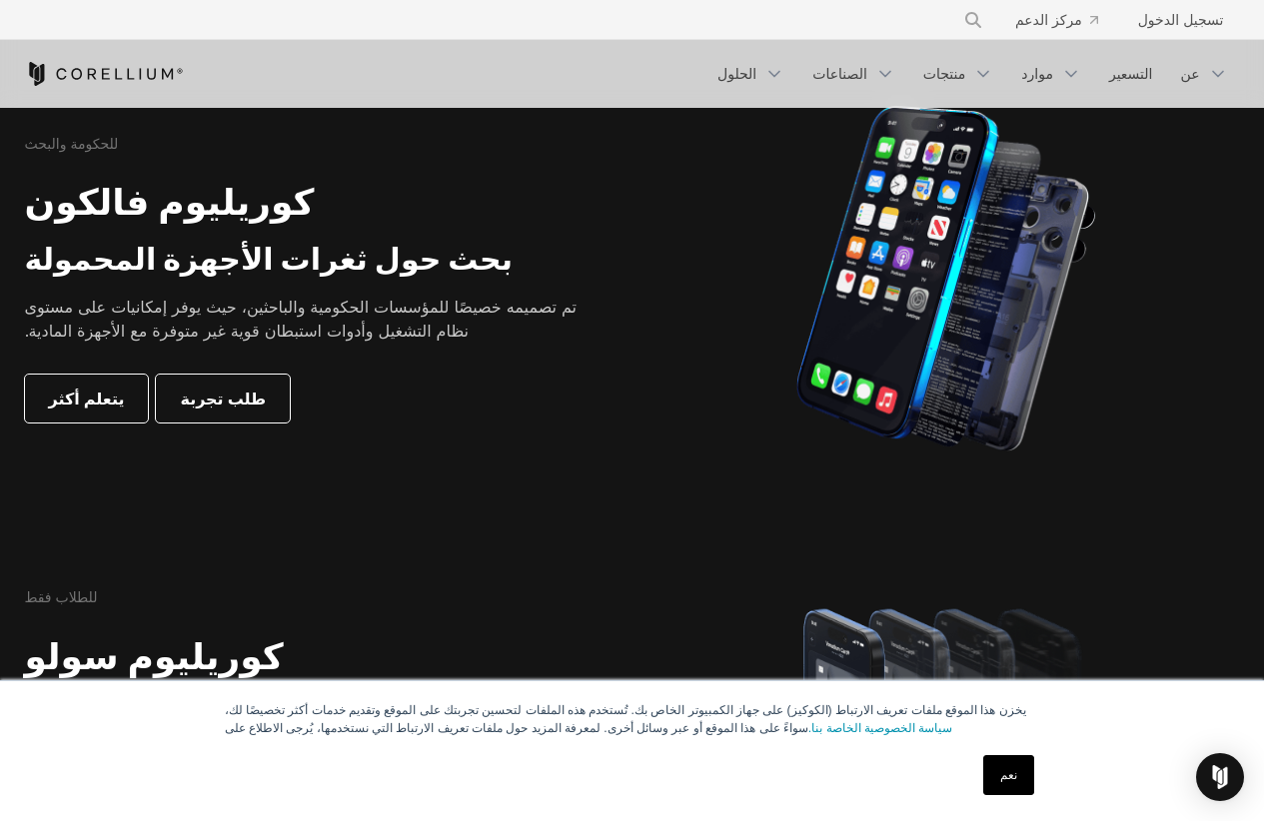
scroll to position [999, 0]
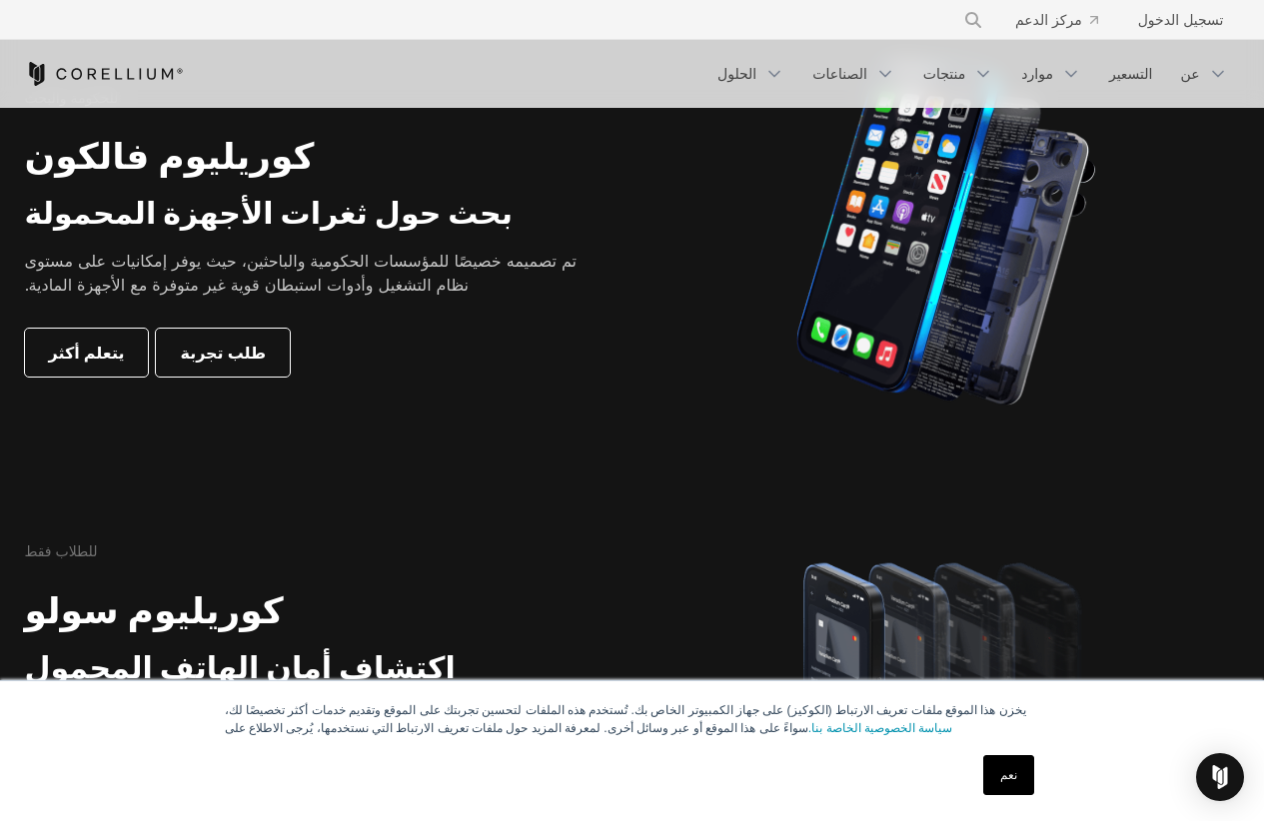
click at [0, 286] on section "للحكومة والبحث كوريليوم فالكون بحث حول ثغرات الأجهزة المحمولة تم تصميمه خصيصًا …" at bounding box center [632, 232] width 1264 height 477
click at [0, 248] on section "للحكومة والبحث كوريليوم فالكون بحث حول ثغرات الأجهزة المحمولة تم تصميمه خصيصًا …" at bounding box center [632, 232] width 1264 height 477
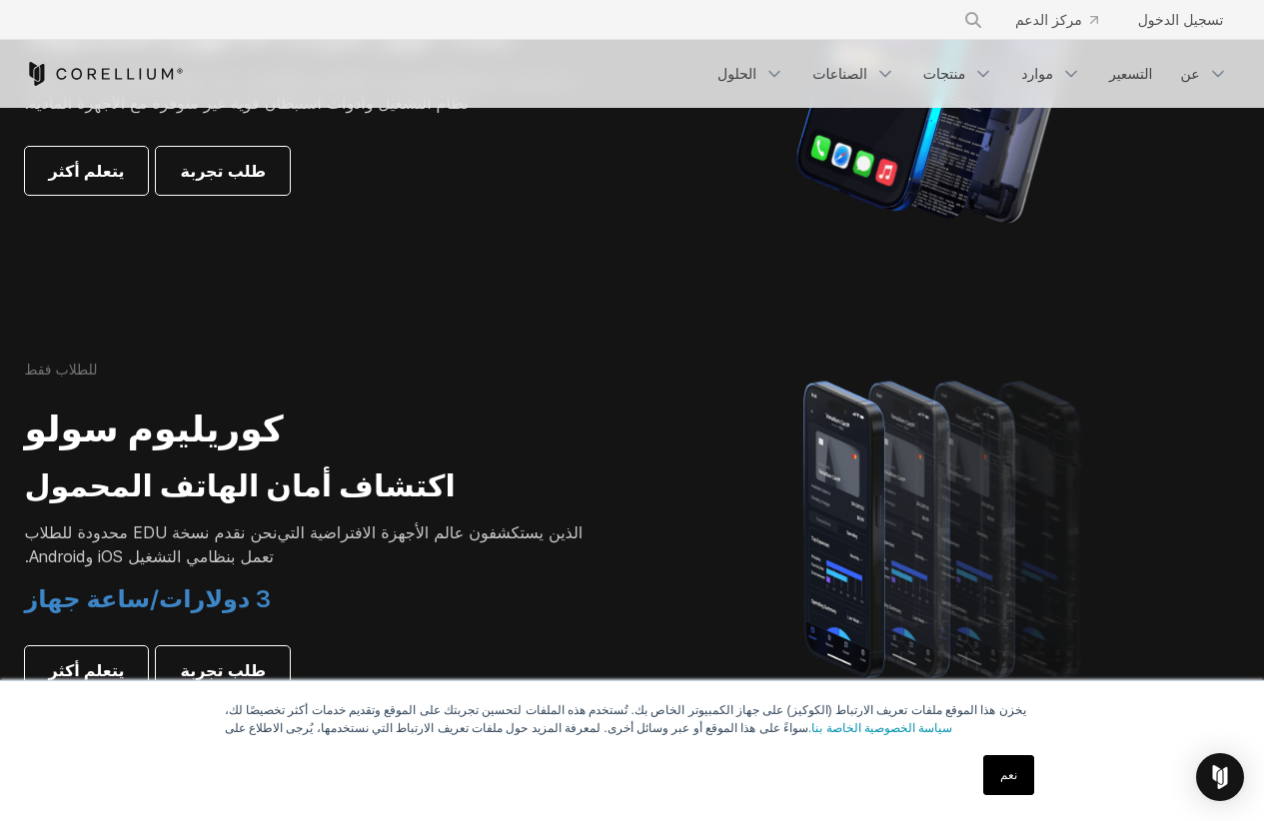
scroll to position [1299, 0]
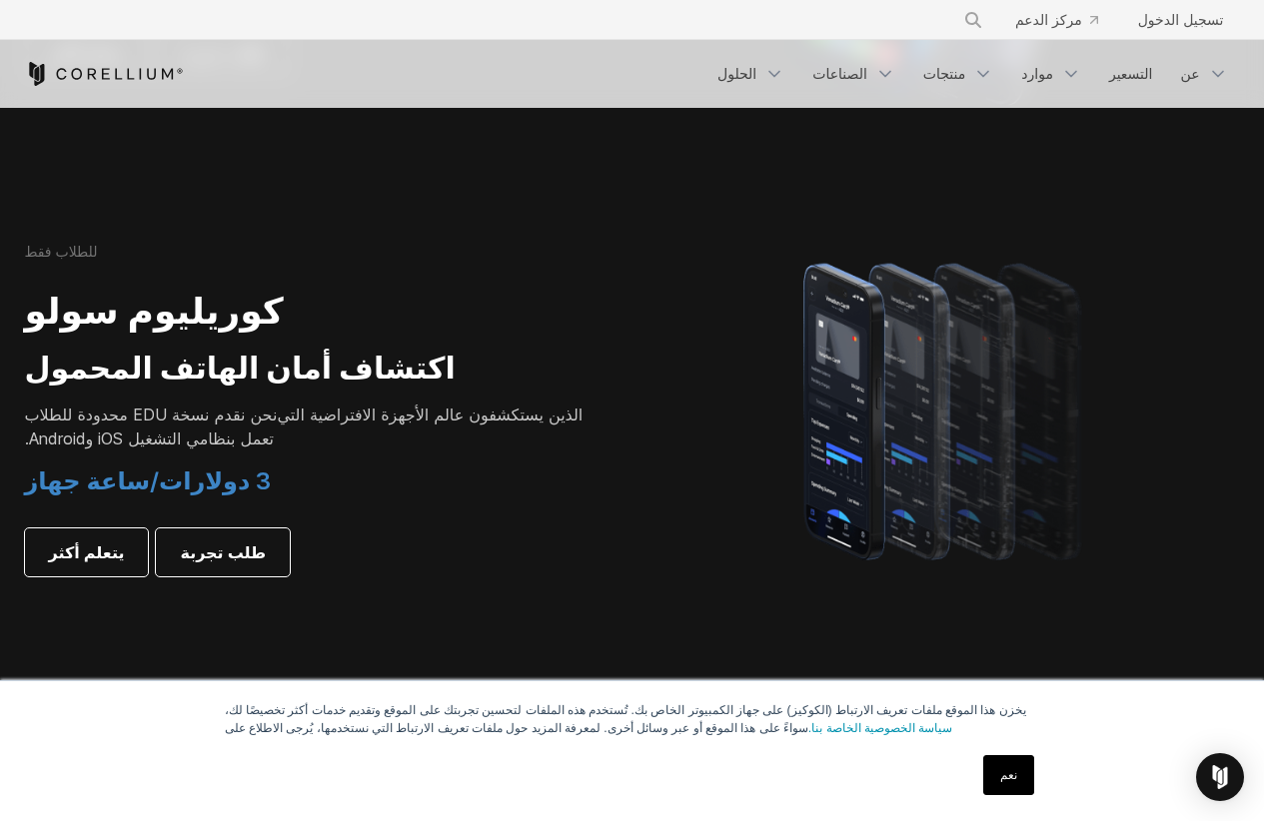
click at [0, 248] on section "للطلاب فقط كوريليوم سولو اكتشاف أمان الهاتف المحمول نحن نقدم نسخة EDU محدودة لل…" at bounding box center [632, 409] width 1264 height 477
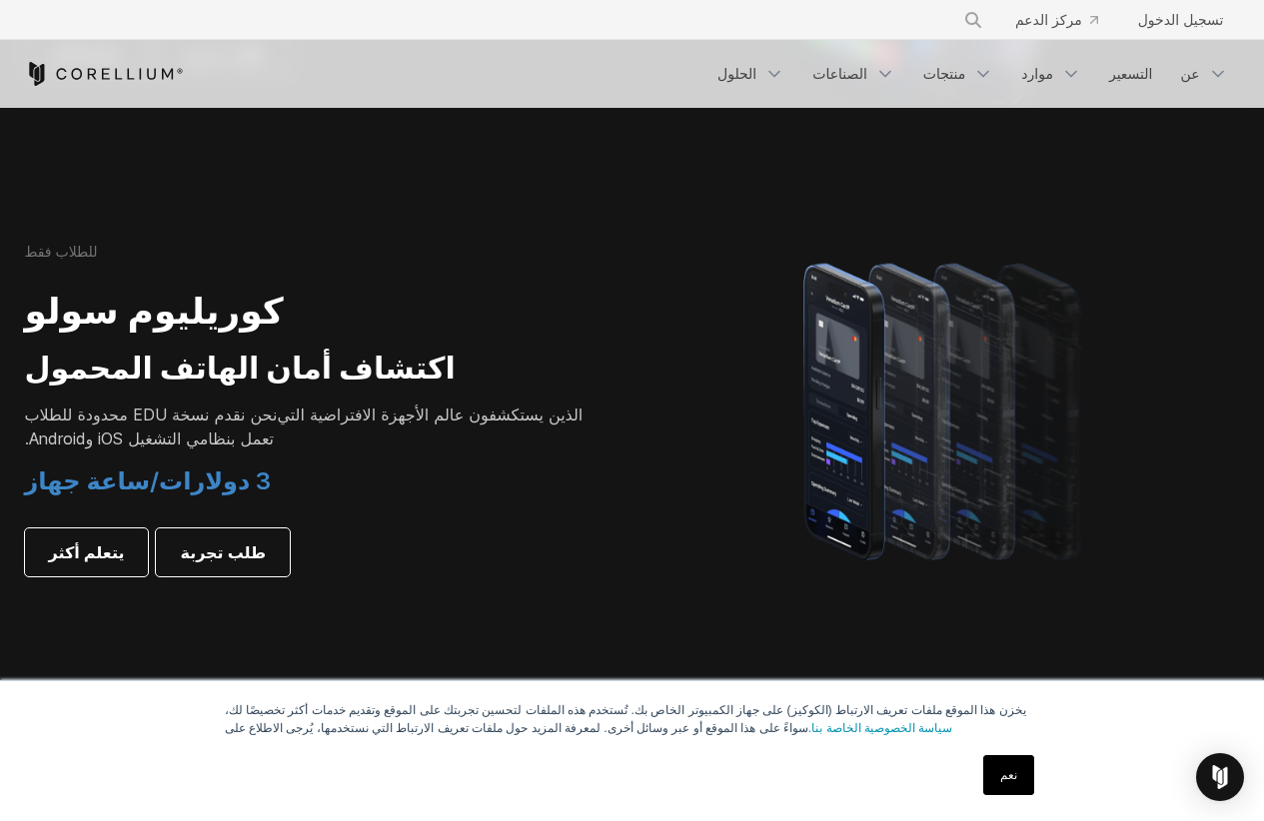
click at [0, 248] on section "للطلاب فقط كوريليوم سولو اكتشاف أمان الهاتف المحمول نحن نقدم نسخة EDU محدودة لل…" at bounding box center [632, 409] width 1264 height 477
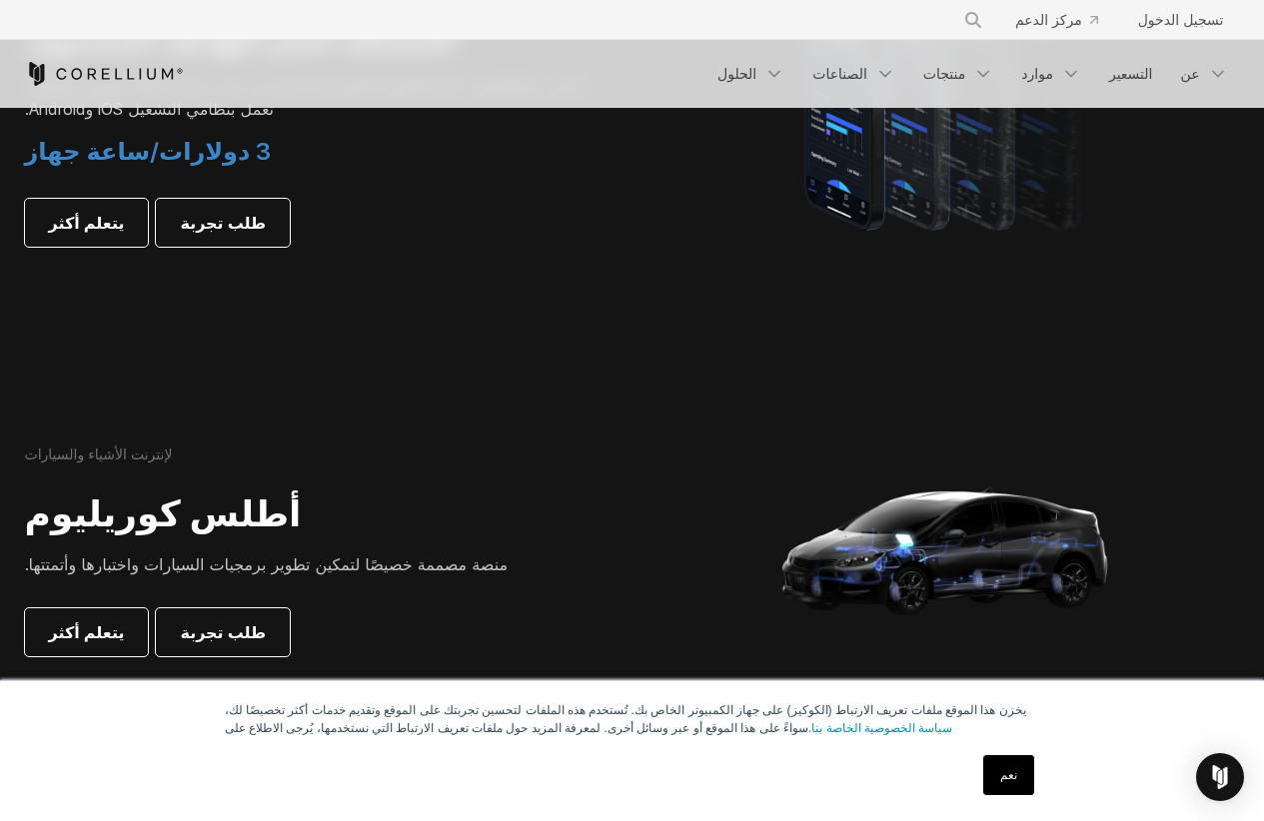
scroll to position [1698, 0]
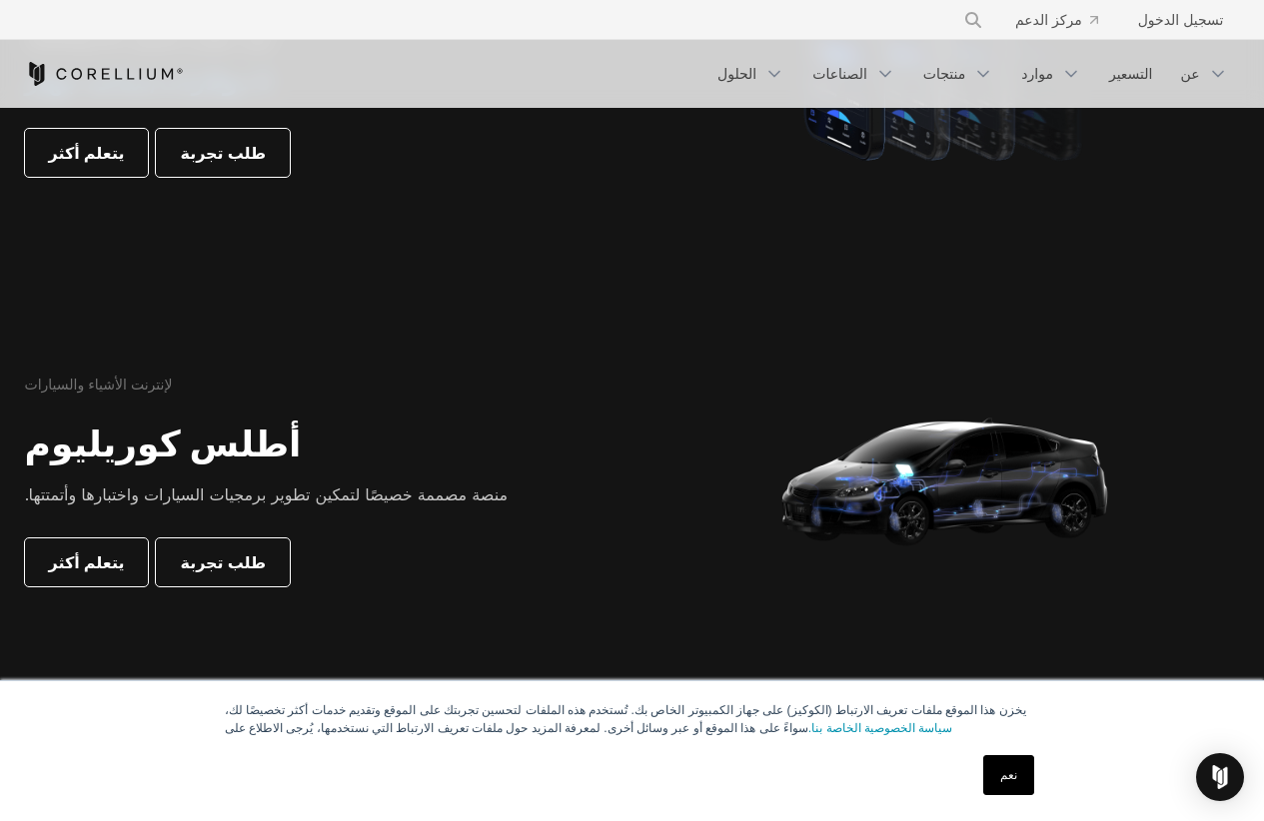
click at [0, 248] on section "للطلاب فقط كوريليوم سولو اكتشاف أمان الهاتف المحمول نحن نقدم نسخة EDU محدودة لل…" at bounding box center [632, 9] width 1264 height 477
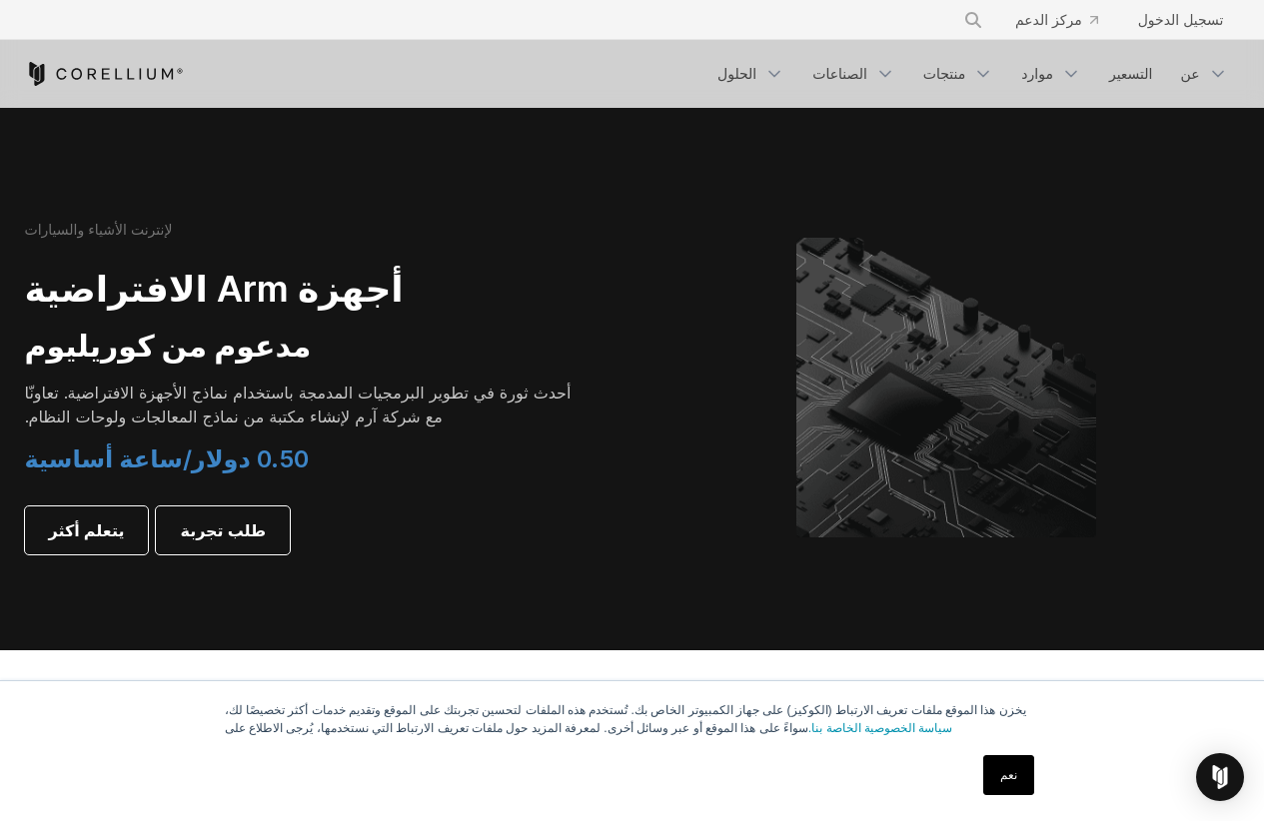
scroll to position [2298, 0]
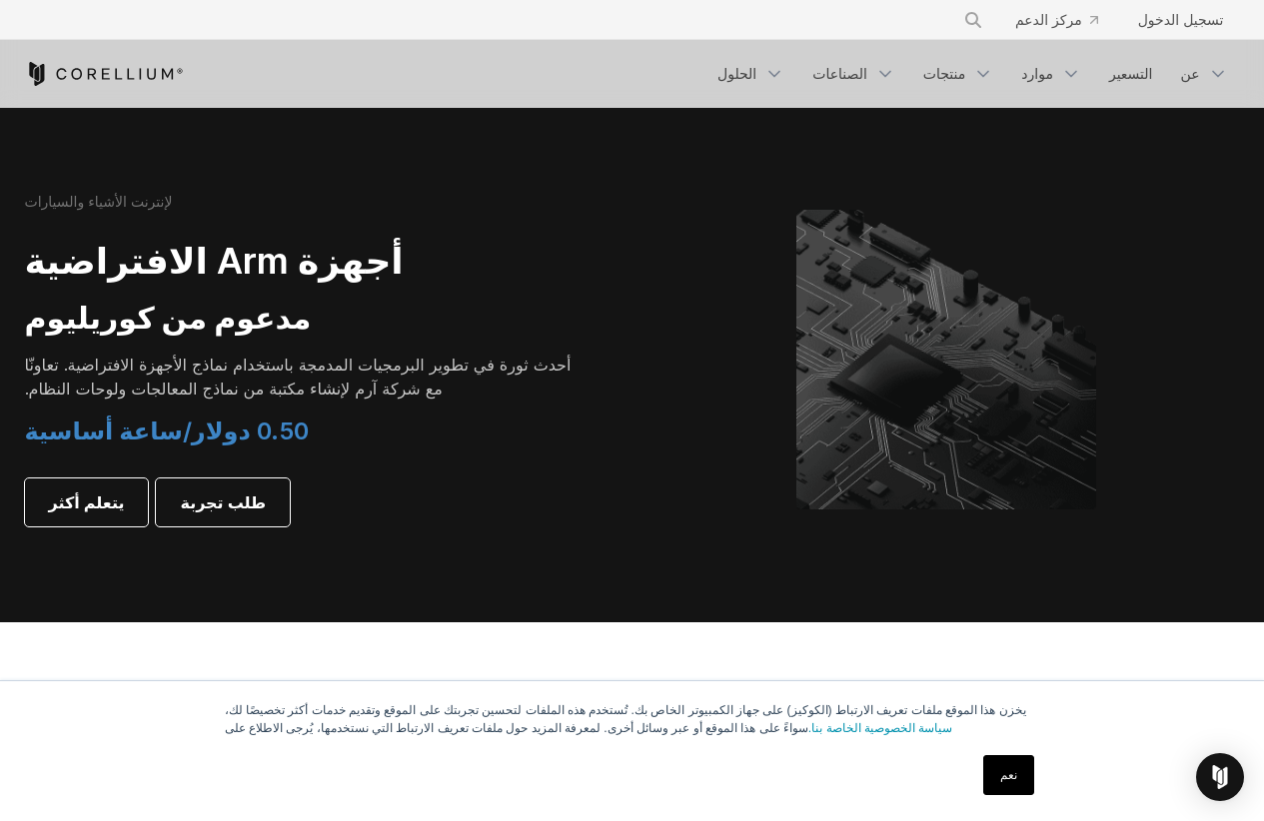
click at [0, 248] on section "لإنترنت الأشياء والسيارات أجهزة Arm الافتراضية مدعوم من كوريليوم أحدث ثورة في ت…" at bounding box center [632, 375] width 1264 height 493
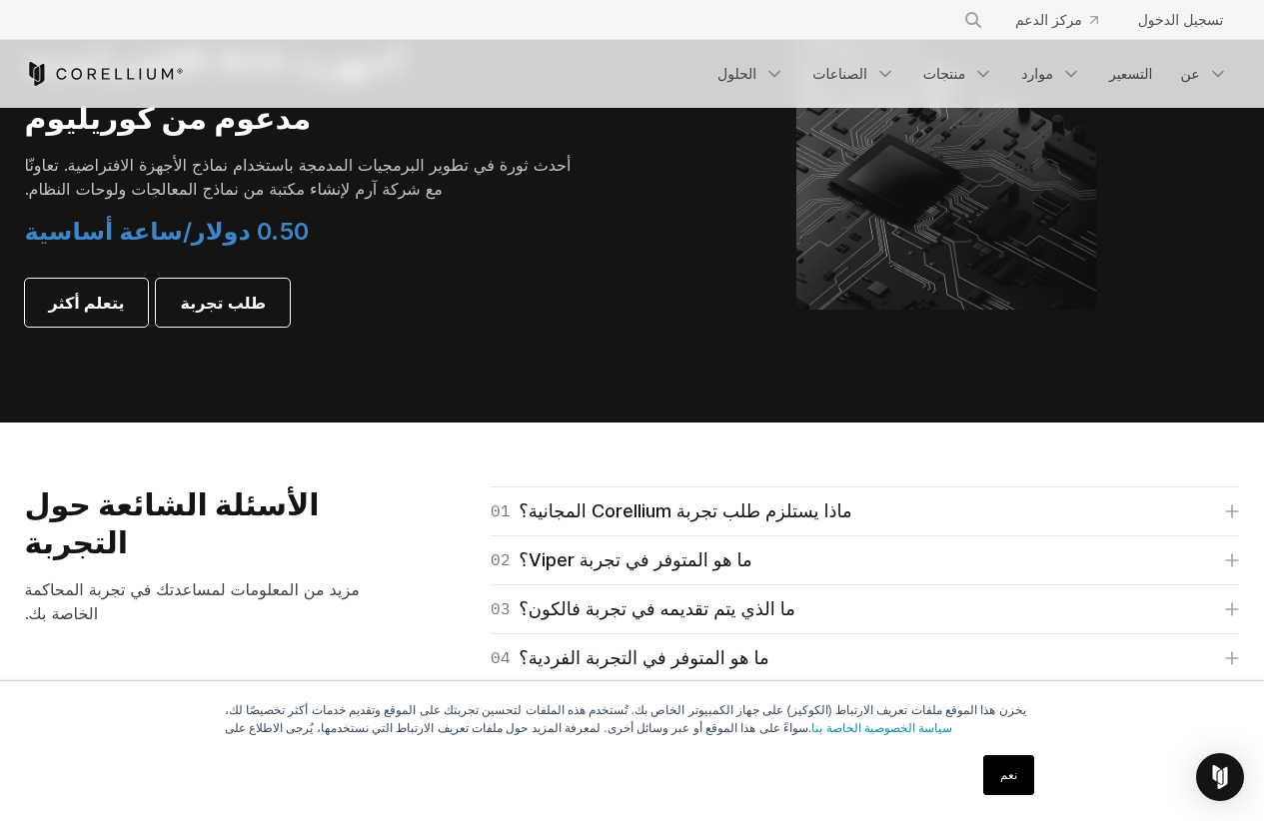
scroll to position [2397, 0]
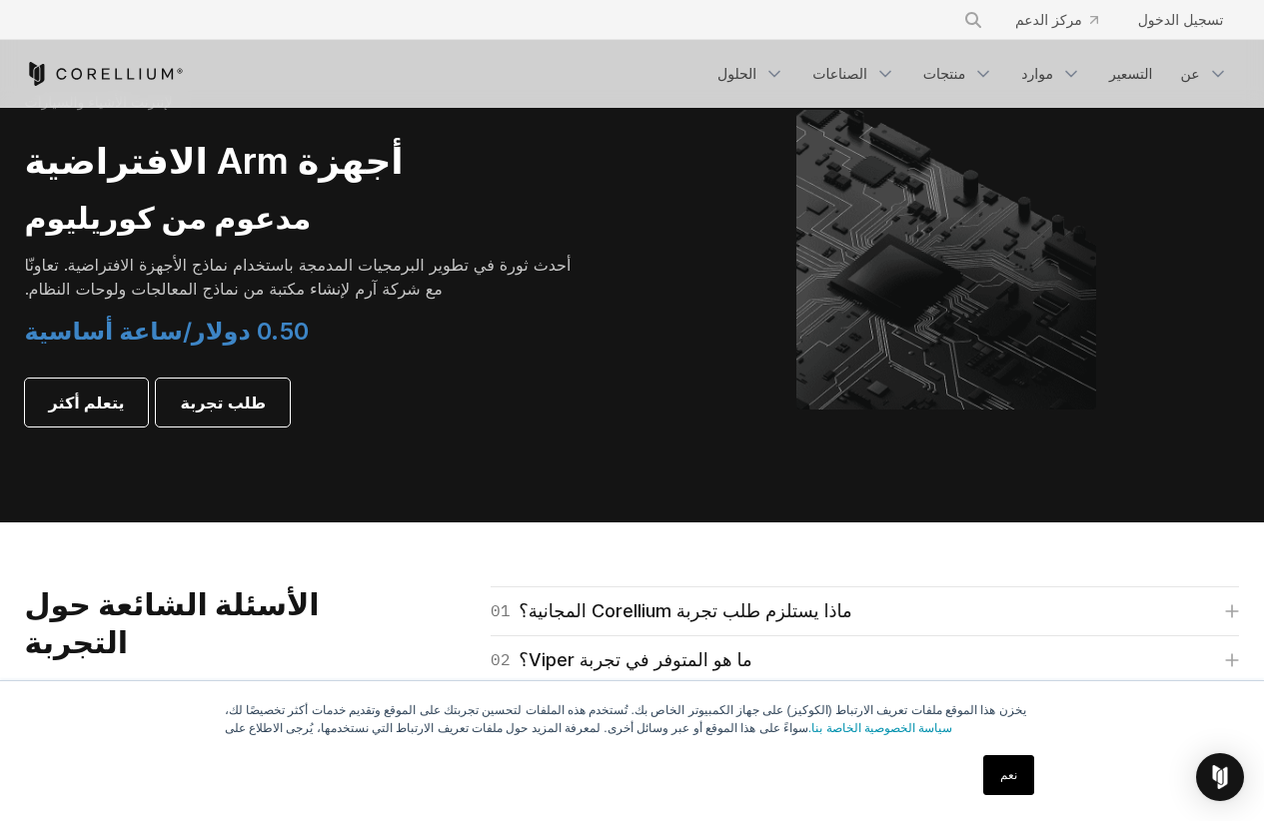
click at [0, 248] on section "لإنترنت الأشياء والسيارات أجهزة Arm الافتراضية مدعوم من كوريليوم أحدث ثورة في ت…" at bounding box center [632, 275] width 1264 height 493
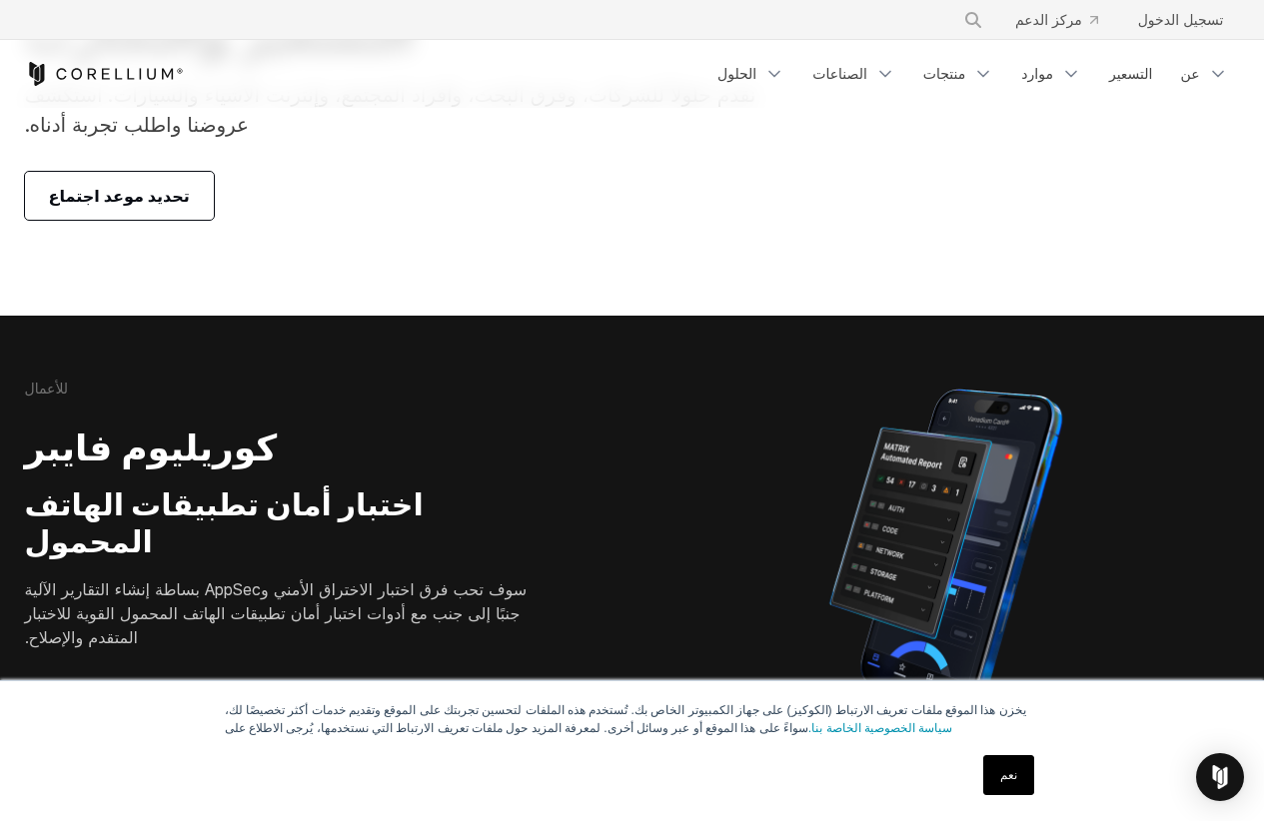
scroll to position [0, 0]
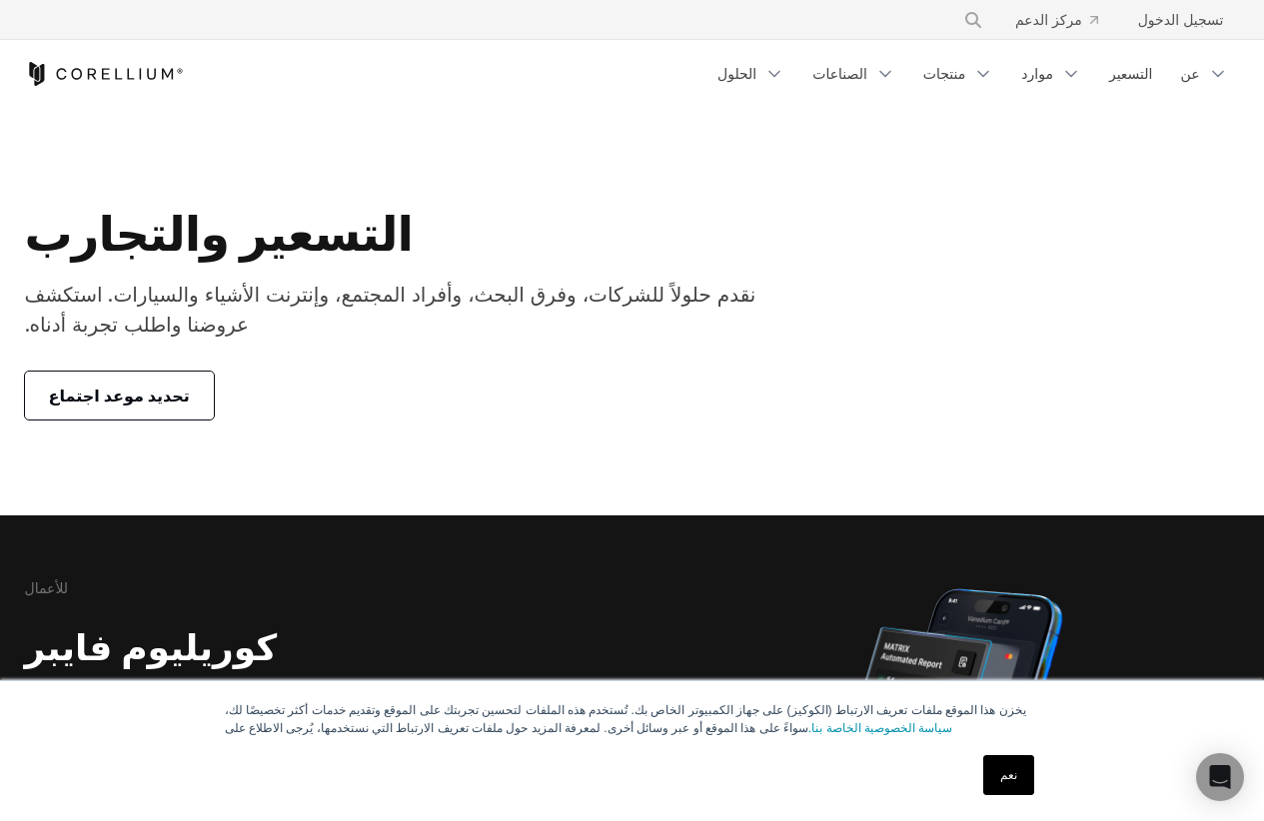
click at [475, 274] on div "التسعير والتجارب نقدم حلولاً للشركات، وفرق البحث، وأفراد المجتمع، وإنترنت الأشي…" at bounding box center [423, 312] width 836 height 216
click at [151, 396] on font "تحديد موعد اجتماع" at bounding box center [119, 396] width 141 height 20
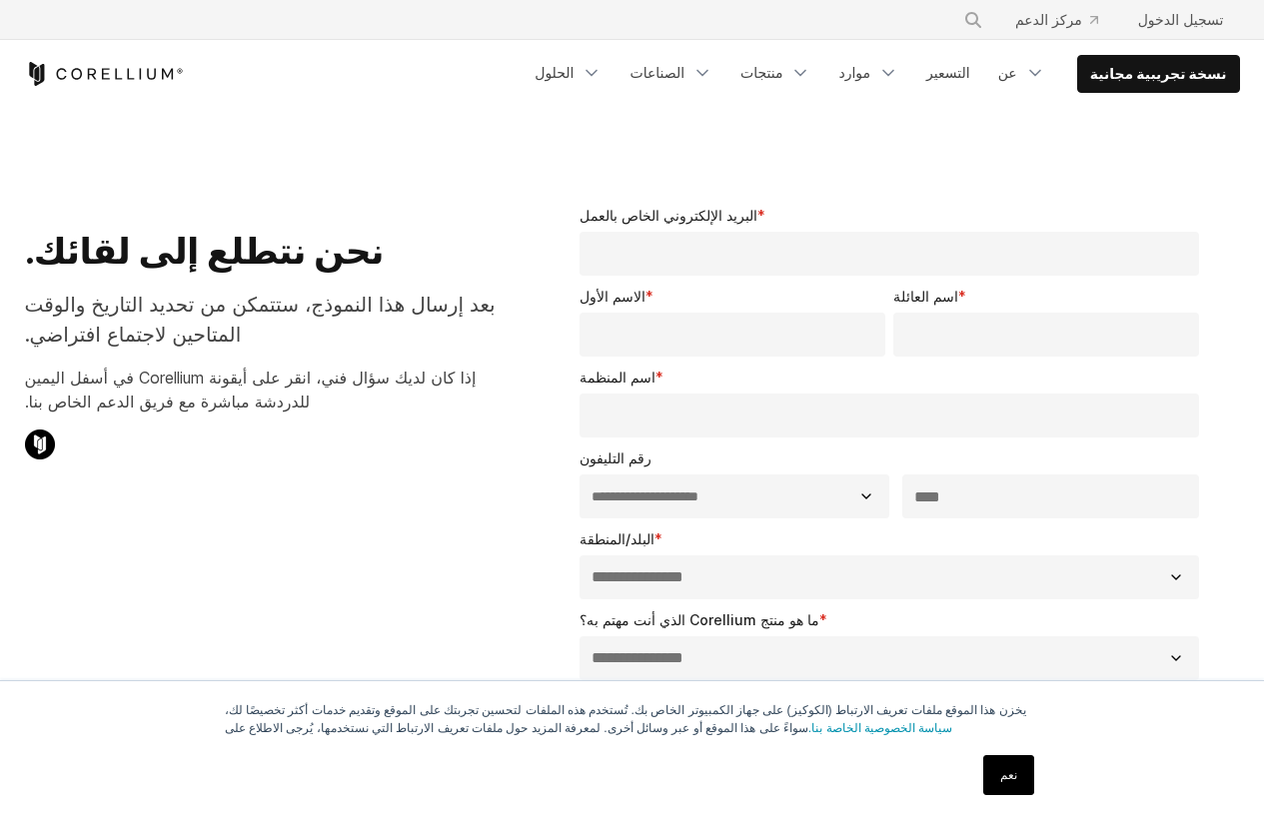
select select "**"
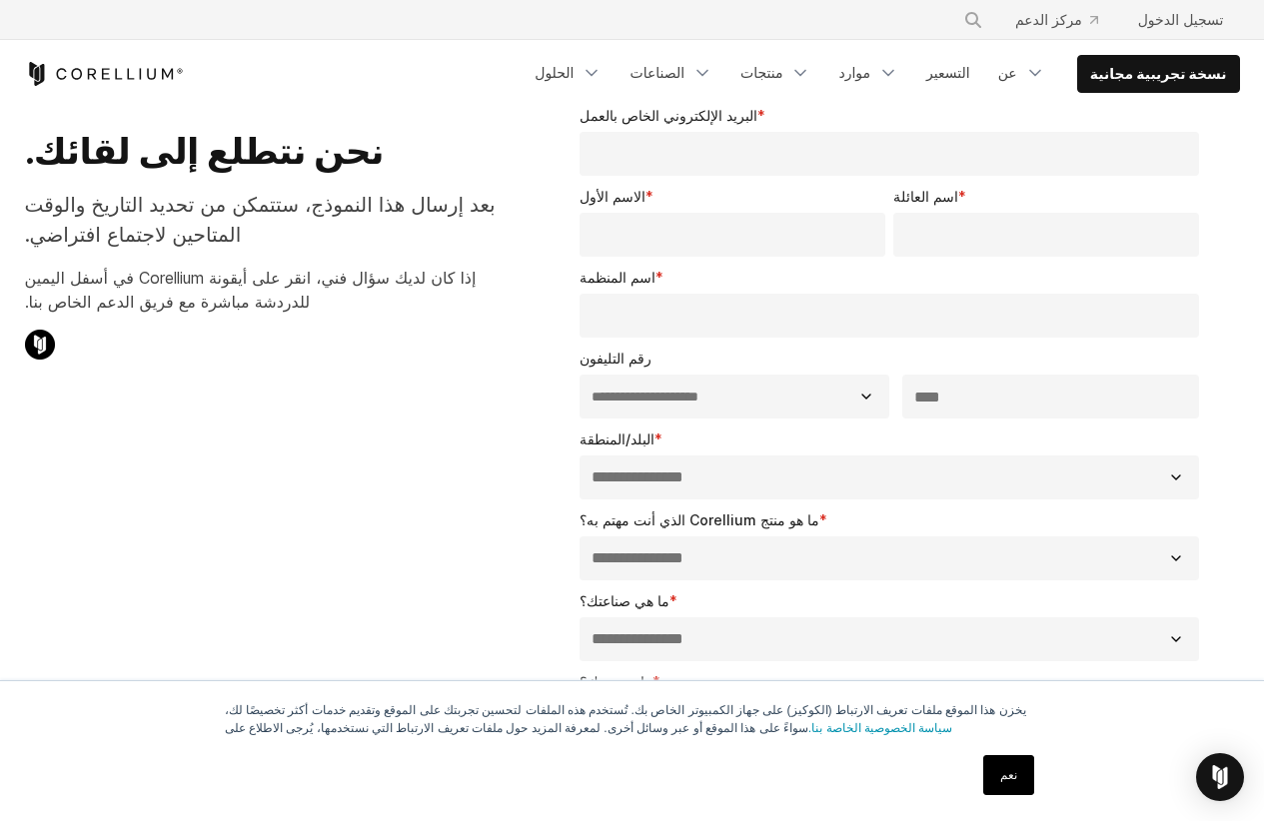
click at [327, 234] on p "بعد إرسال هذا النموذج، ستتمكن من تحديد التاريخ والوقت المتاحين لاجتماع افتراضي." at bounding box center [266, 220] width 482 height 60
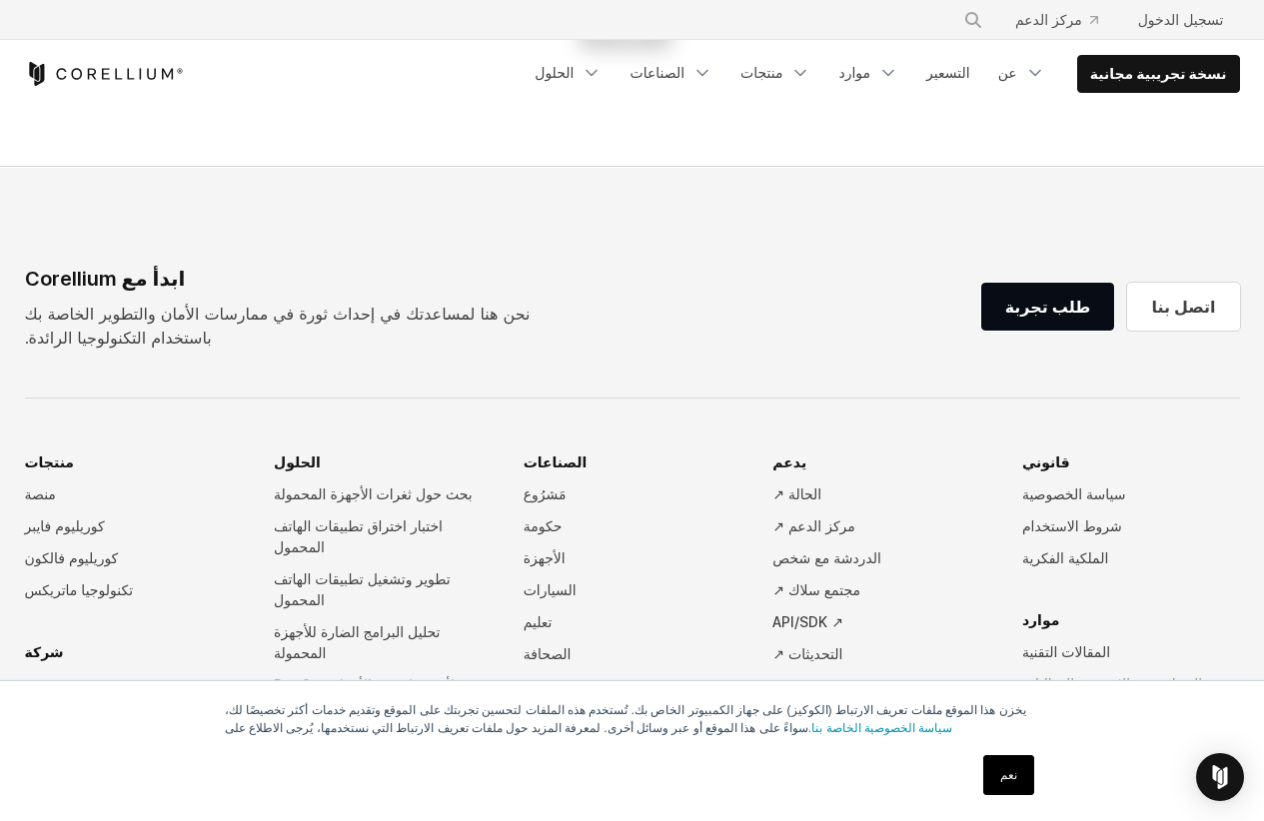
scroll to position [1099, 0]
